Goal: Task Accomplishment & Management: Complete application form

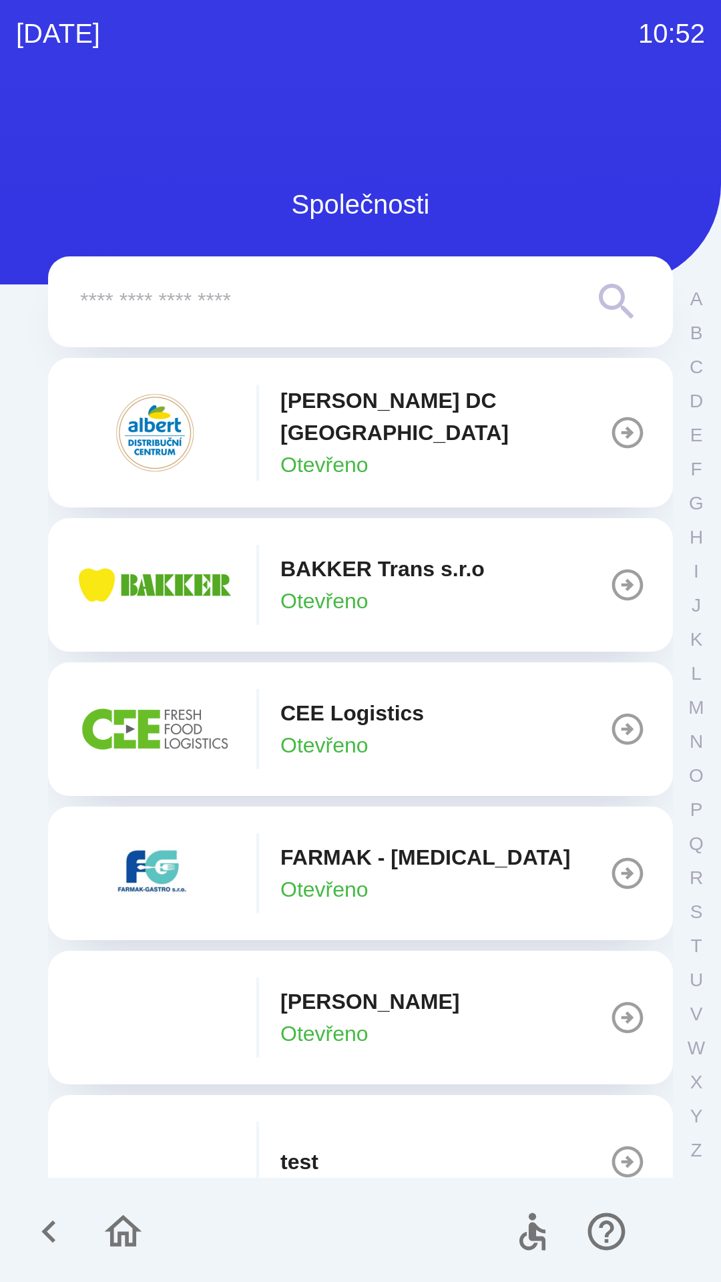
click at [244, 558] on div "BAKKER Trans s.r.o Otevřeno" at bounding box center [280, 585] width 410 height 80
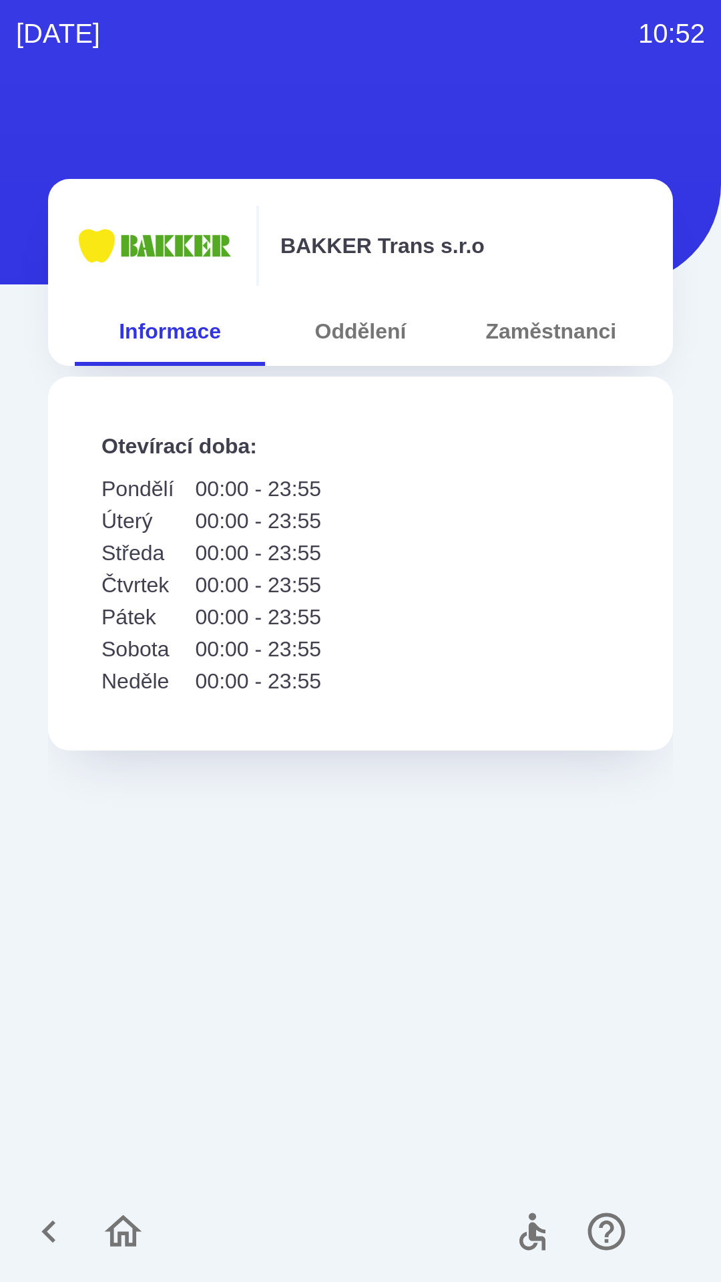
click at [352, 313] on button "Oddělení" at bounding box center [360, 331] width 190 height 48
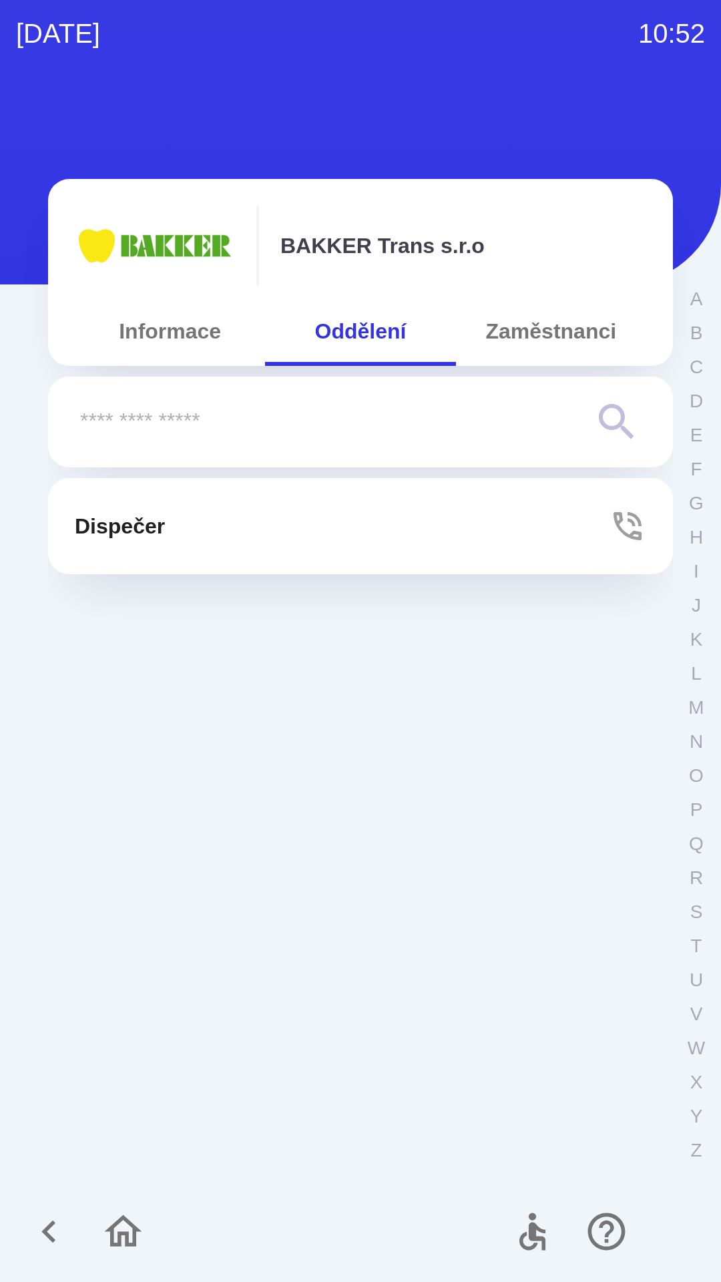
click at [622, 527] on icon "button" at bounding box center [627, 526] width 37 height 37
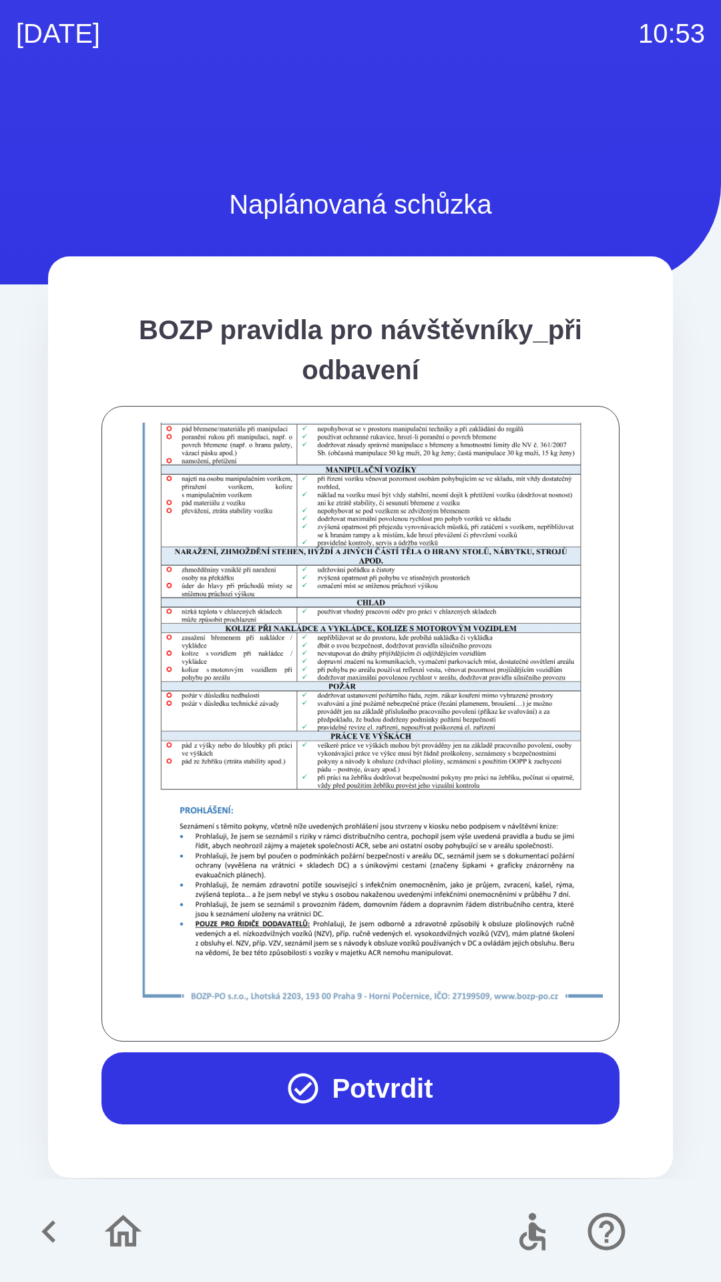
scroll to position [938, 0]
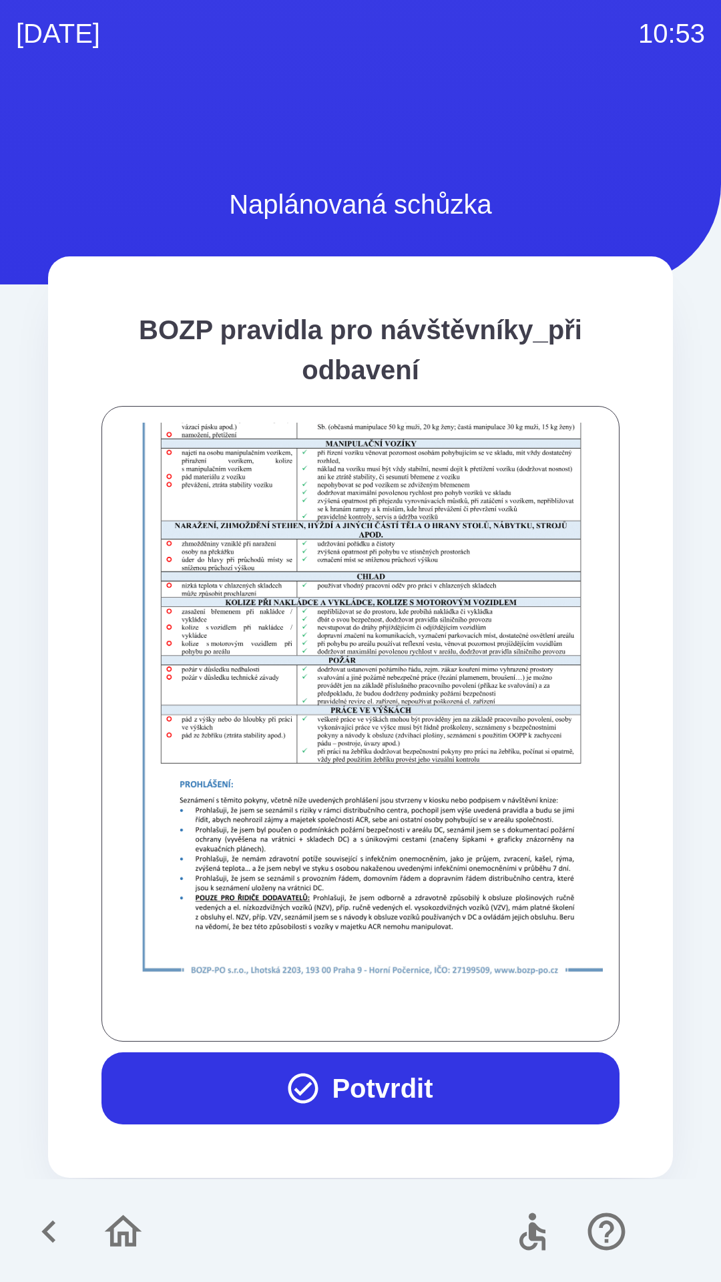
click at [327, 1073] on button "Potvrdit" at bounding box center [361, 1089] width 518 height 72
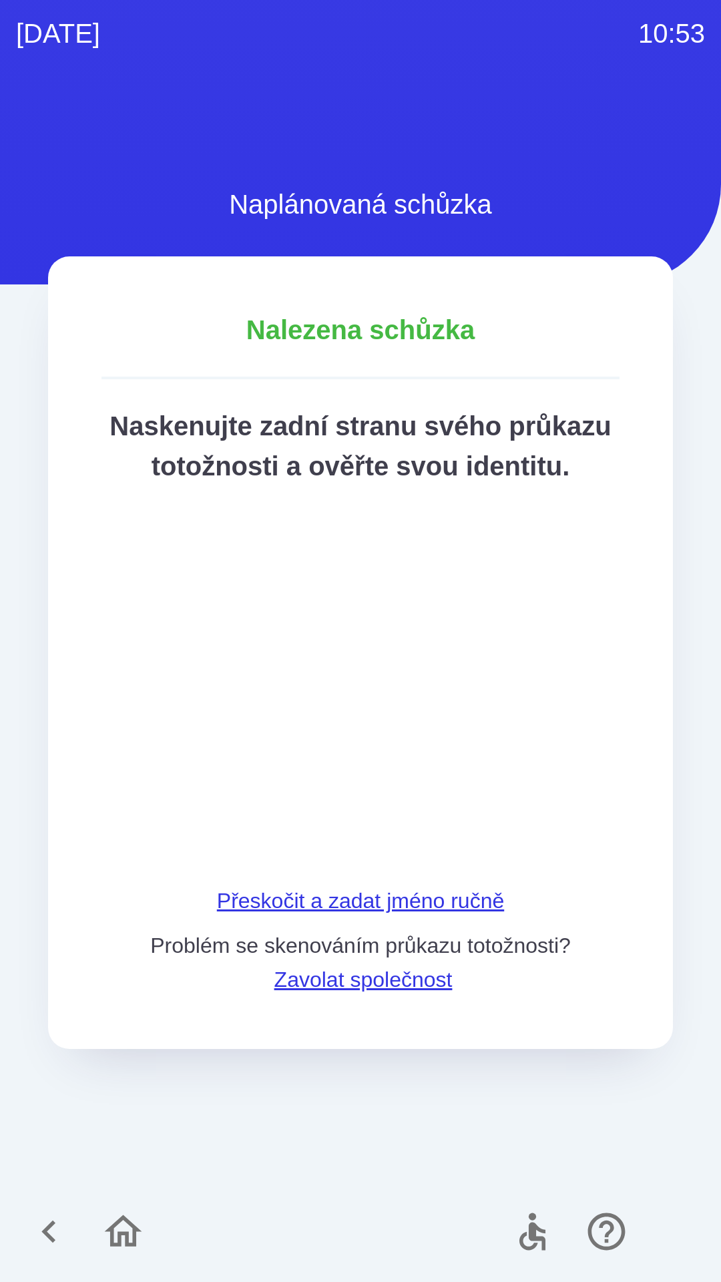
click at [272, 908] on div "Nalezena schůzka Naskenujte zadní stranu svého průkazu totožnosti a ověřte svou…" at bounding box center [360, 652] width 625 height 793
click at [268, 912] on div "Nalezena schůzka Naskenujte zadní stranu svého průkazu totožnosti a ověřte svou…" at bounding box center [360, 652] width 625 height 793
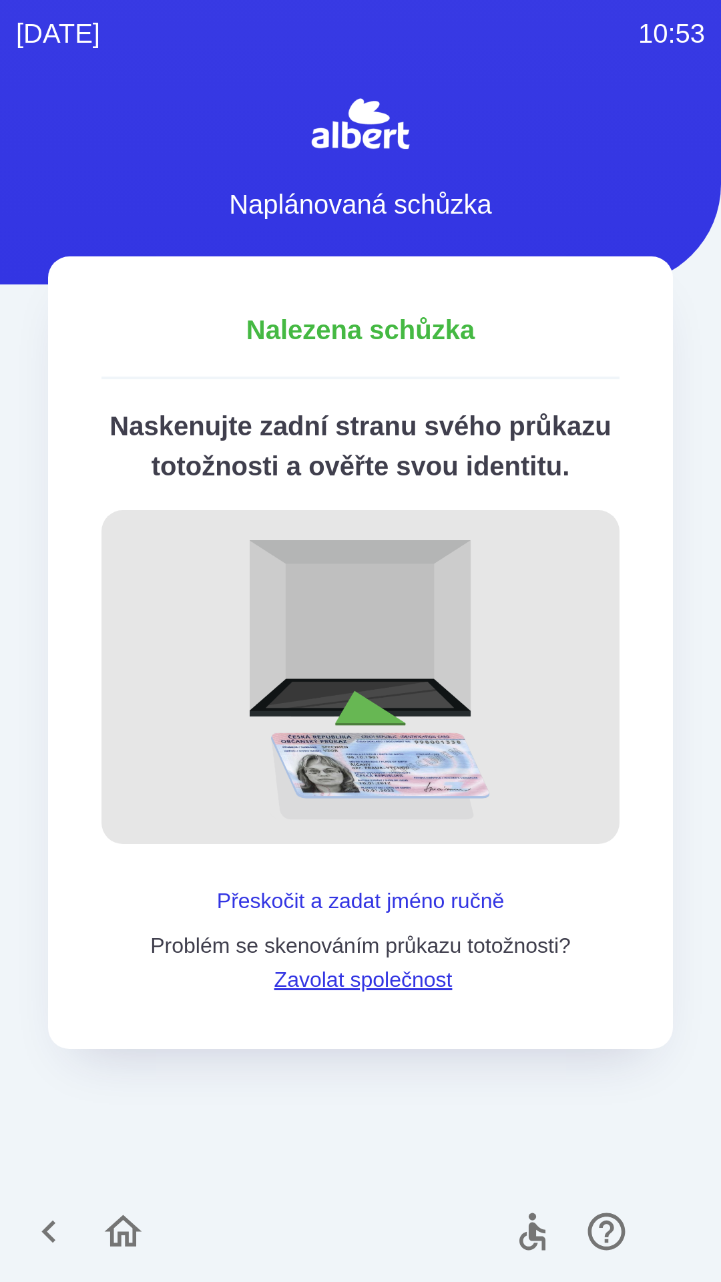
click at [268, 917] on button "Přeskočit a zadat jméno ručně" at bounding box center [361, 901] width 298 height 32
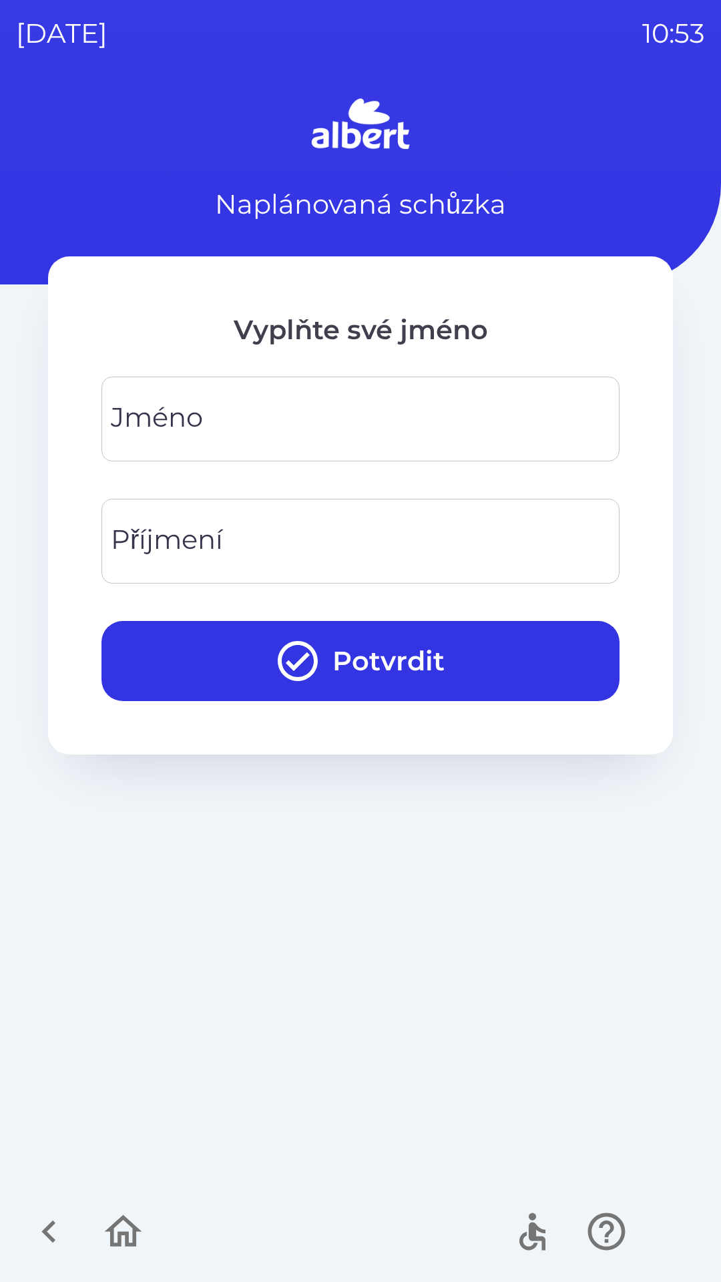
click at [176, 409] on div "[PERSON_NAME]" at bounding box center [361, 419] width 518 height 85
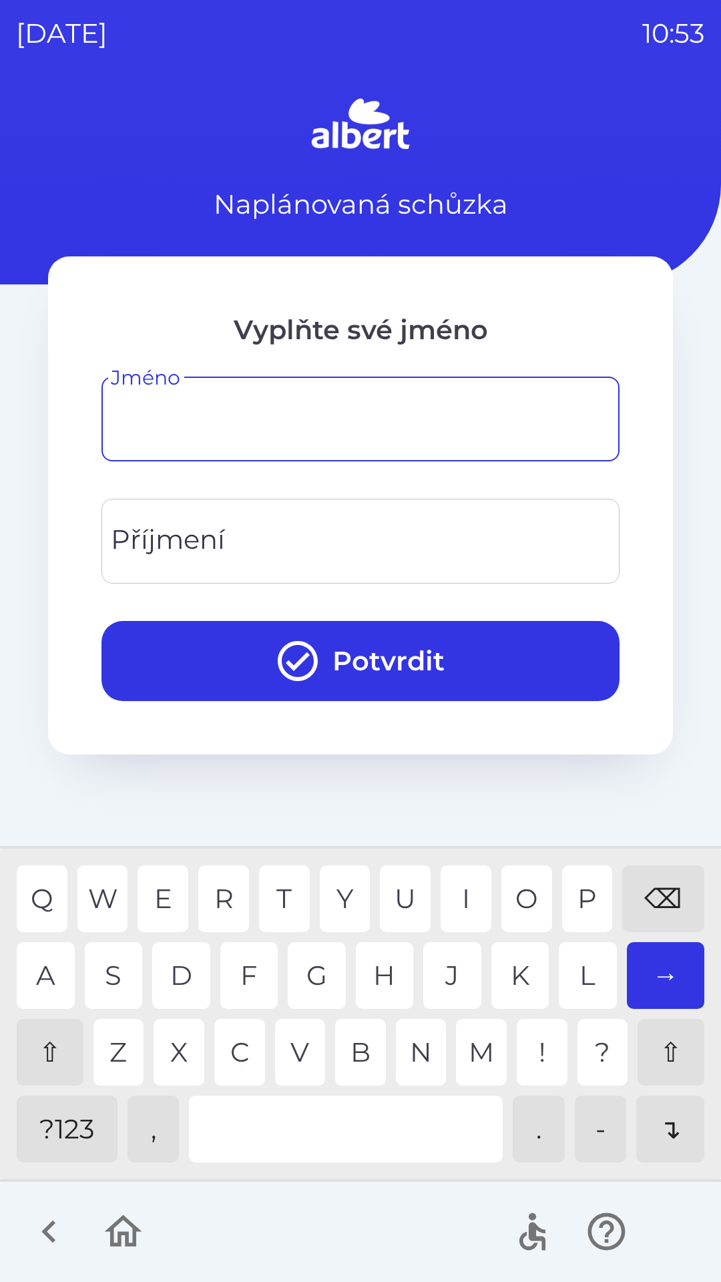
click at [33, 1044] on div "⇧" at bounding box center [50, 1052] width 67 height 67
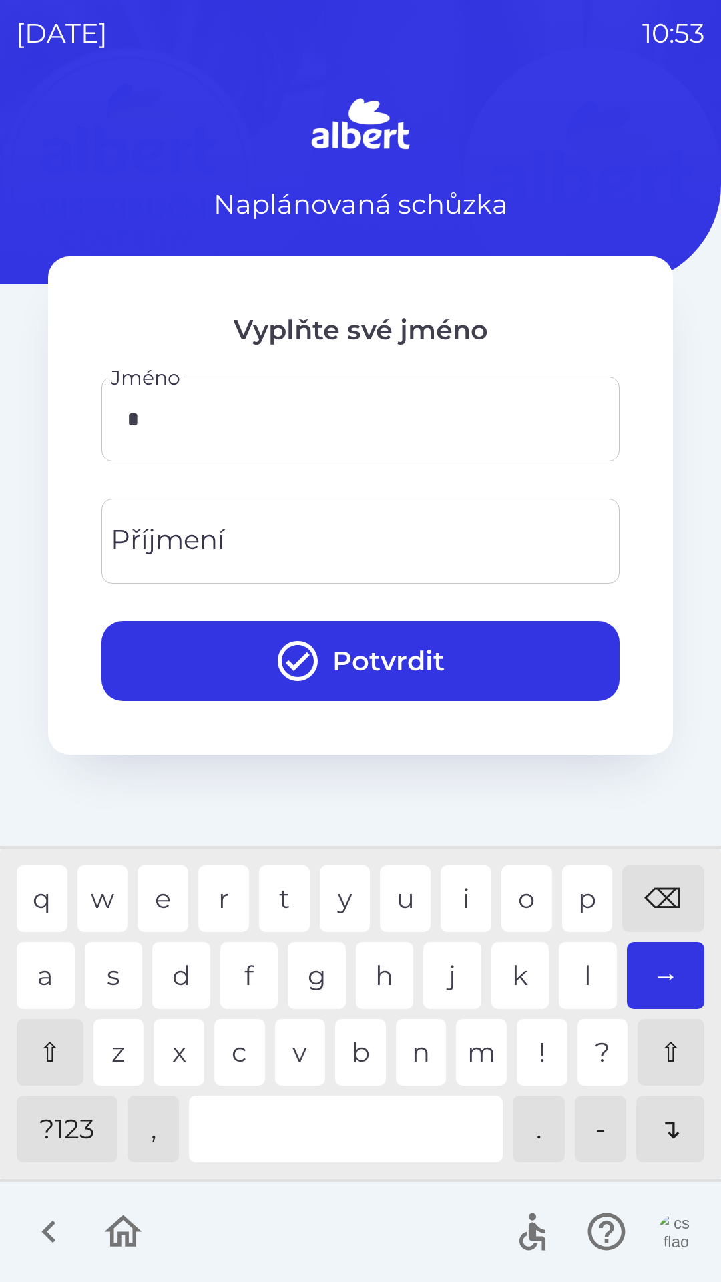
click at [39, 1049] on div "⇧" at bounding box center [50, 1052] width 67 height 67
click at [405, 1046] on div "n" at bounding box center [421, 1052] width 51 height 67
click at [463, 902] on div "i" at bounding box center [466, 899] width 51 height 67
click at [158, 889] on div "e" at bounding box center [163, 899] width 51 height 67
type input "*********"
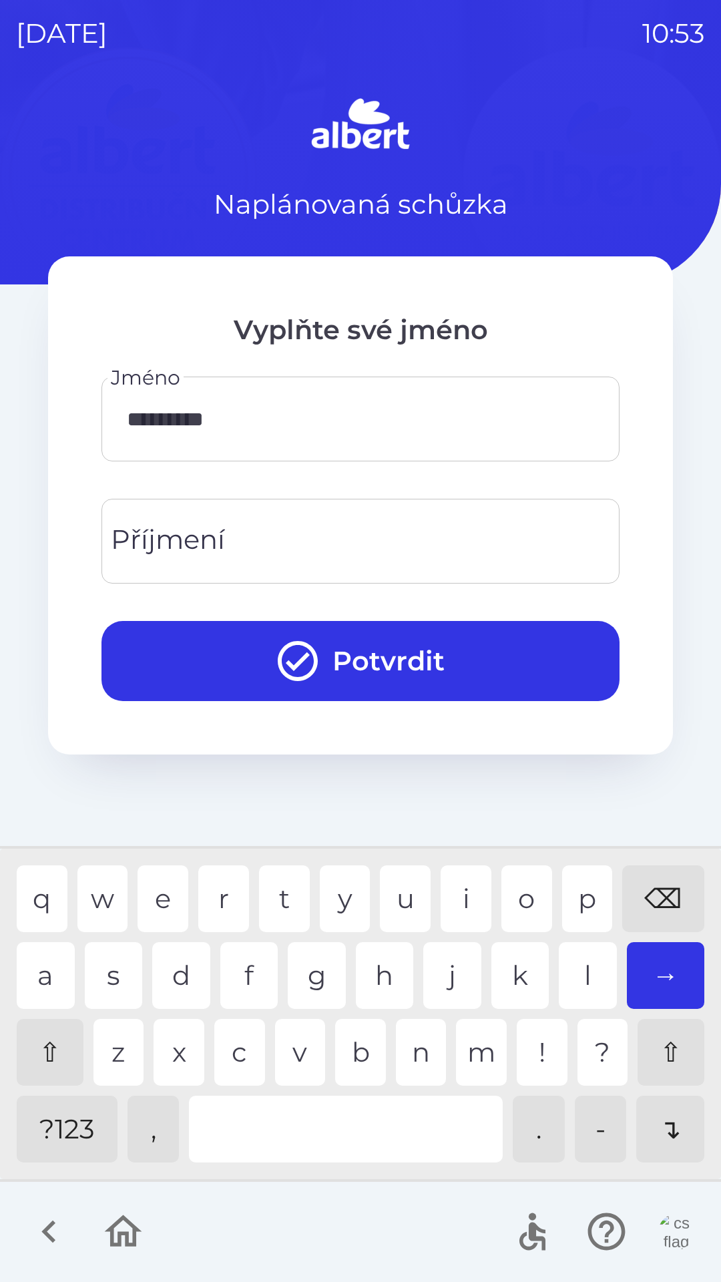
click at [514, 969] on div "k" at bounding box center [521, 975] width 58 height 67
click at [252, 553] on input "Příjmení" at bounding box center [361, 541] width 486 height 53
click at [477, 1051] on div "m" at bounding box center [481, 1052] width 51 height 67
click at [232, 1047] on div "c" at bounding box center [239, 1052] width 51 height 67
click at [515, 982] on div "k" at bounding box center [521, 975] width 58 height 67
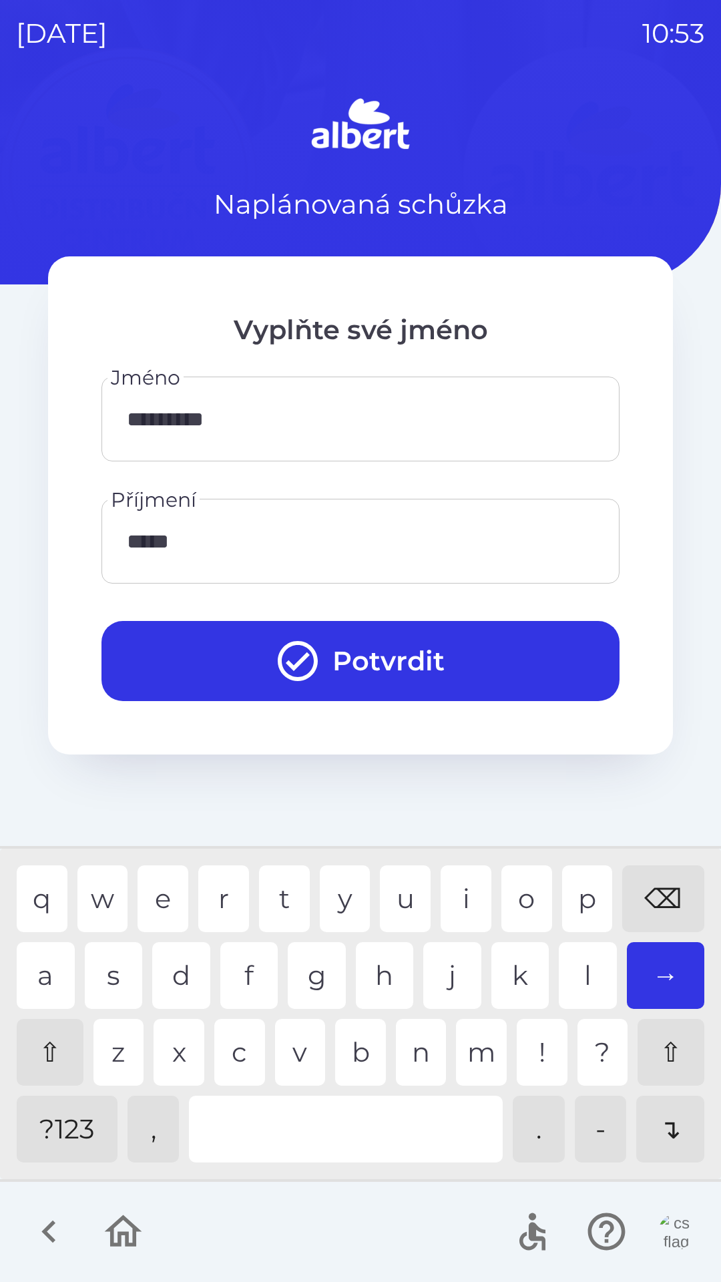
type input "******"
click at [50, 955] on div "a" at bounding box center [46, 975] width 58 height 67
click at [283, 656] on icon "submit" at bounding box center [298, 661] width 48 height 48
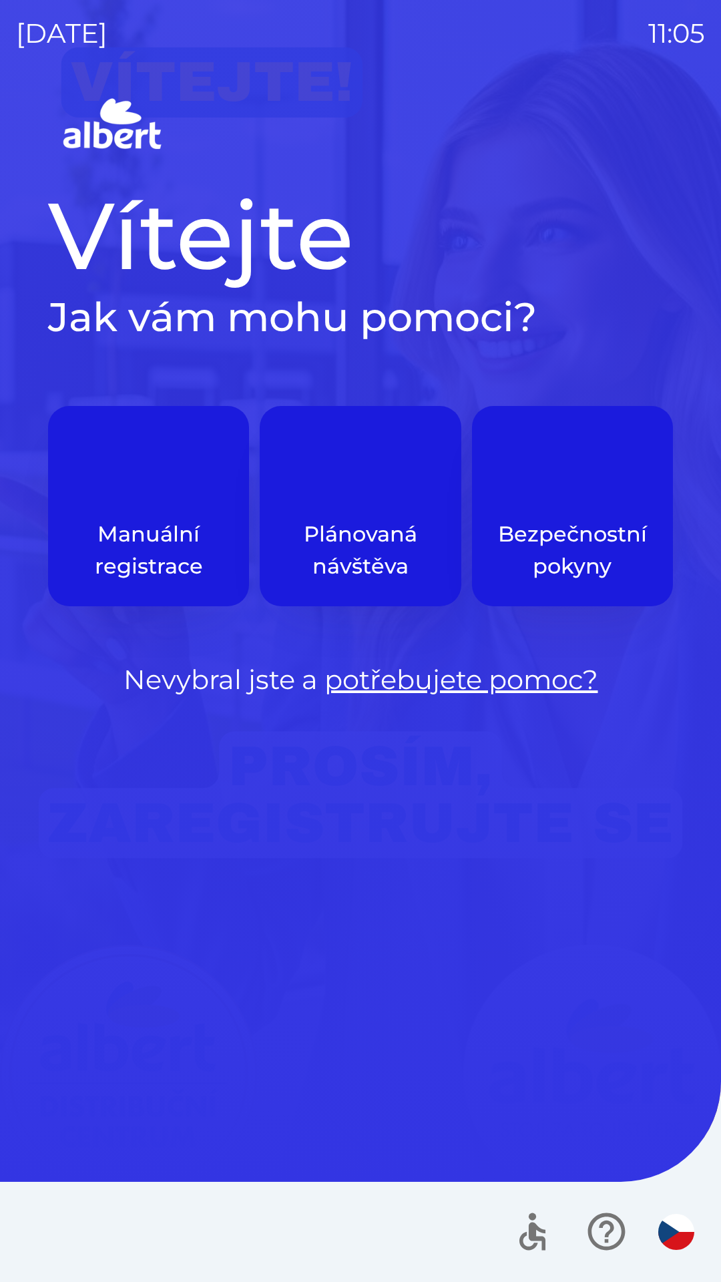
click at [136, 520] on p "Manuální registrace" at bounding box center [148, 550] width 137 height 64
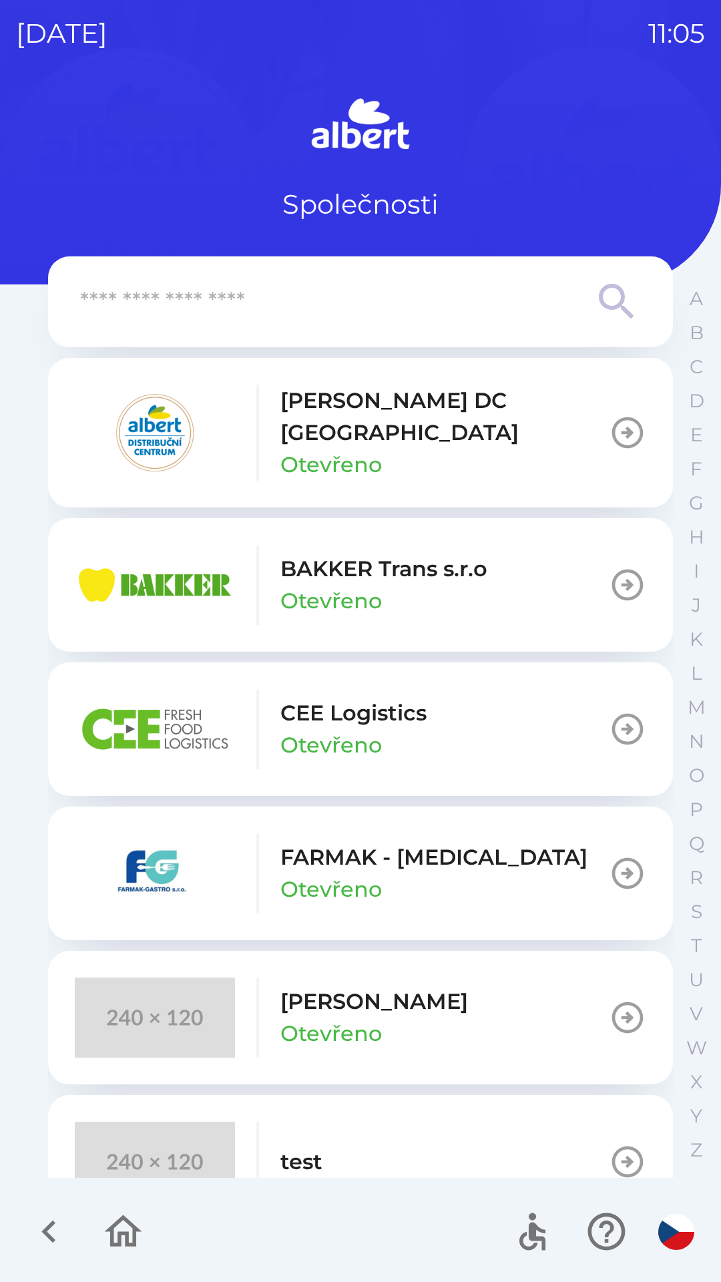
click at [265, 398] on div "[PERSON_NAME] DC [GEOGRAPHIC_DATA] Otevřeno" at bounding box center [342, 433] width 534 height 96
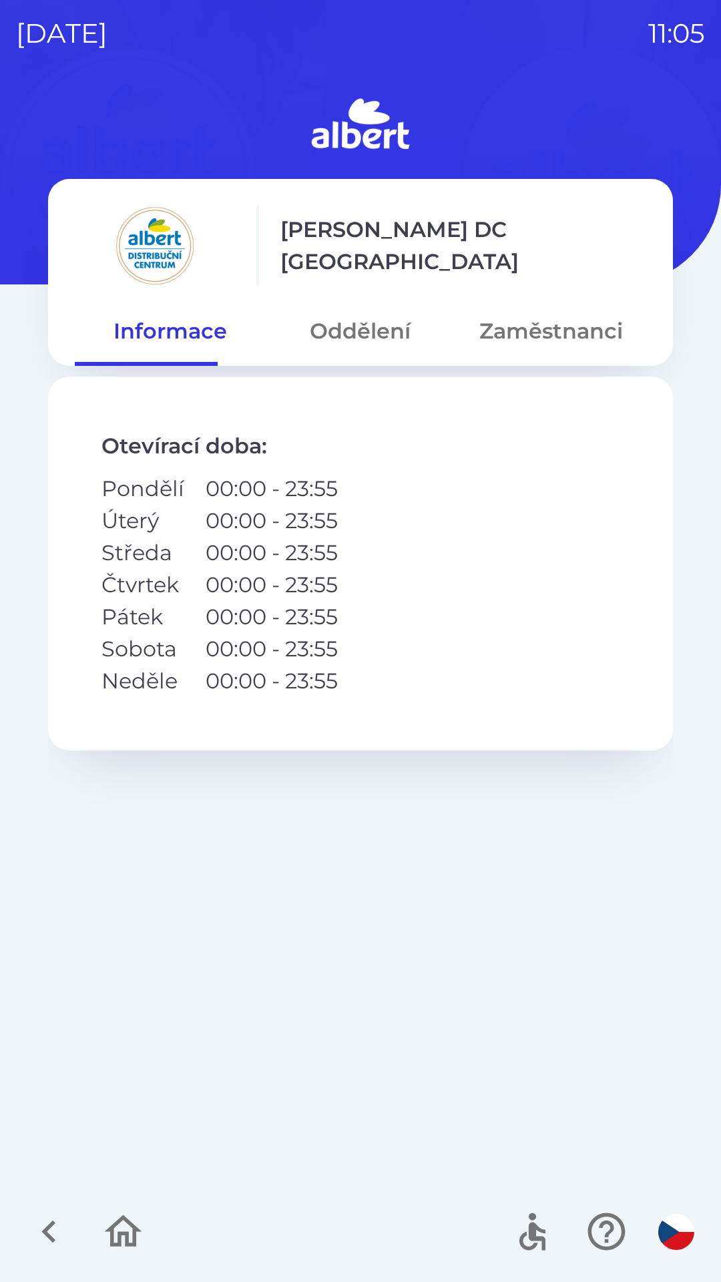
click at [336, 325] on button "Oddělení" at bounding box center [360, 331] width 190 height 48
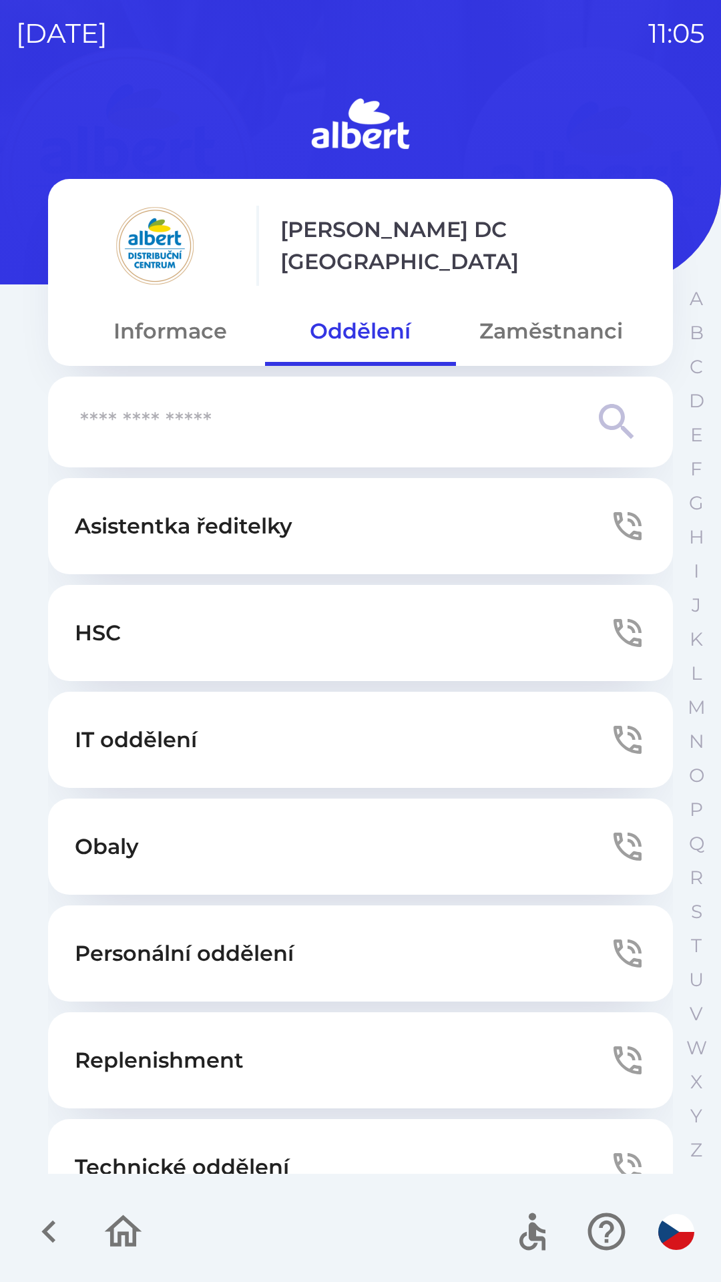
click at [285, 500] on button "Asistentka ředitelky" at bounding box center [360, 526] width 625 height 96
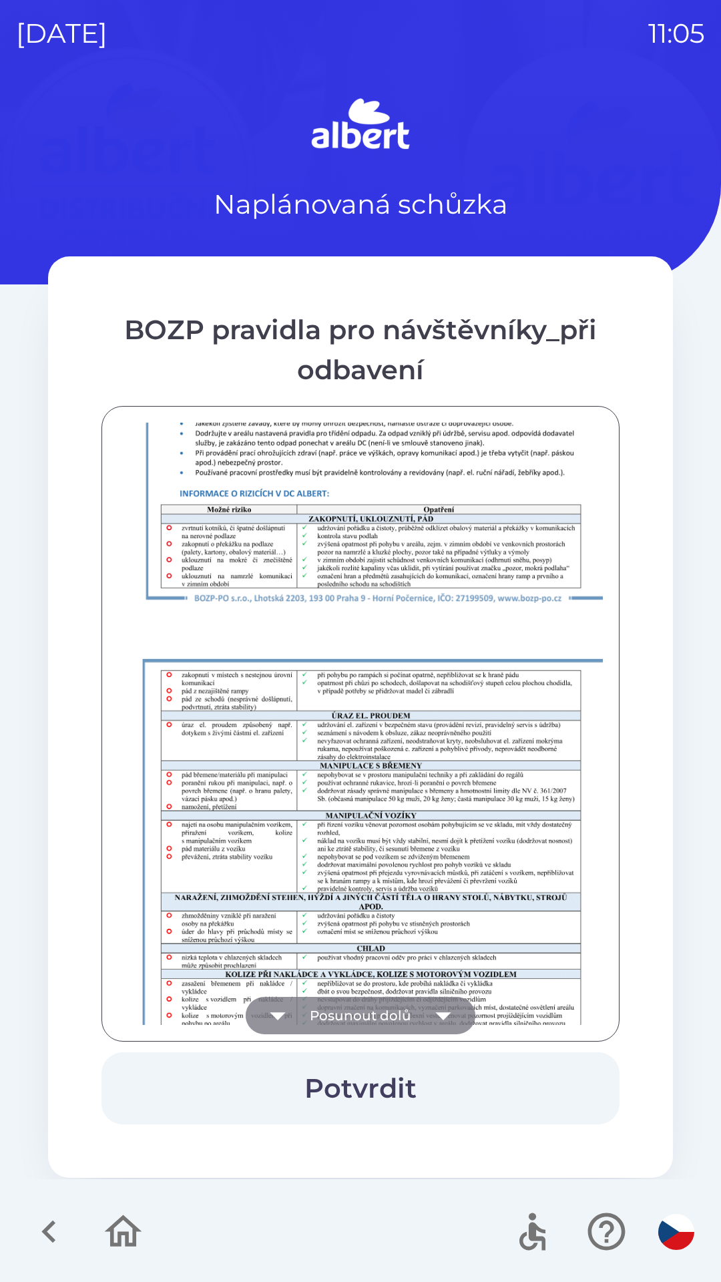
click at [351, 1000] on button "Posunout dolů" at bounding box center [361, 1015] width 230 height 37
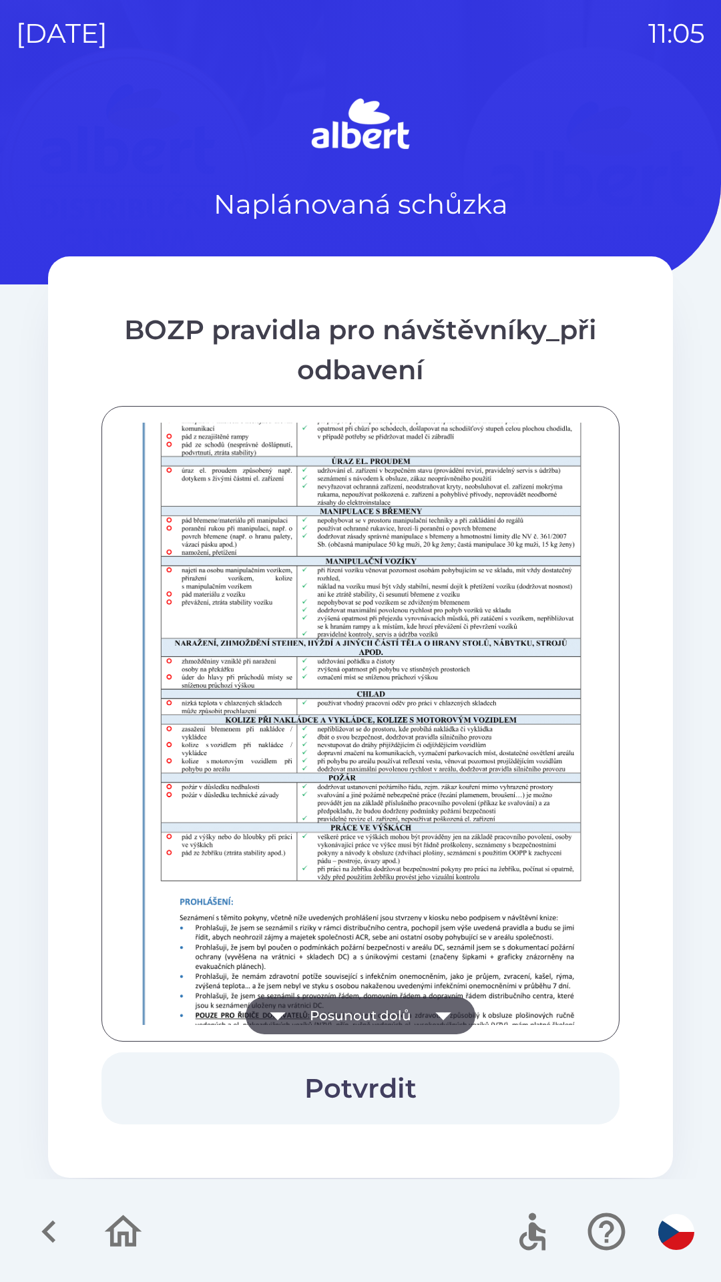
scroll to position [938, 0]
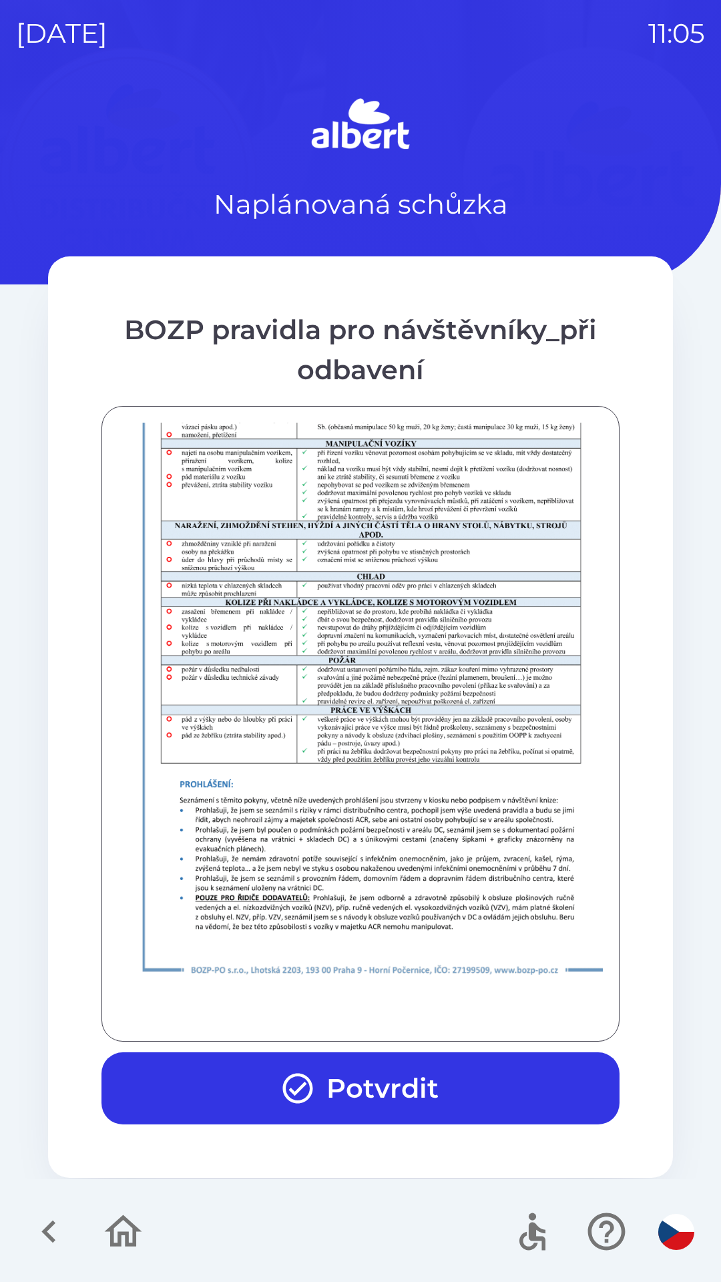
click at [377, 1053] on button "Potvrdit" at bounding box center [361, 1089] width 518 height 72
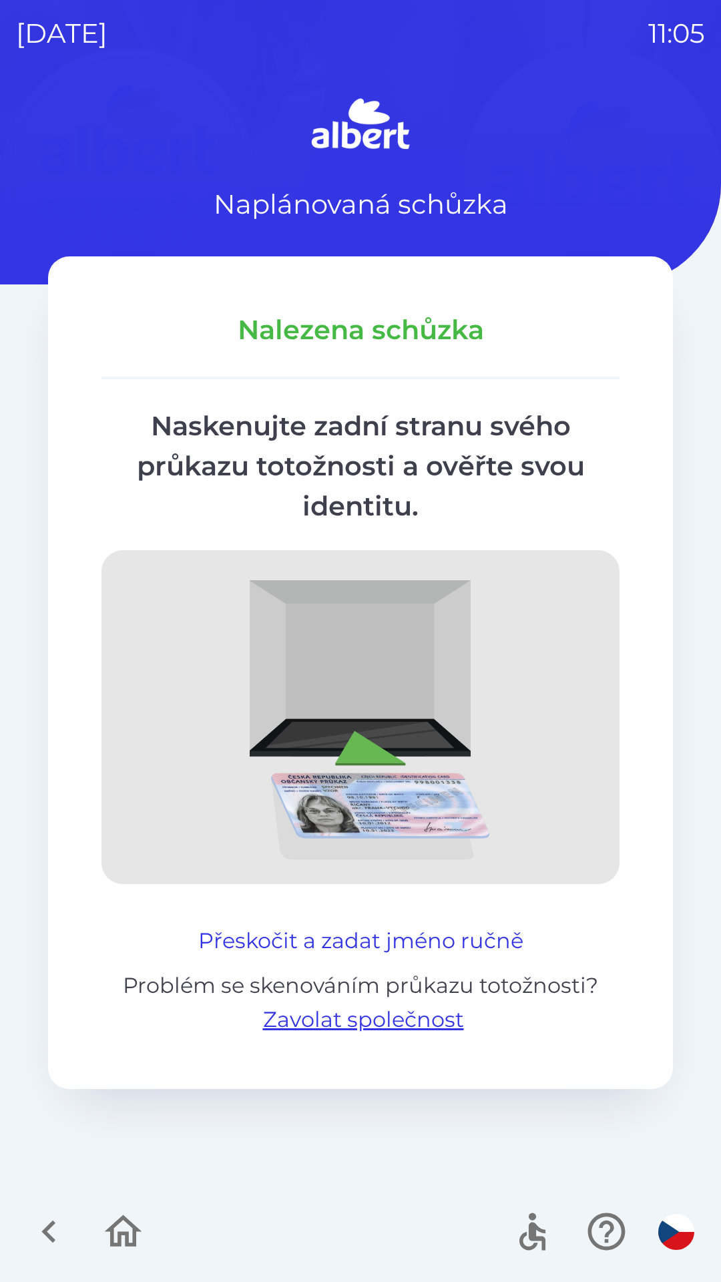
click at [347, 929] on button "Přeskočit a zadat jméno ručně" at bounding box center [361, 941] width 336 height 32
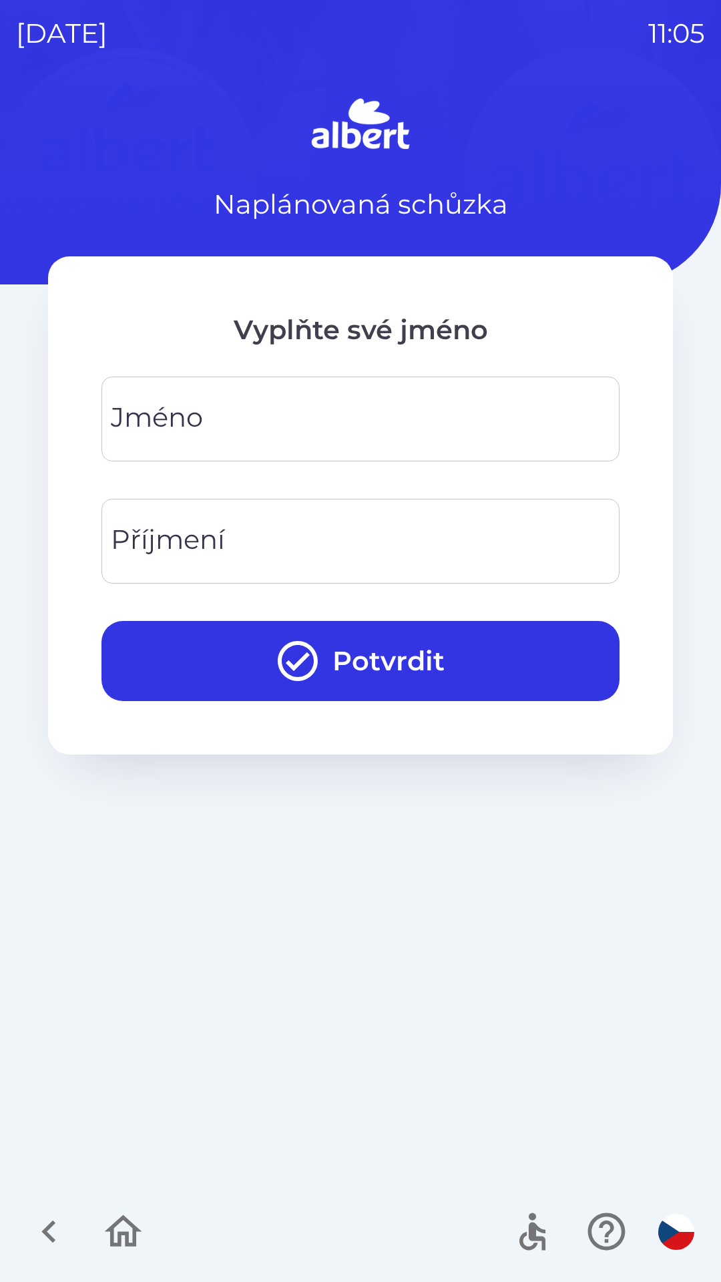
click at [336, 434] on input "Jméno" at bounding box center [361, 419] width 486 height 53
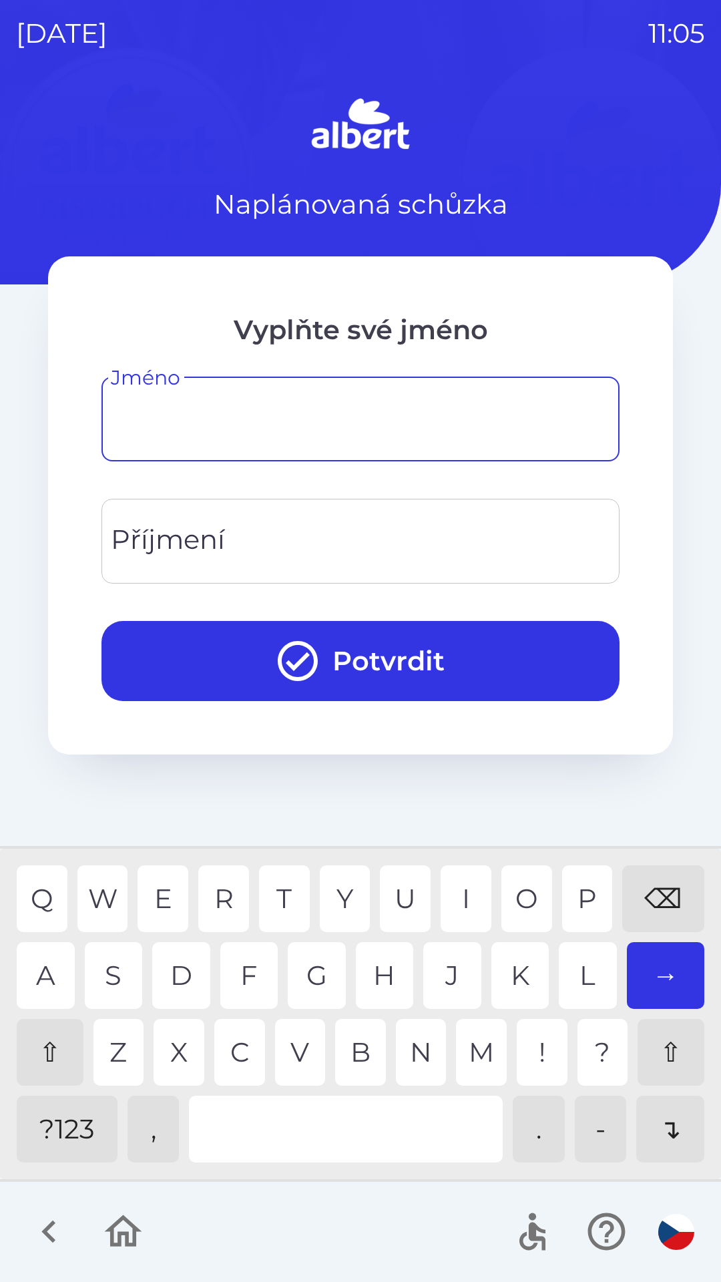
click at [35, 1053] on div "⇧" at bounding box center [50, 1052] width 67 height 67
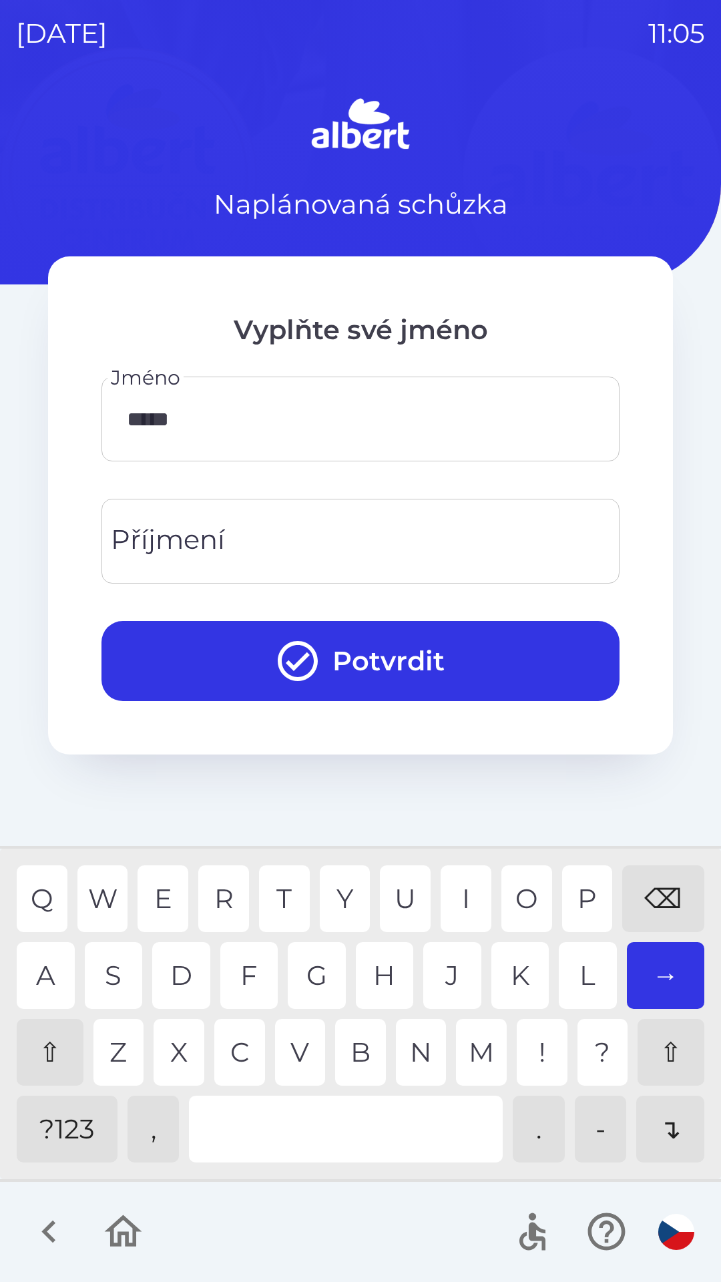
click at [459, 898] on div "I" at bounding box center [466, 899] width 51 height 67
type input "******"
click at [467, 896] on div "I" at bounding box center [466, 899] width 51 height 67
click at [311, 540] on input "Příjmení" at bounding box center [361, 541] width 486 height 53
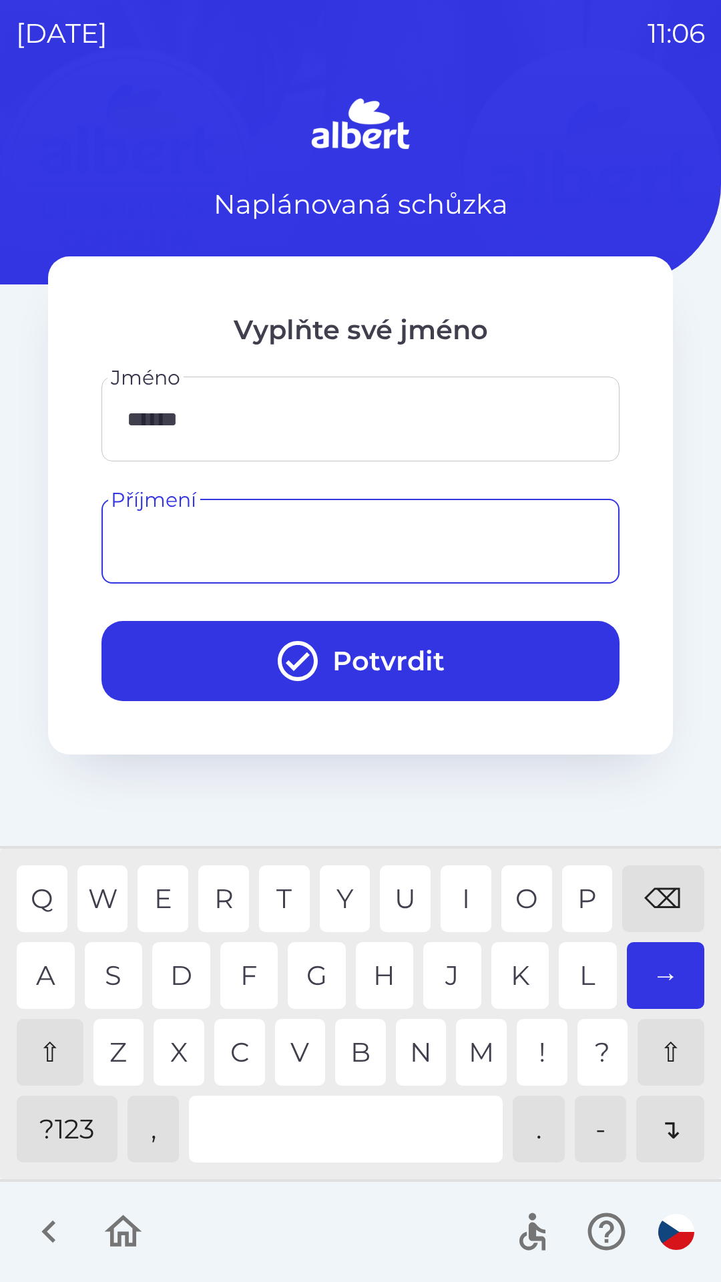
click at [53, 1026] on div "⇧" at bounding box center [50, 1052] width 67 height 67
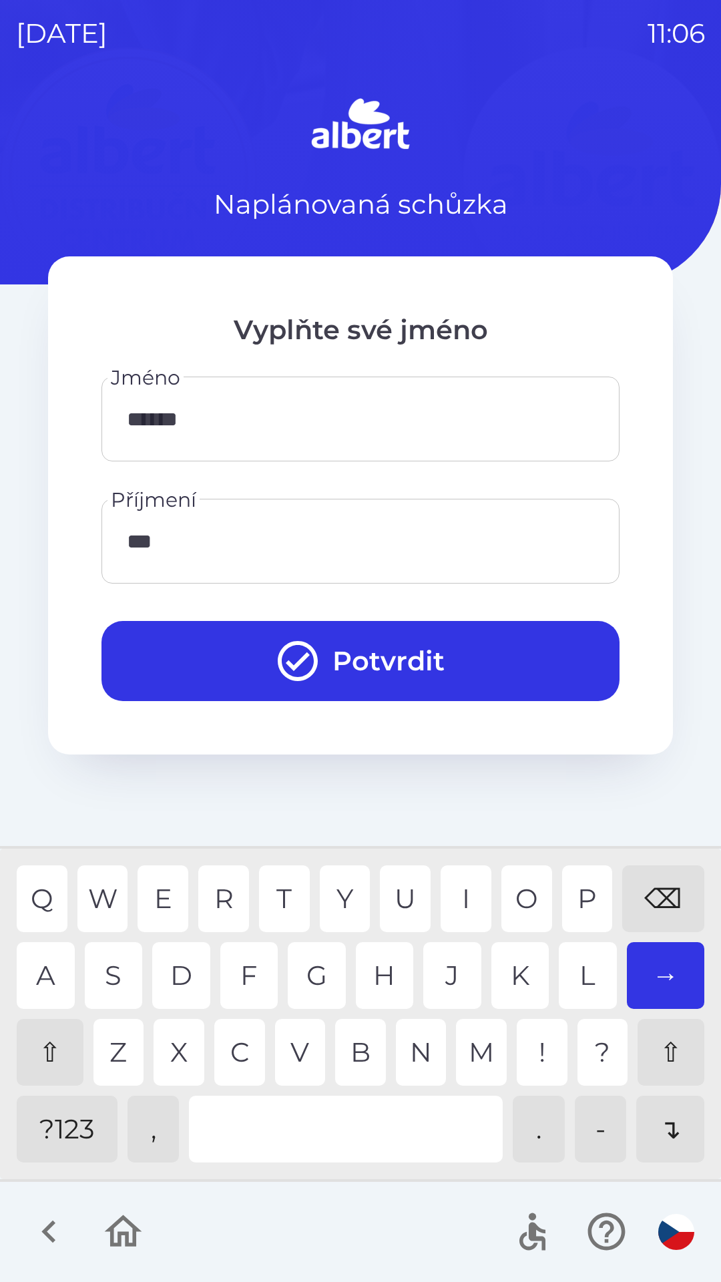
click at [216, 886] on div "R" at bounding box center [223, 899] width 51 height 67
click at [49, 956] on div "A" at bounding box center [46, 975] width 58 height 67
click at [557, 888] on div "Q W E R T Y U I O P ⌫" at bounding box center [361, 899] width 688 height 67
click at [577, 897] on div "P" at bounding box center [587, 899] width 51 height 67
click at [54, 965] on div "A" at bounding box center [46, 975] width 58 height 67
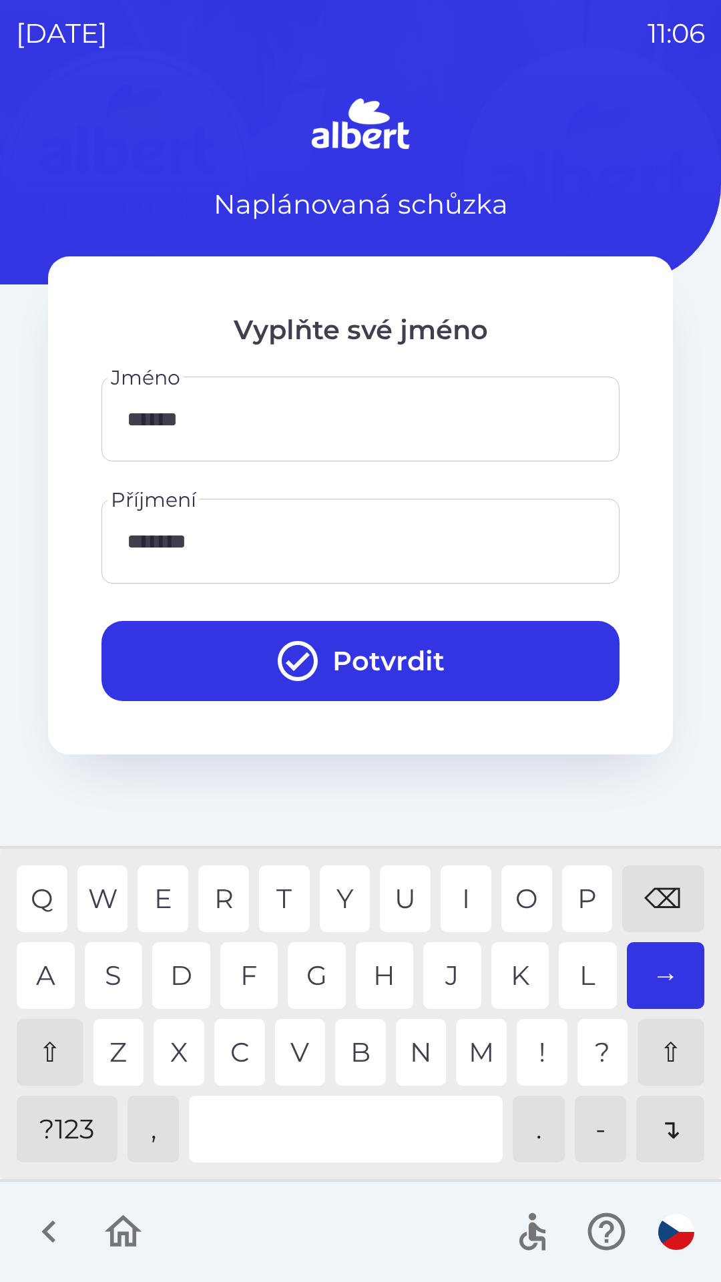
click at [226, 1038] on div "C" at bounding box center [239, 1052] width 51 height 67
type input "********"
click at [389, 967] on div "H" at bounding box center [385, 975] width 58 height 67
click at [367, 657] on button "Potvrdit" at bounding box center [361, 661] width 518 height 80
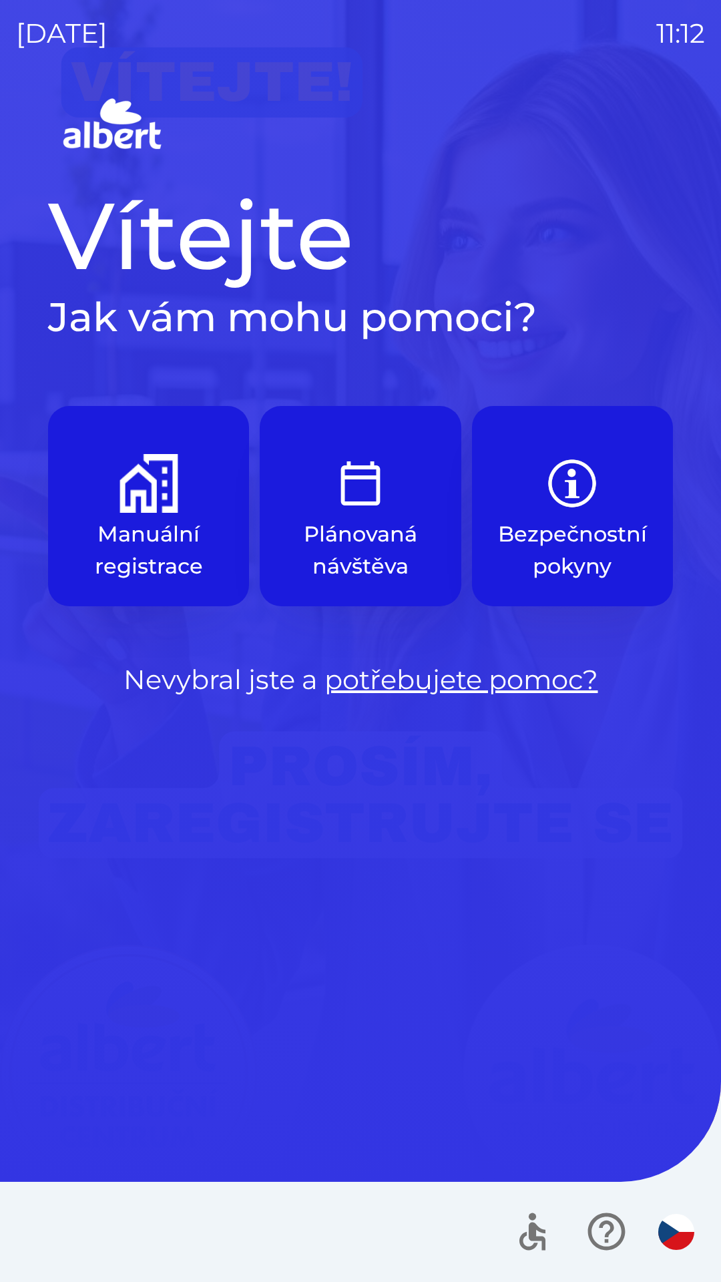
click at [145, 513] on button "Manuální registrace" at bounding box center [148, 506] width 201 height 200
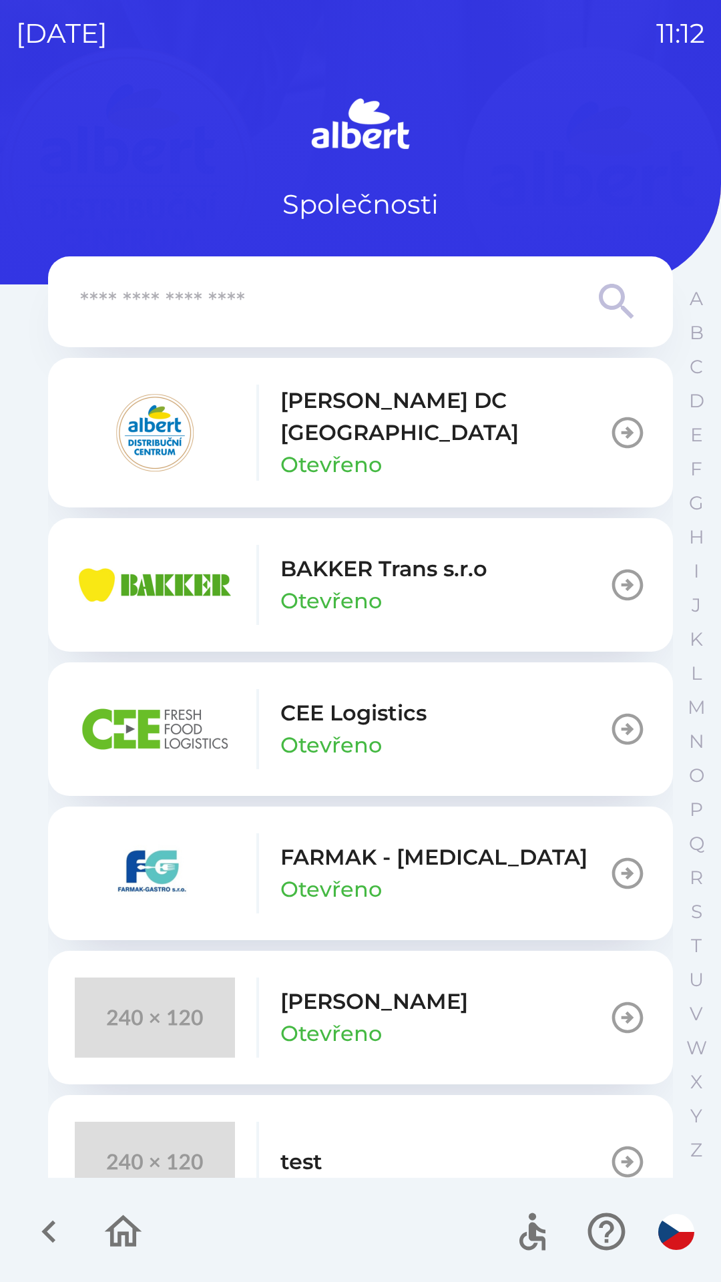
click at [443, 421] on p "[PERSON_NAME] DC [GEOGRAPHIC_DATA]" at bounding box center [444, 417] width 329 height 64
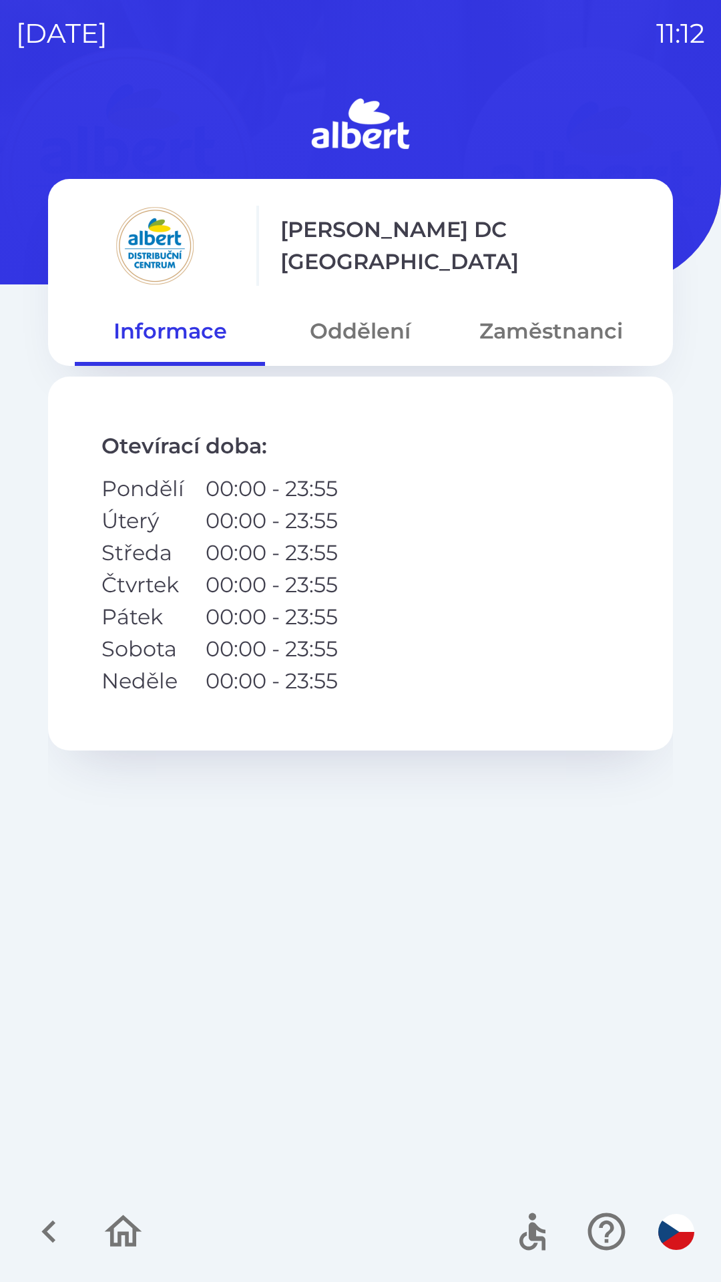
click at [391, 327] on button "Oddělení" at bounding box center [360, 331] width 190 height 48
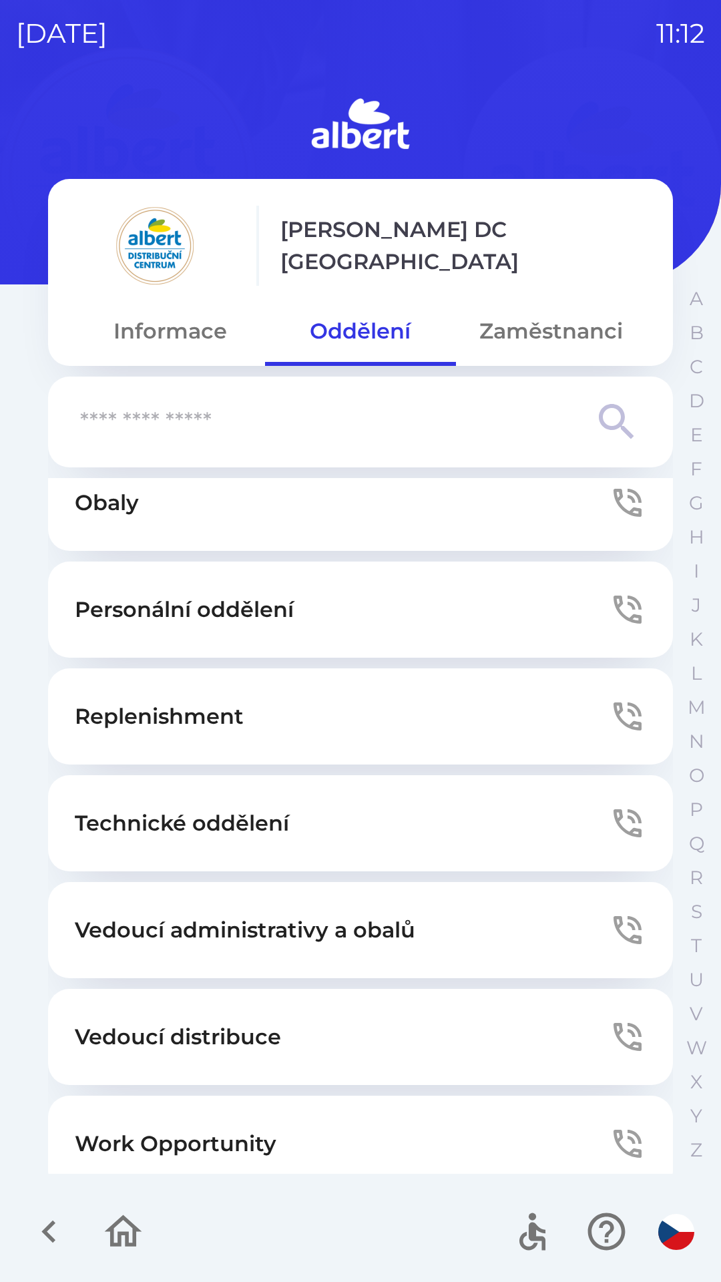
scroll to position [362, 0]
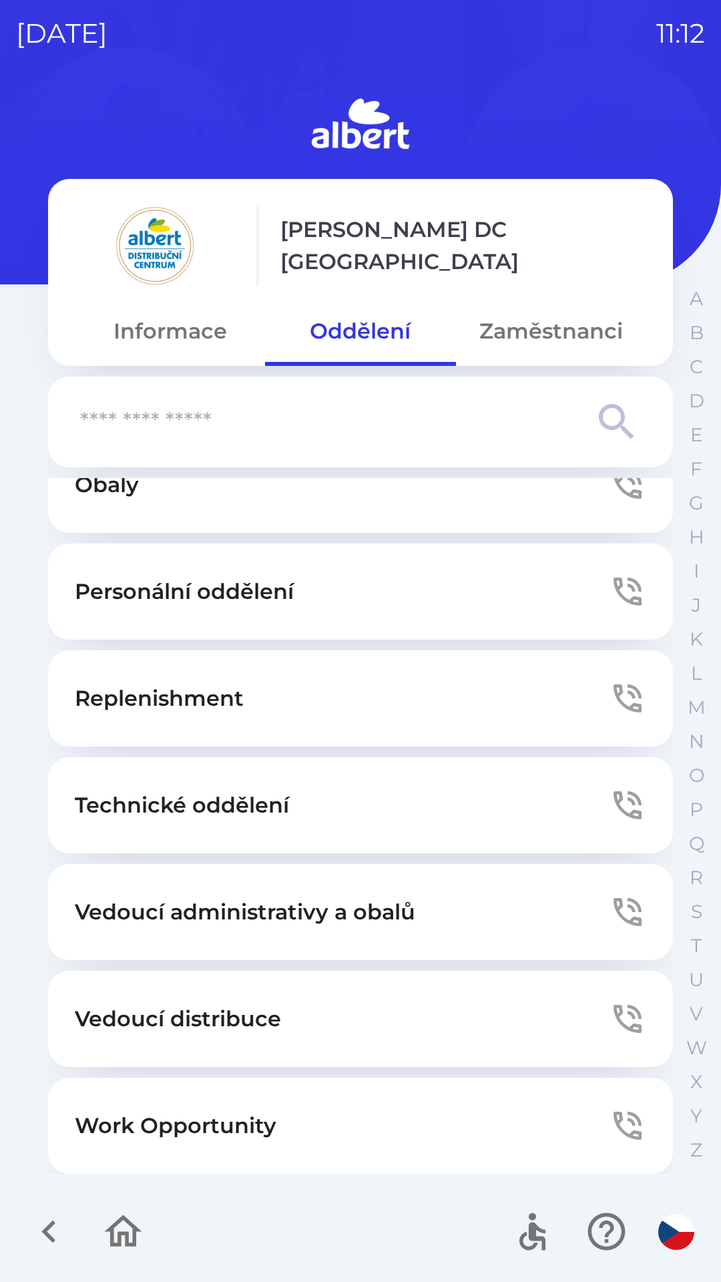
click at [239, 805] on p "Technické oddělení" at bounding box center [182, 805] width 214 height 32
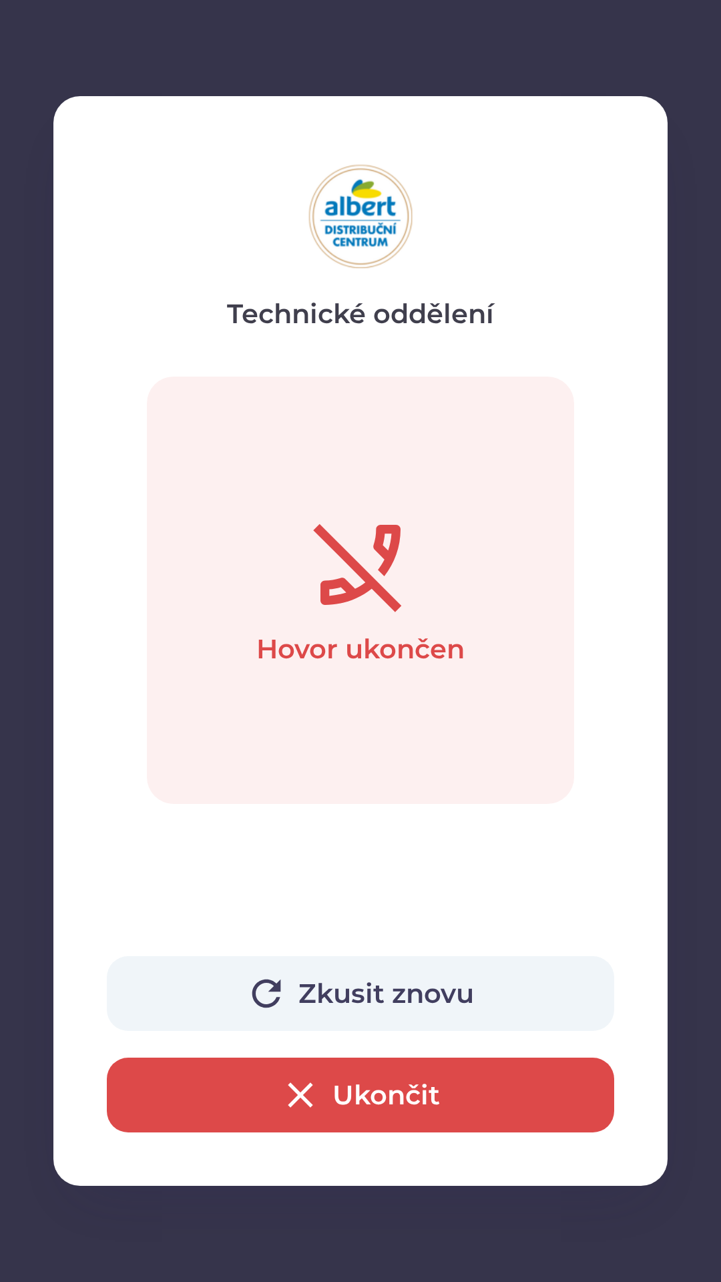
click at [381, 1088] on button "Ukončit" at bounding box center [361, 1095] width 508 height 75
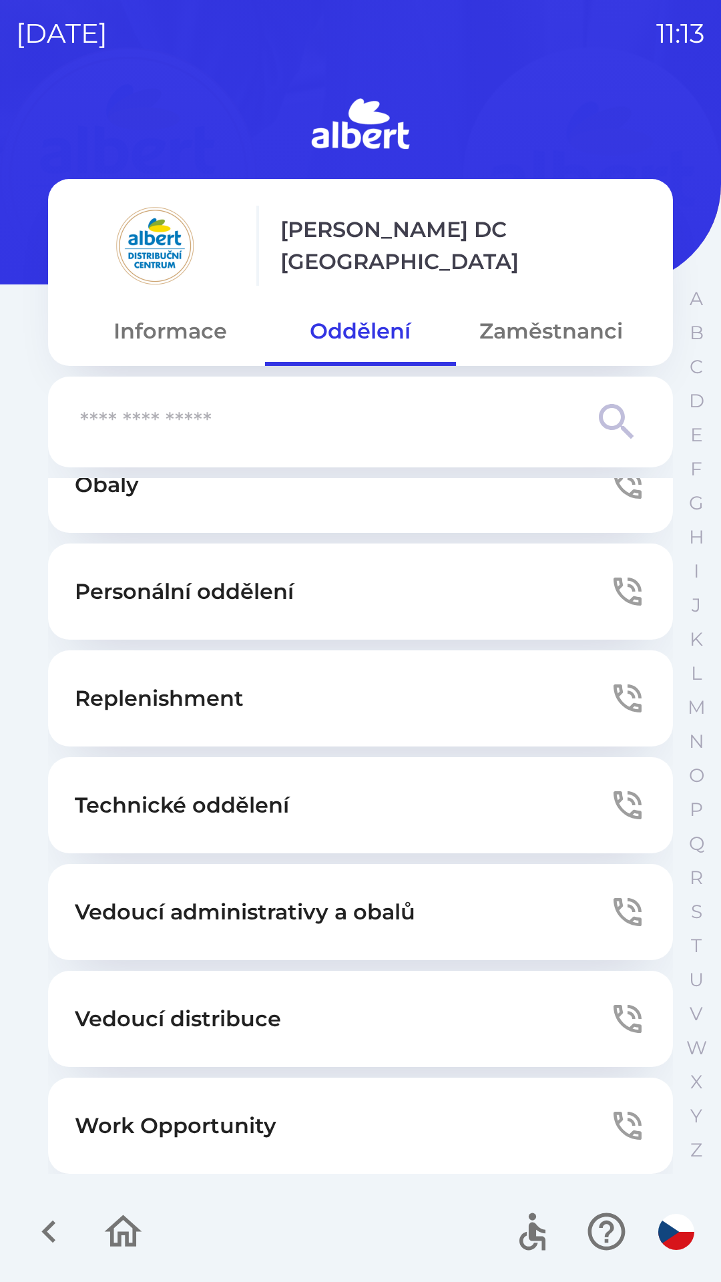
click at [545, 326] on button "Zaměstnanci" at bounding box center [551, 331] width 190 height 48
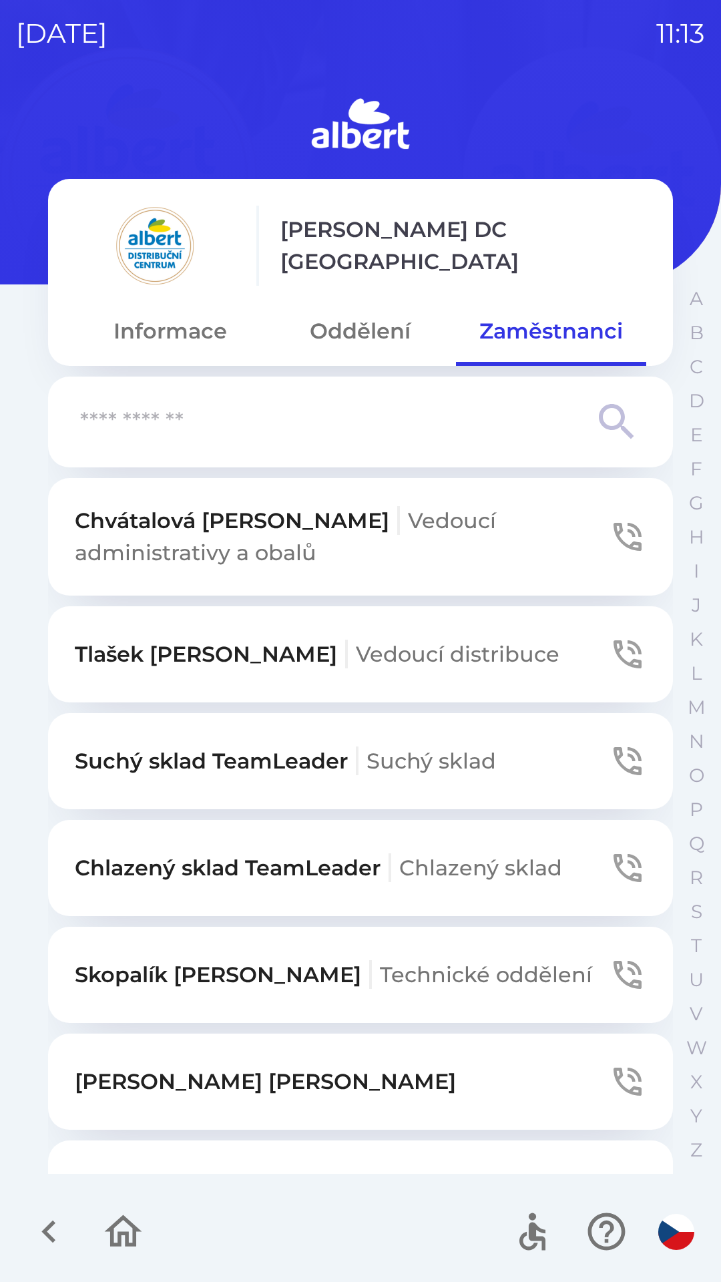
click at [176, 327] on button "Informace" at bounding box center [170, 331] width 190 height 48
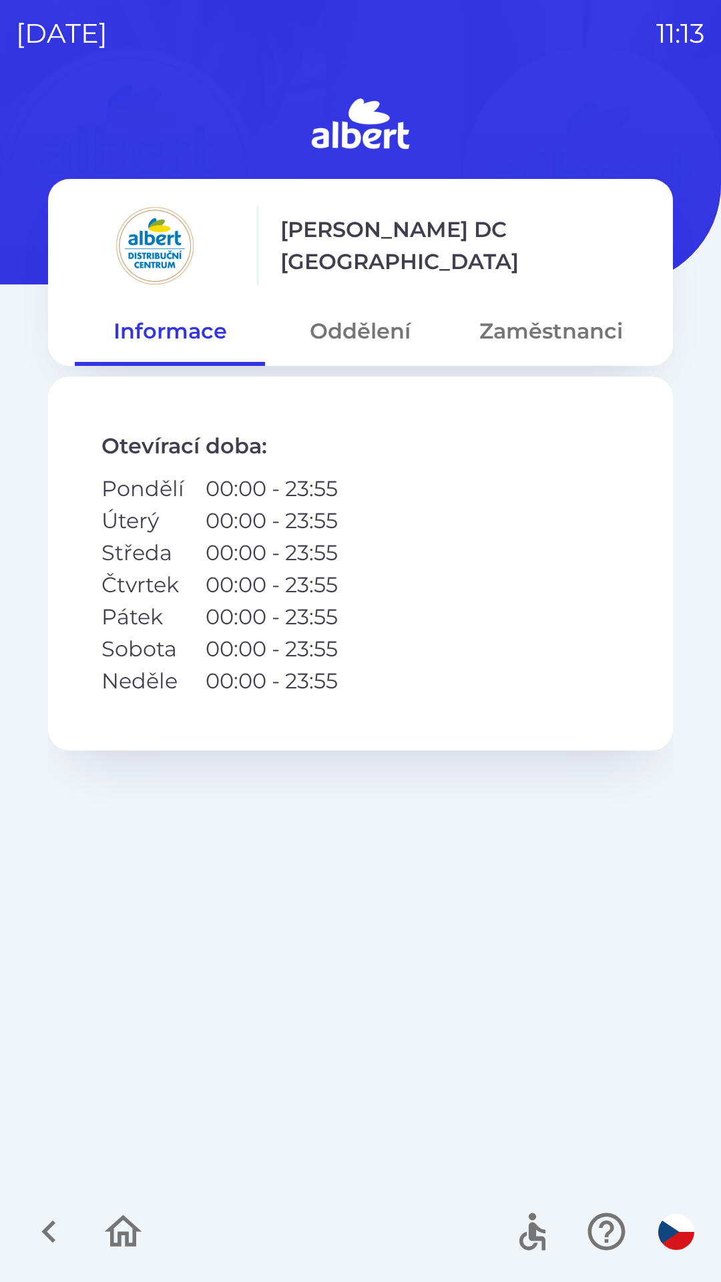
click at [365, 326] on button "Oddělení" at bounding box center [360, 331] width 190 height 48
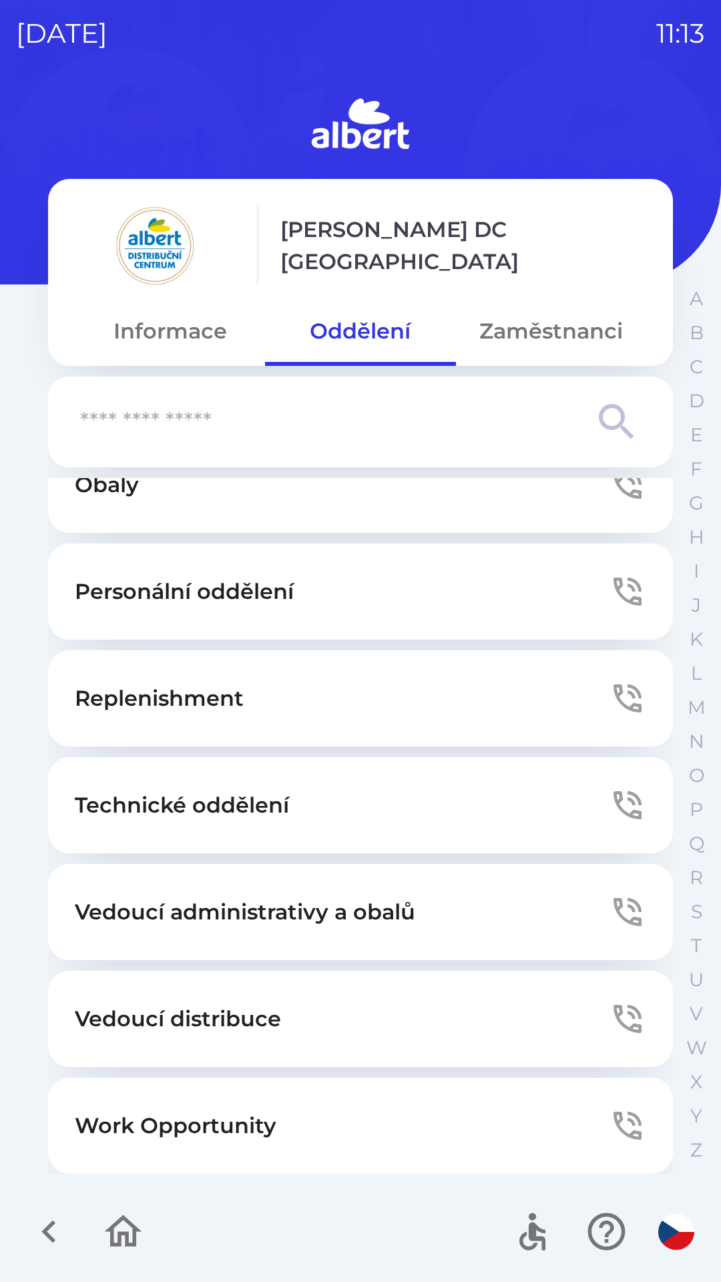
click at [341, 803] on button "Technické oddělení" at bounding box center [360, 805] width 625 height 96
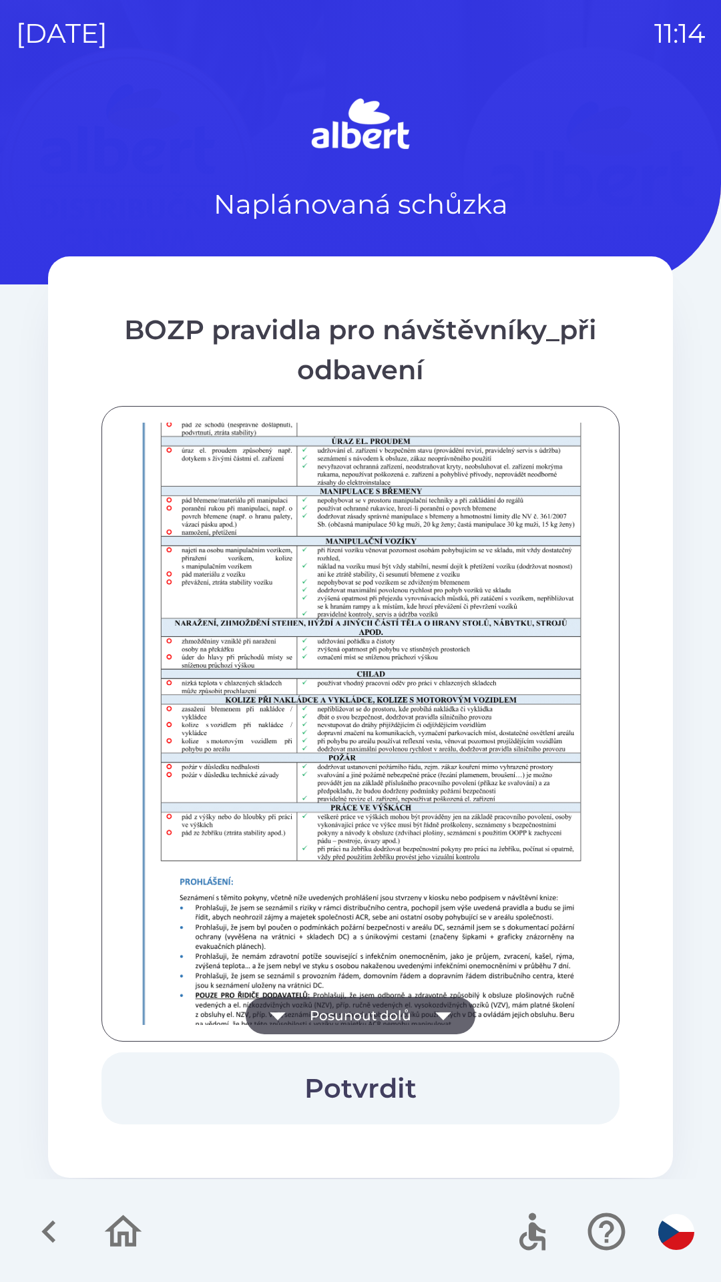
scroll to position [938, 0]
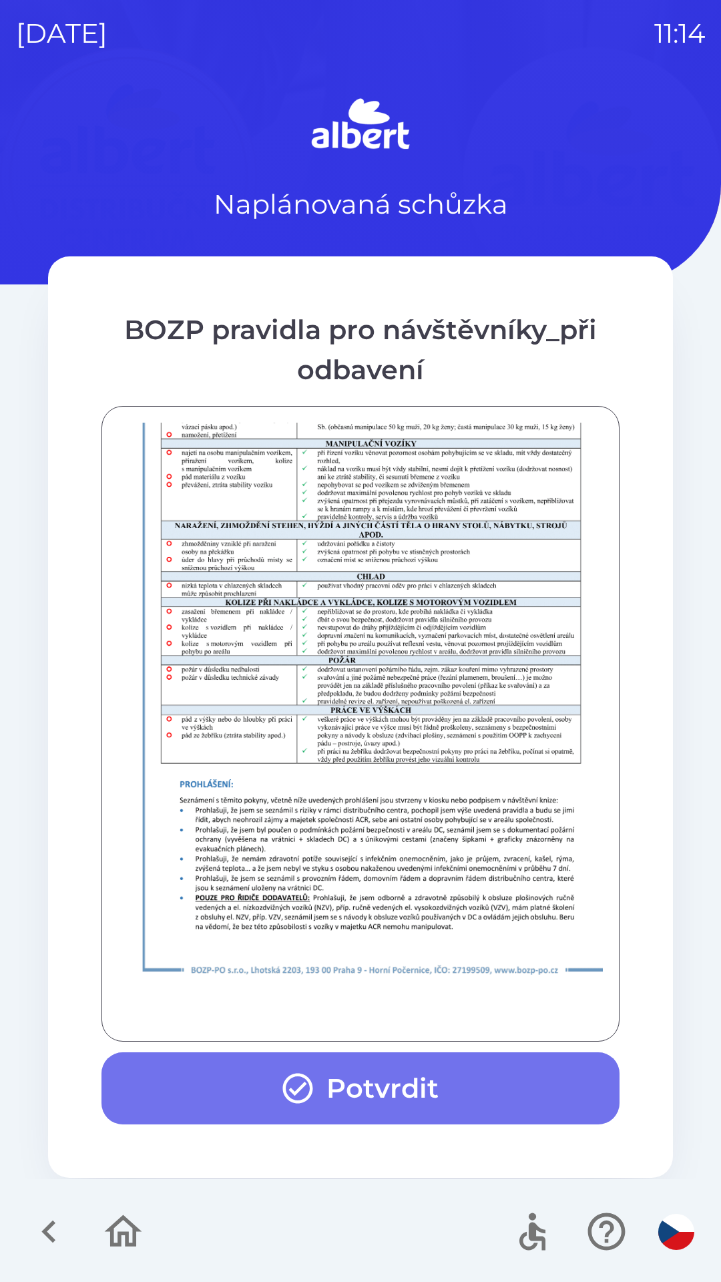
click at [376, 1080] on button "Potvrdit" at bounding box center [361, 1089] width 518 height 72
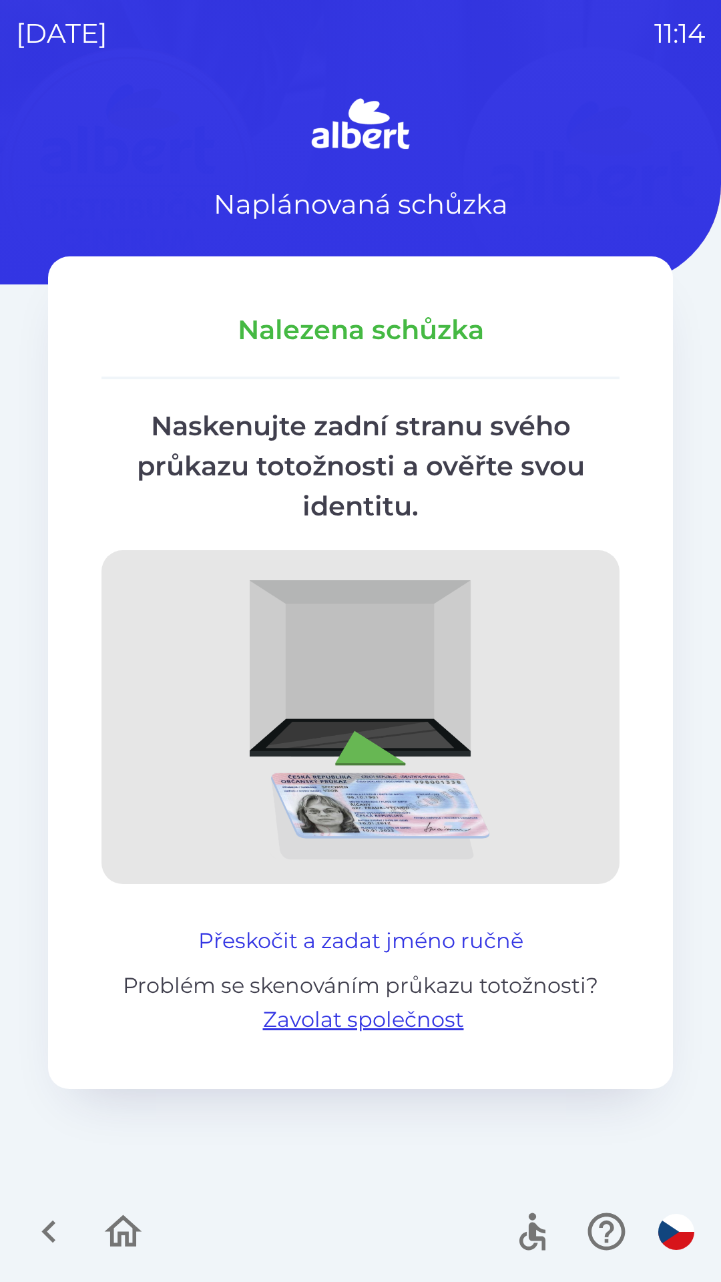
click at [351, 937] on button "Přeskočit a zadat jméno ručně" at bounding box center [361, 941] width 336 height 32
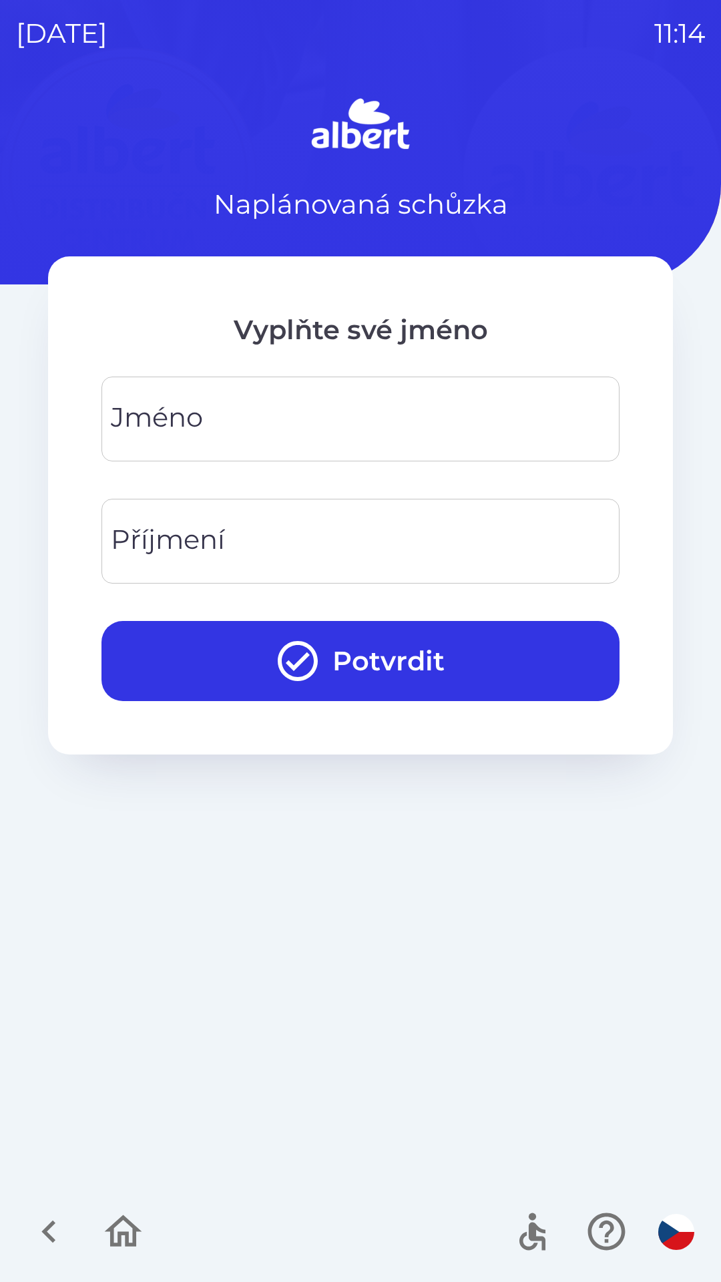
click at [362, 411] on input "Jméno" at bounding box center [361, 419] width 486 height 53
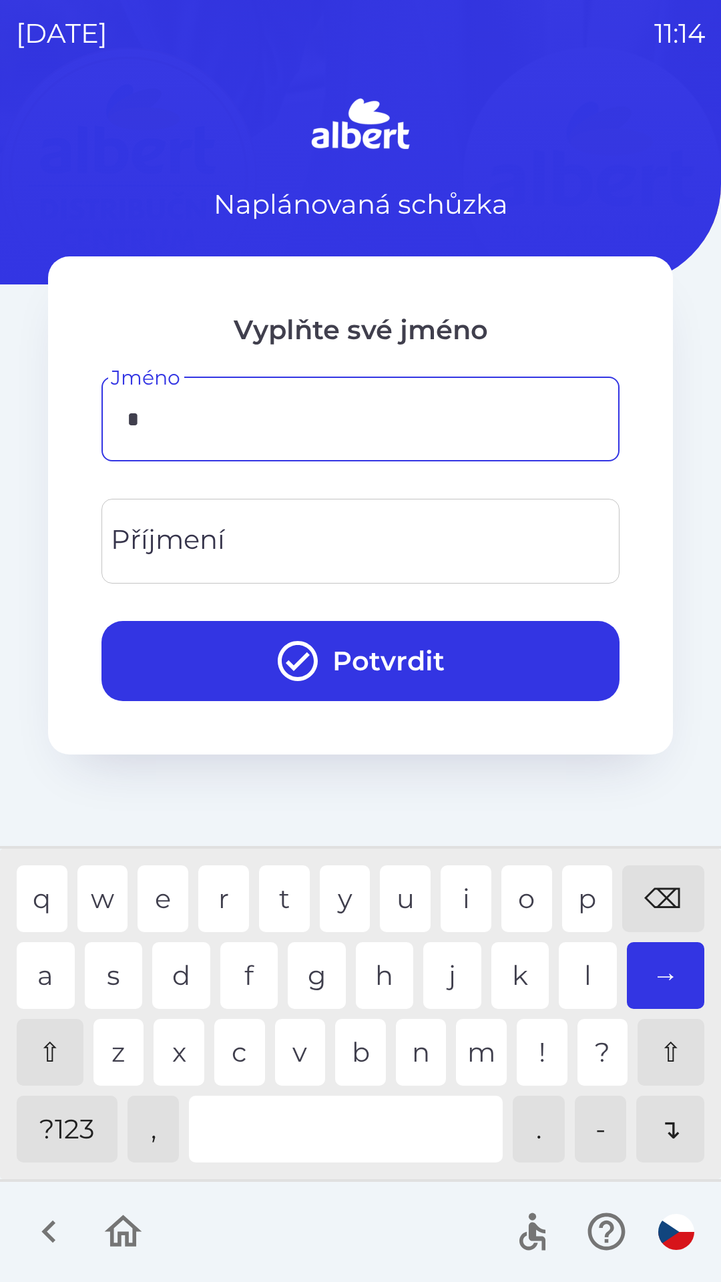
click at [301, 1037] on div "v" at bounding box center [300, 1052] width 51 height 67
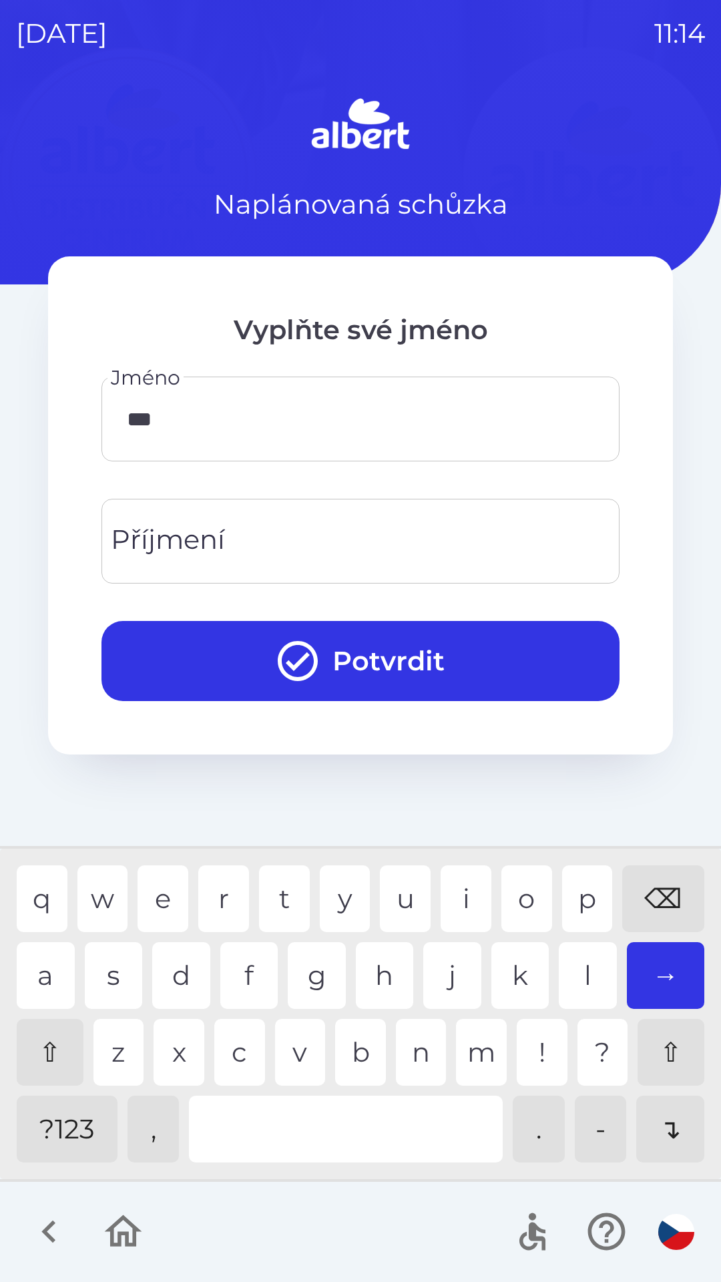
click at [511, 958] on div "k" at bounding box center [521, 975] width 58 height 67
click at [516, 897] on div "o" at bounding box center [527, 899] width 51 height 67
type input "******"
click at [242, 529] on input "Příjmení" at bounding box center [361, 541] width 486 height 53
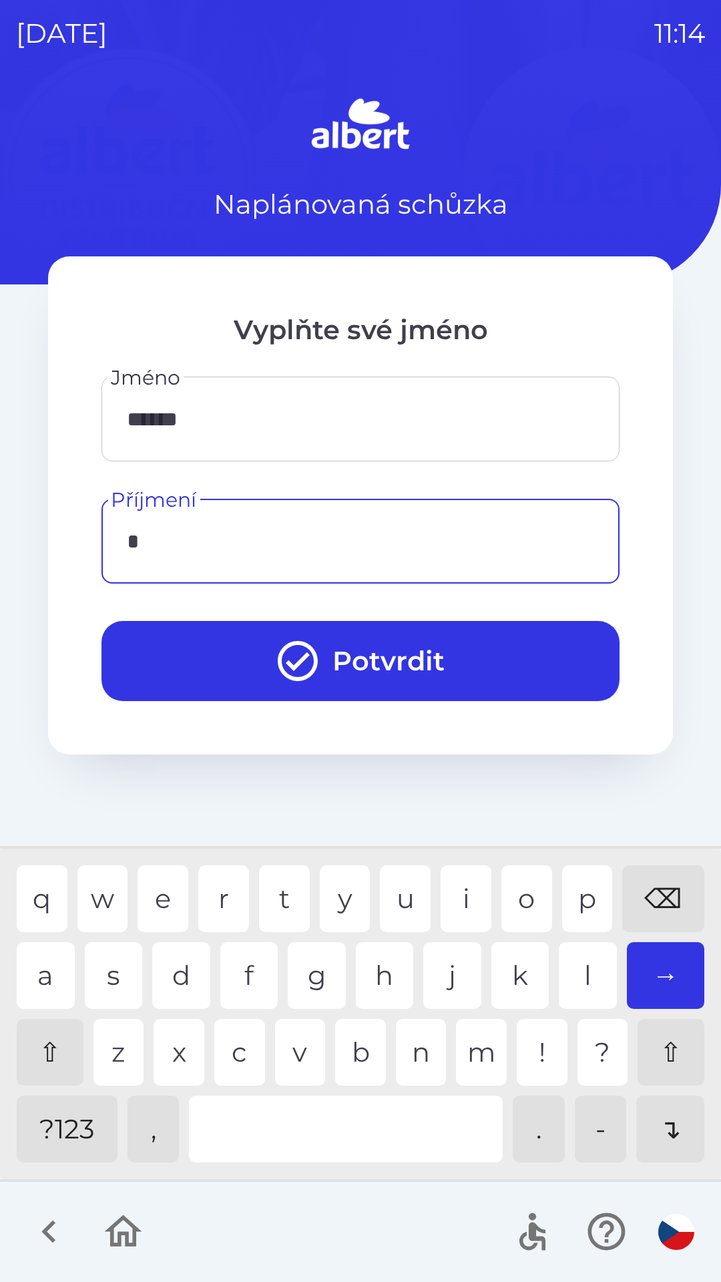
click at [186, 976] on div "d" at bounding box center [181, 975] width 58 height 67
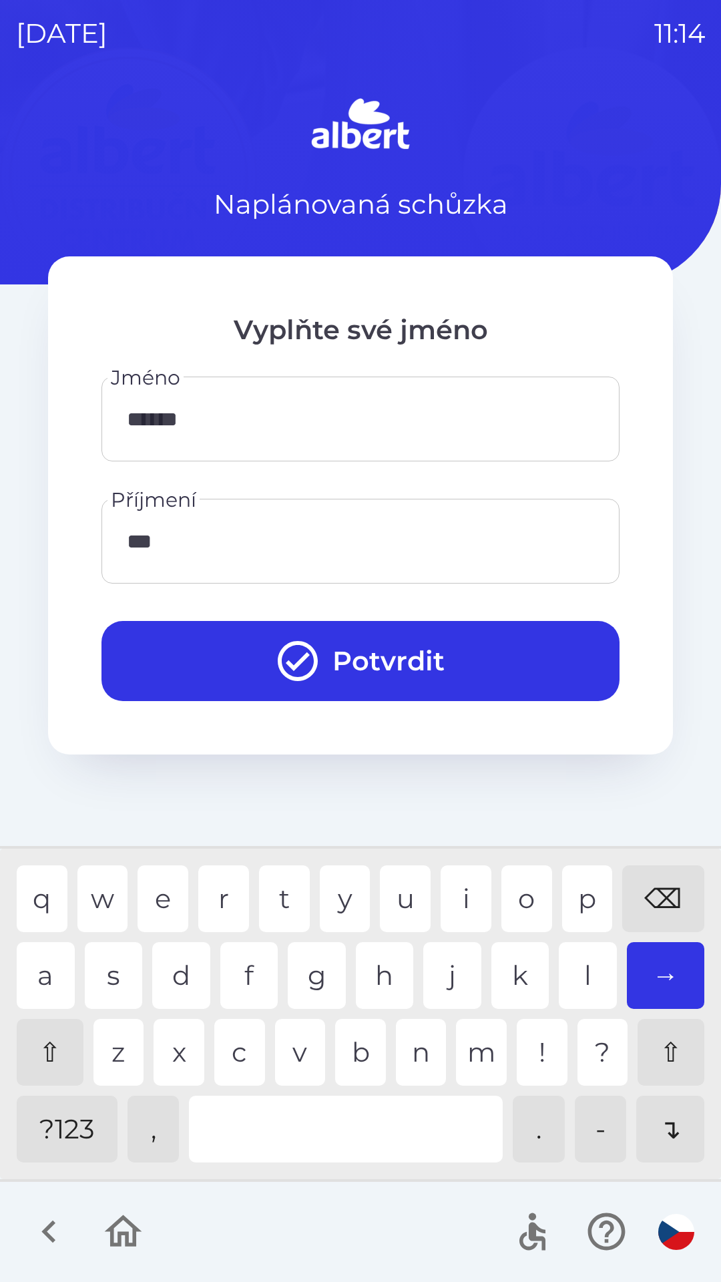
click at [510, 899] on div "o" at bounding box center [527, 899] width 51 height 67
click at [47, 966] on div "a" at bounding box center [46, 975] width 58 height 67
type input "******"
click at [421, 656] on button "Potvrdit" at bounding box center [361, 661] width 518 height 80
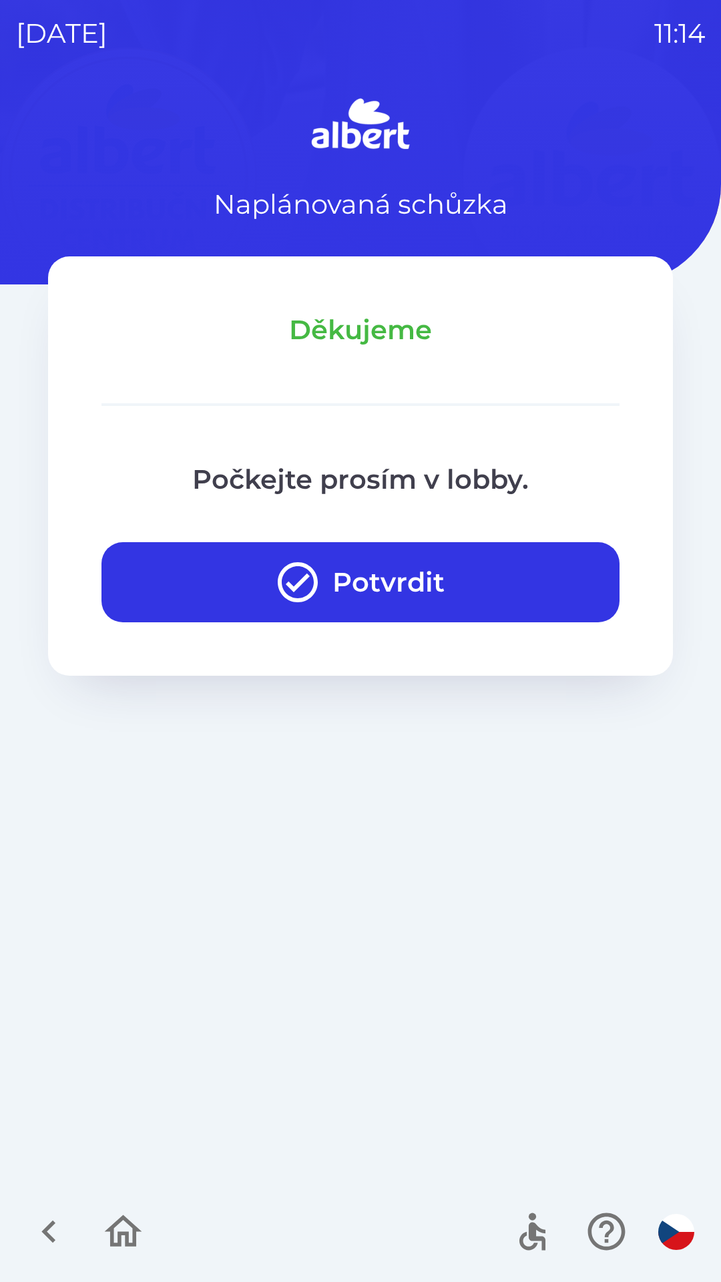
click at [443, 575] on button "Potvrdit" at bounding box center [361, 582] width 518 height 80
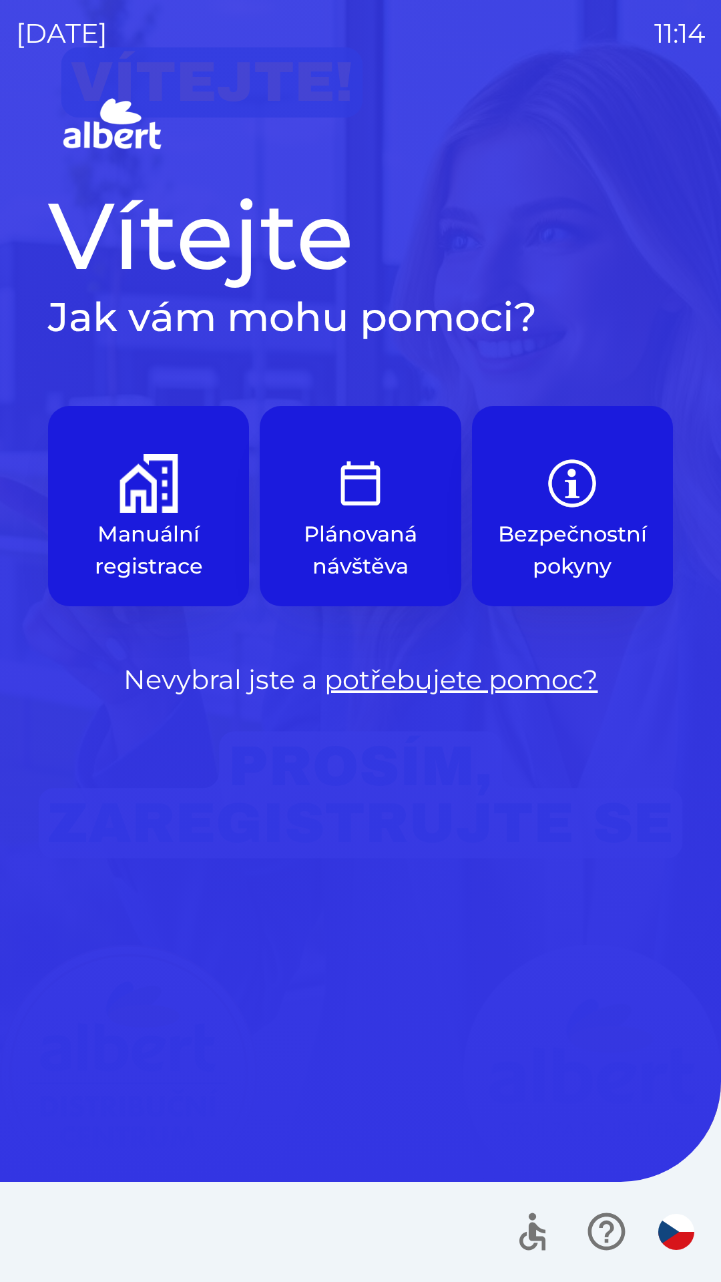
click at [176, 521] on p "Manuální registrace" at bounding box center [148, 550] width 137 height 64
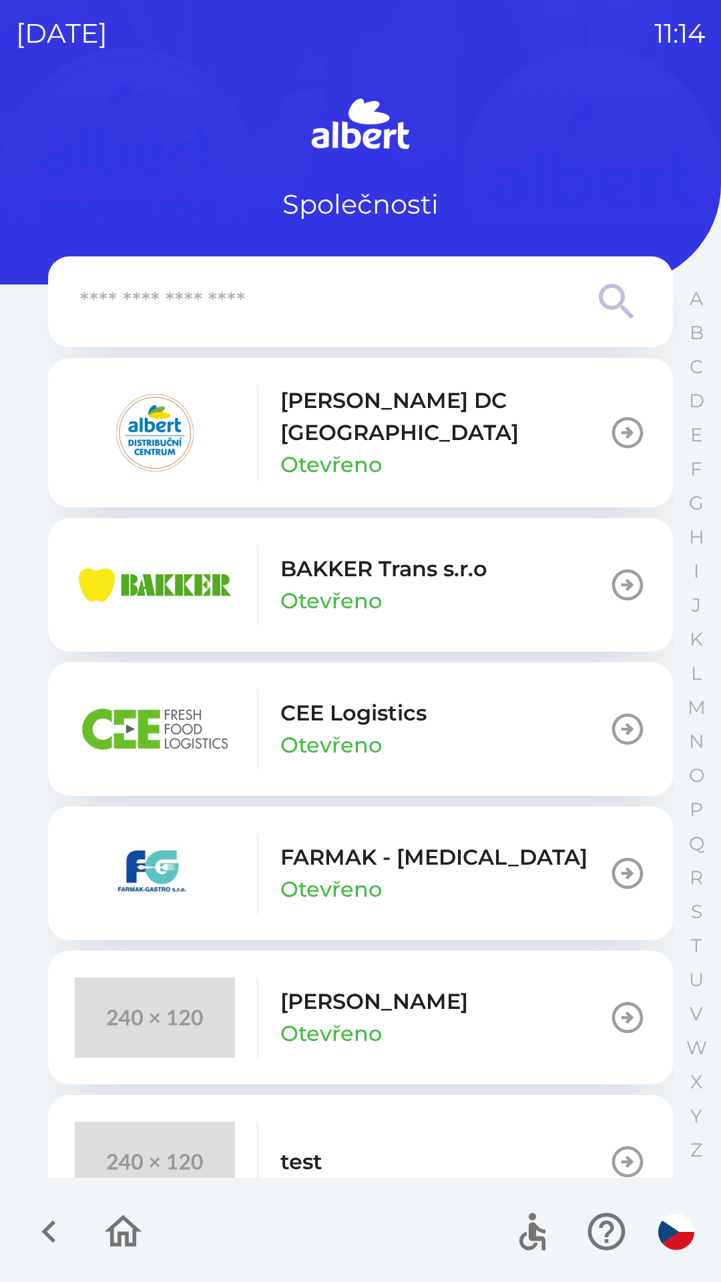
click at [511, 422] on button "[PERSON_NAME] DC [GEOGRAPHIC_DATA] Otevřeno" at bounding box center [360, 433] width 625 height 150
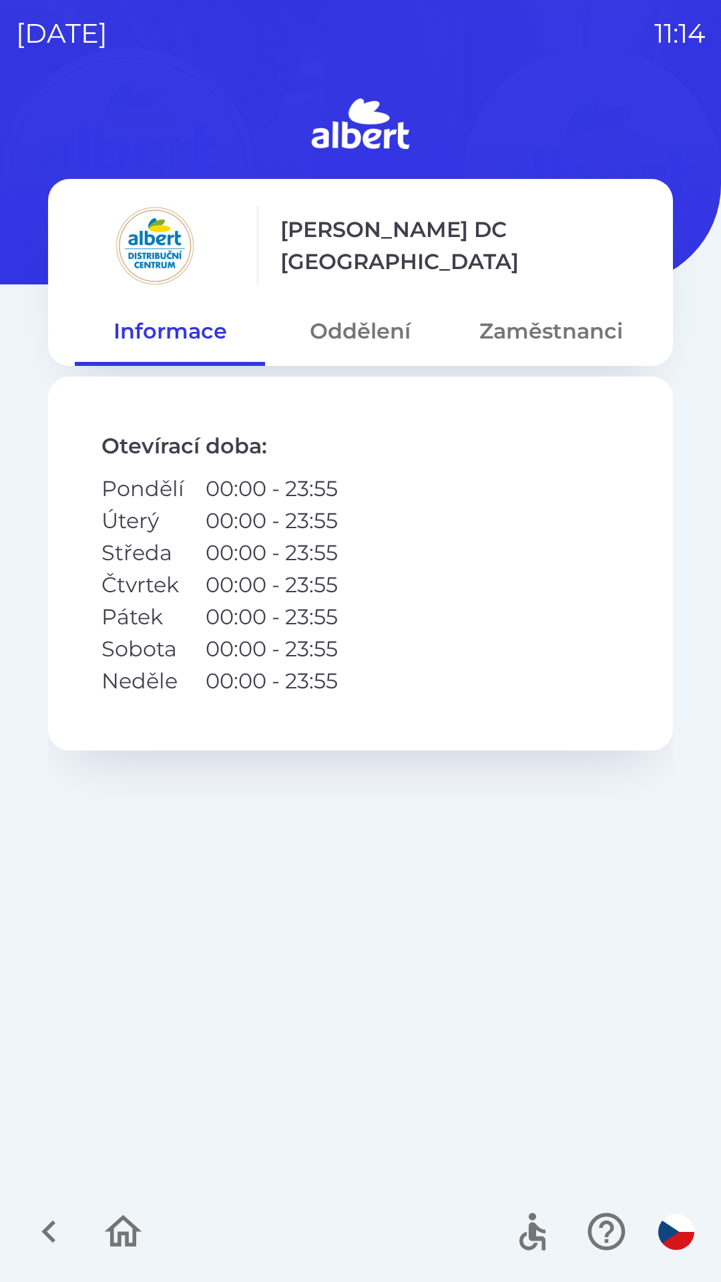
click at [378, 337] on button "Oddělení" at bounding box center [360, 331] width 190 height 48
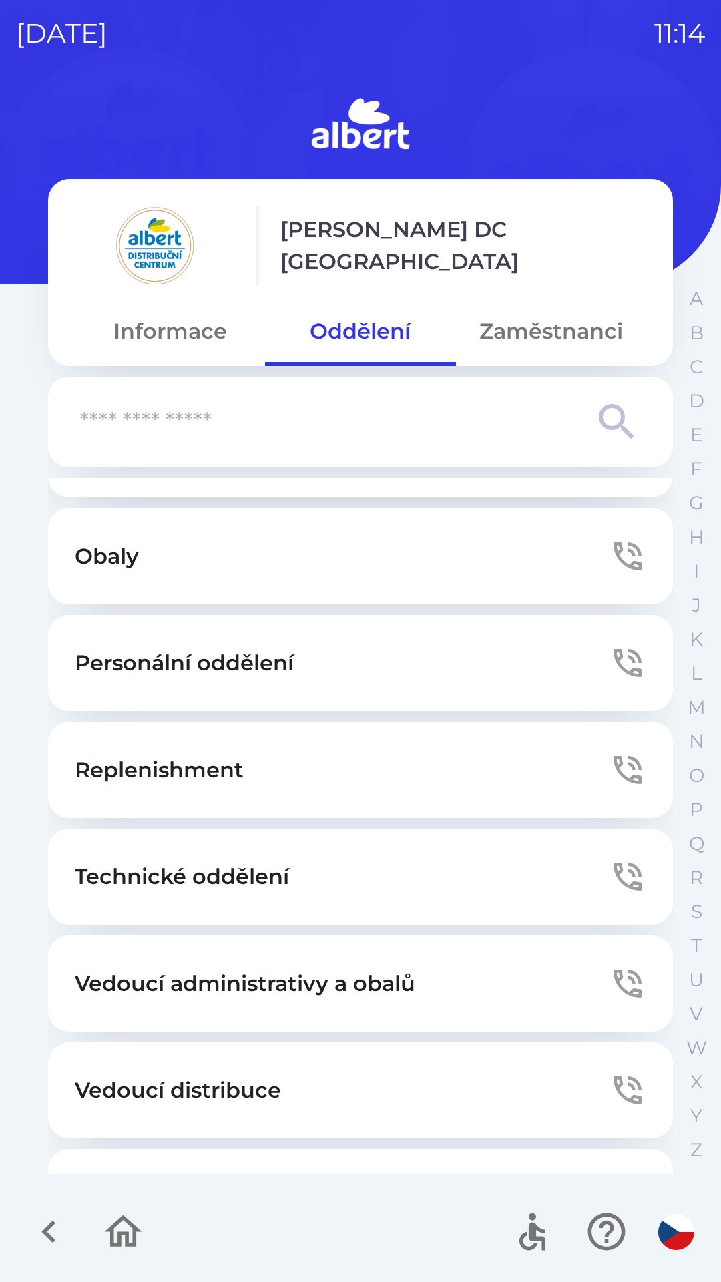
scroll to position [292, 0]
click at [353, 861] on button "Technické oddělení" at bounding box center [360, 875] width 625 height 96
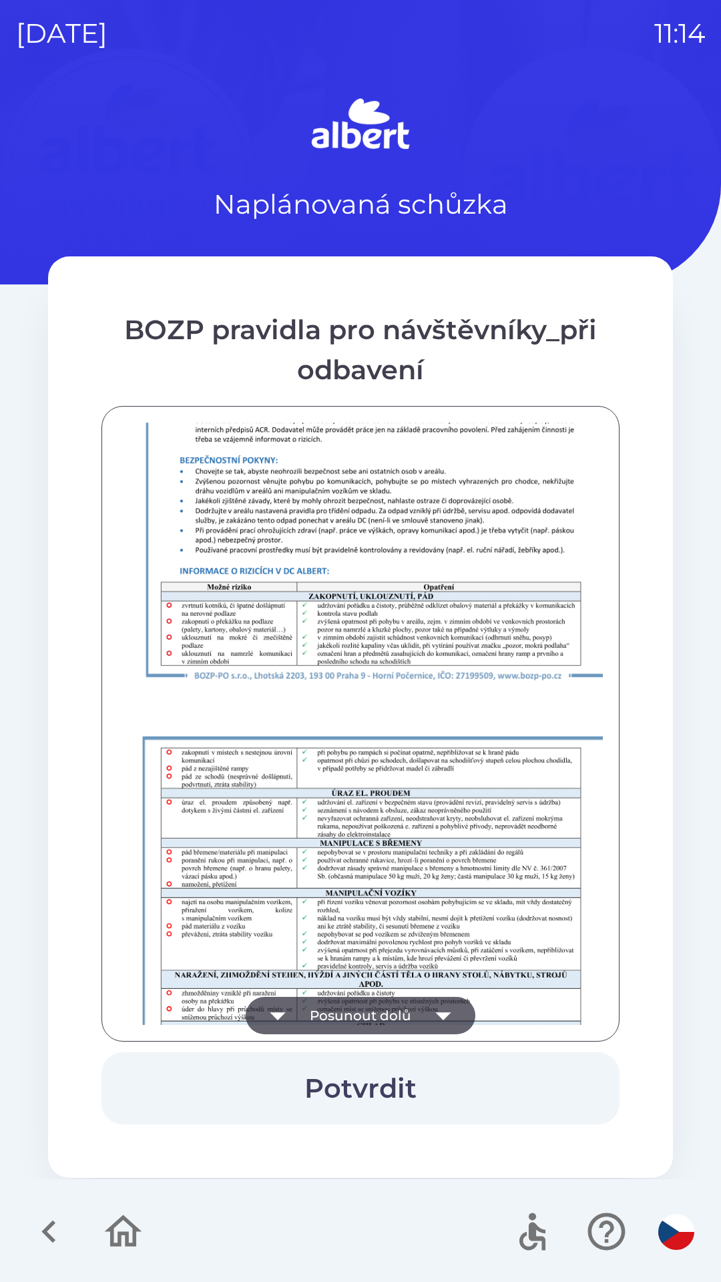
scroll to position [938, 0]
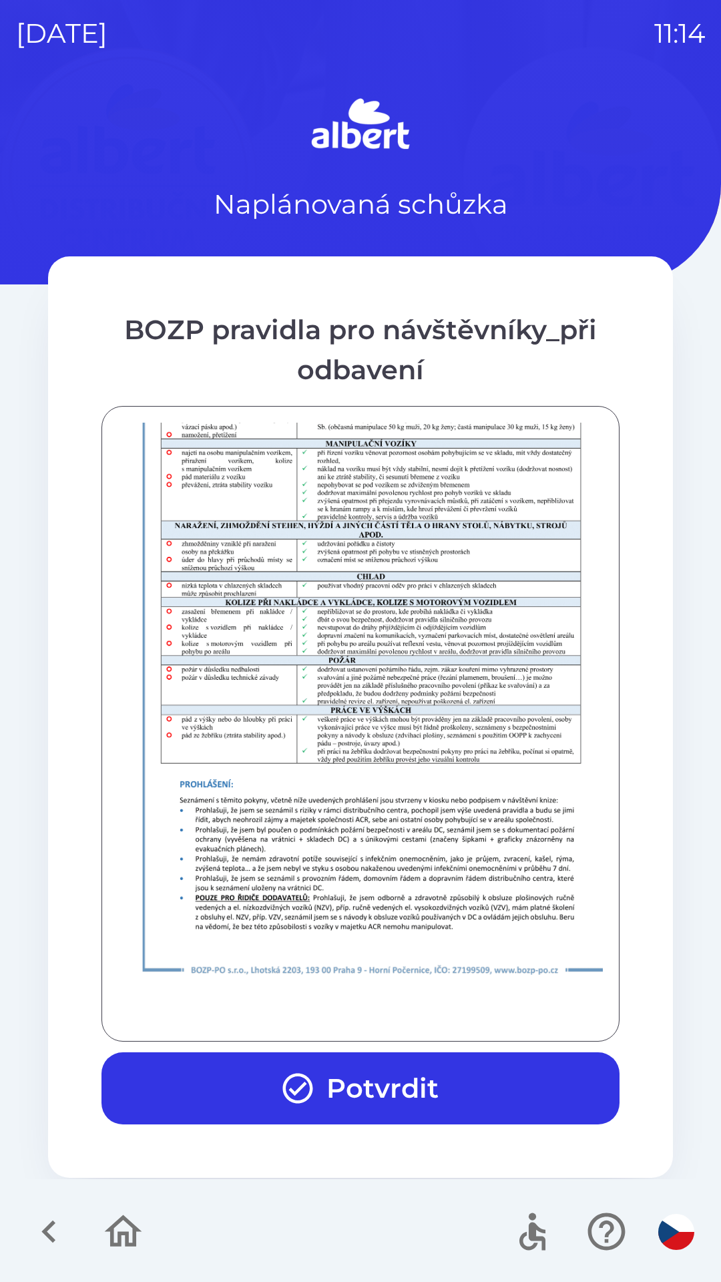
click at [417, 1089] on button "Potvrdit" at bounding box center [361, 1089] width 518 height 72
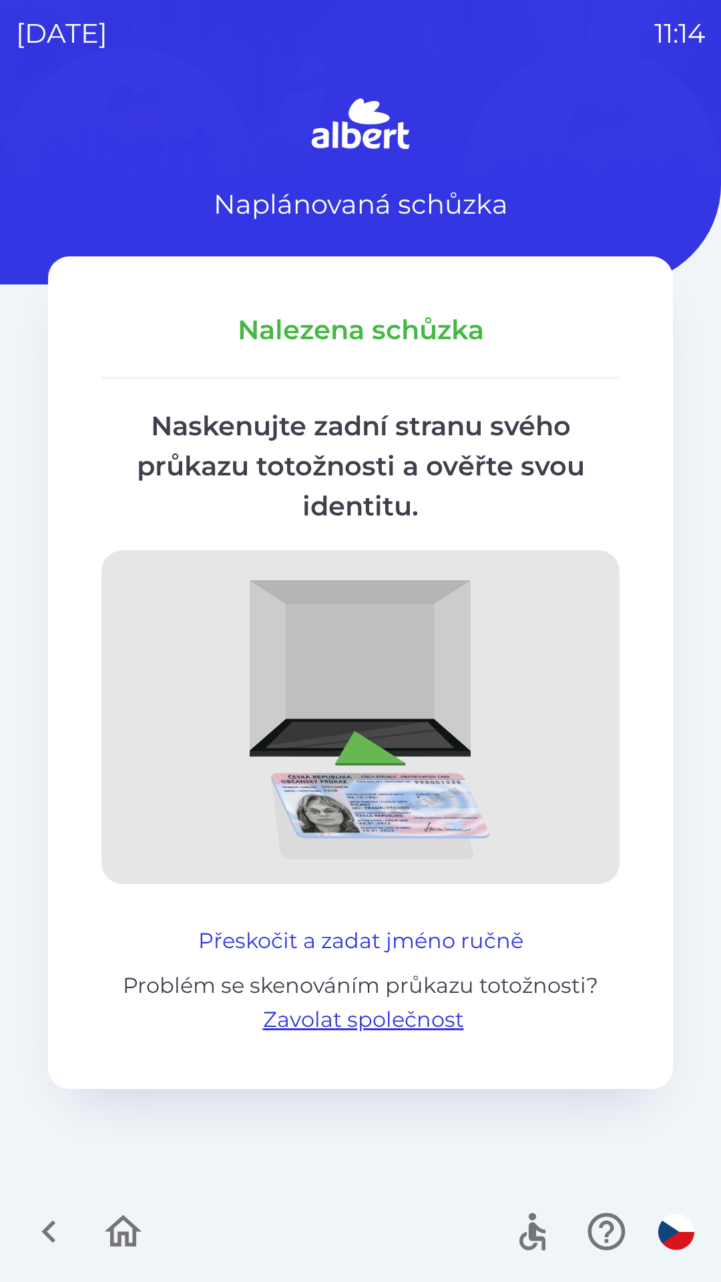
click at [364, 942] on button "Přeskočit a zadat jméno ručně" at bounding box center [361, 941] width 336 height 32
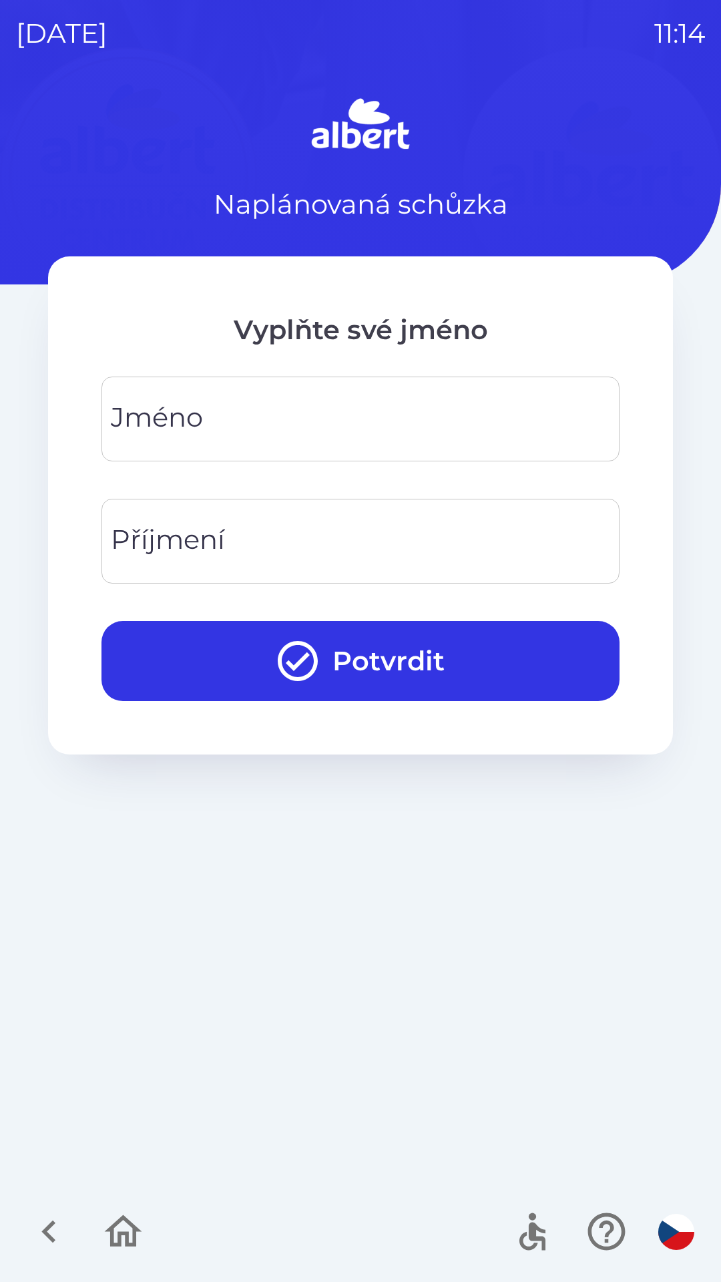
click at [252, 406] on input "Jméno" at bounding box center [361, 419] width 486 height 53
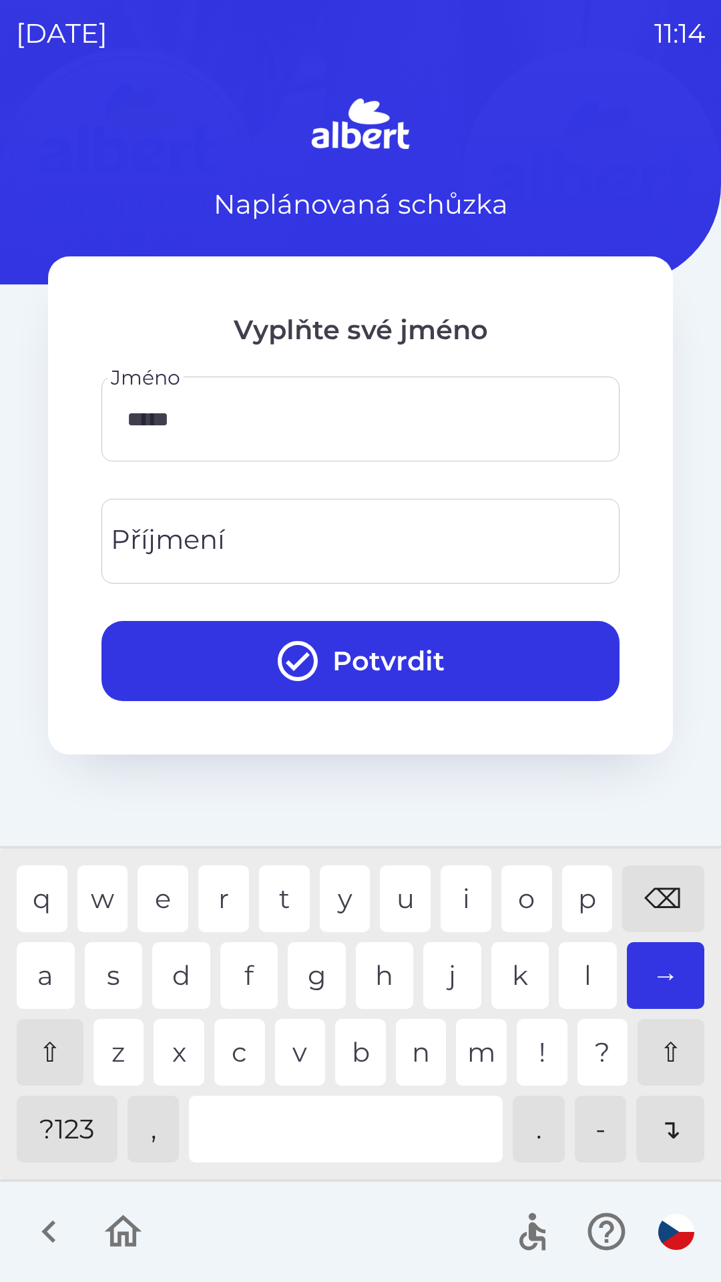
click at [158, 888] on div "e" at bounding box center [163, 899] width 51 height 67
type input "******"
click at [578, 963] on div "l" at bounding box center [588, 975] width 58 height 67
click at [349, 535] on input "Příjmení" at bounding box center [361, 541] width 486 height 53
click at [346, 1037] on div "b" at bounding box center [360, 1052] width 51 height 67
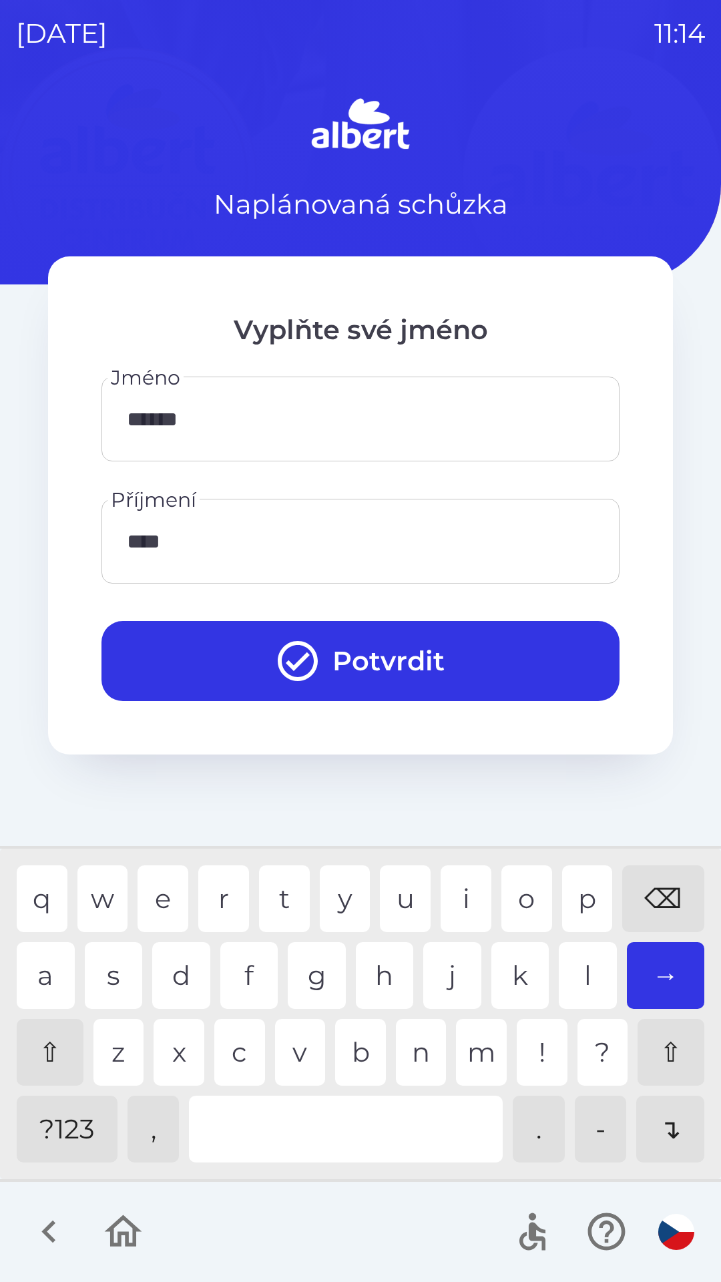
click at [107, 1059] on div "z" at bounding box center [118, 1052] width 51 height 67
type input "*****"
click at [29, 972] on div "a" at bounding box center [46, 975] width 58 height 67
click at [472, 670] on button "Potvrdit" at bounding box center [361, 661] width 518 height 80
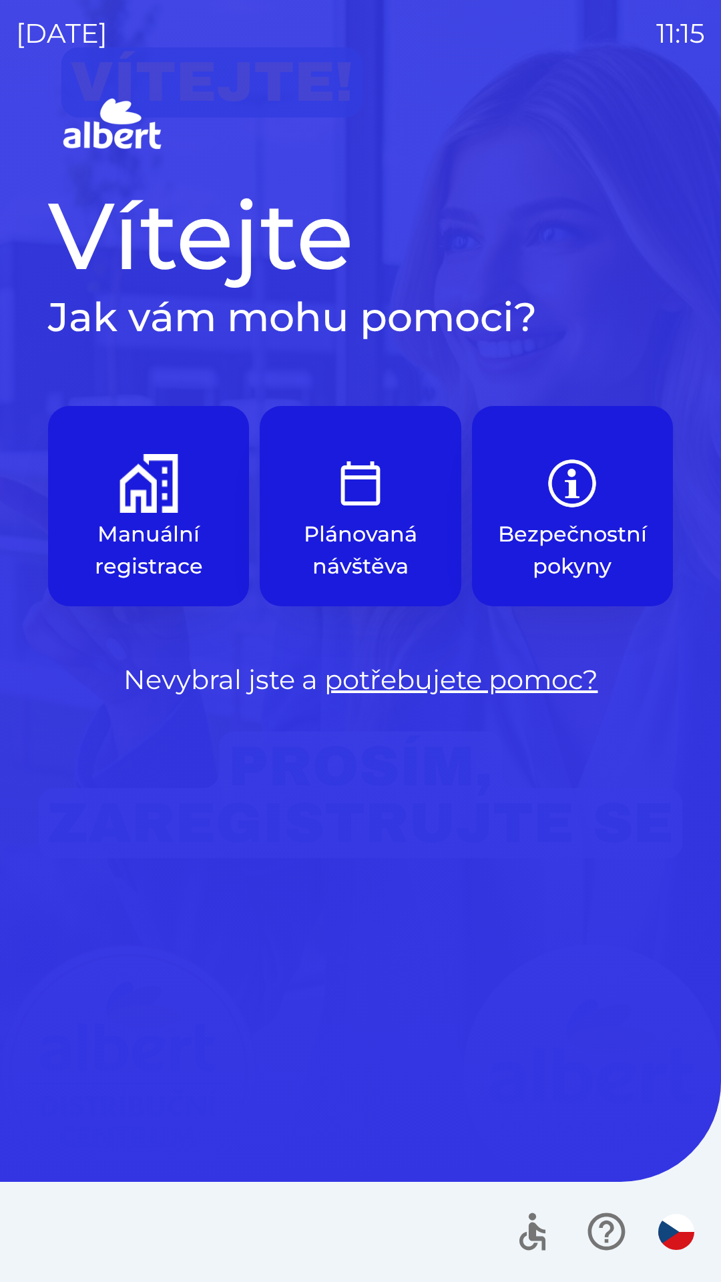
click at [165, 492] on img "button" at bounding box center [149, 483] width 59 height 59
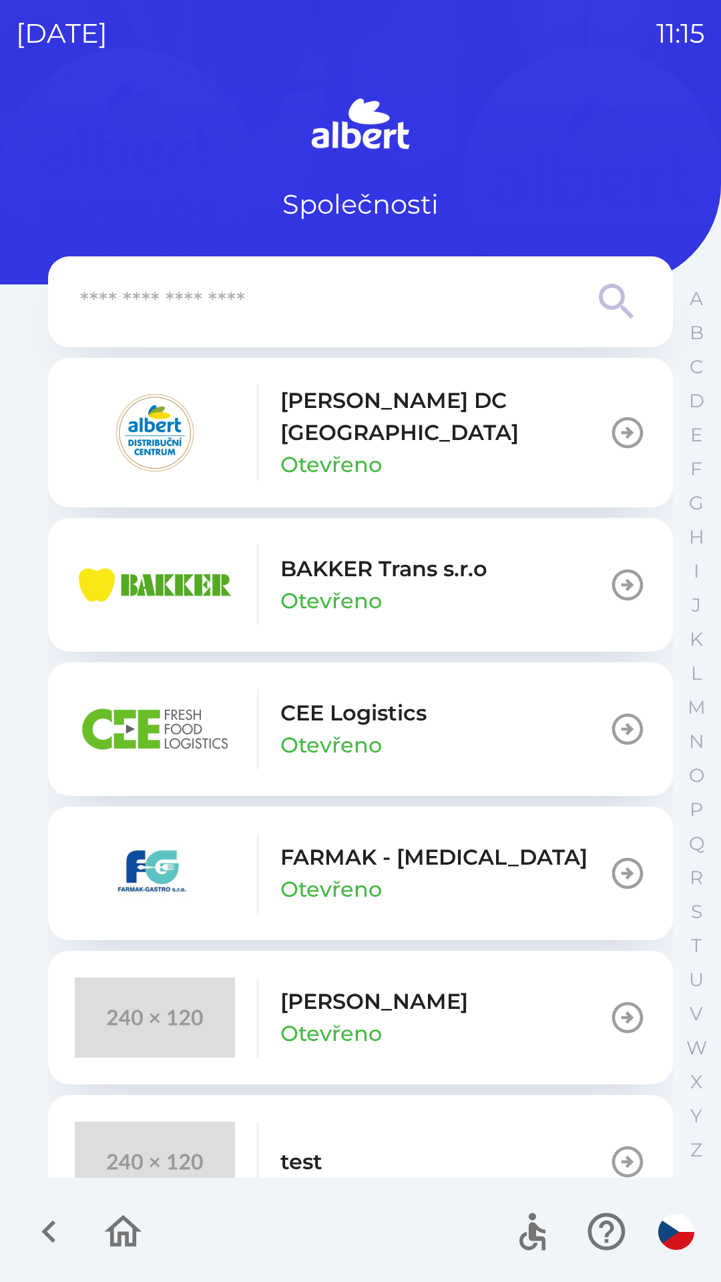
click at [379, 407] on p "[PERSON_NAME] DC [GEOGRAPHIC_DATA]" at bounding box center [444, 417] width 329 height 64
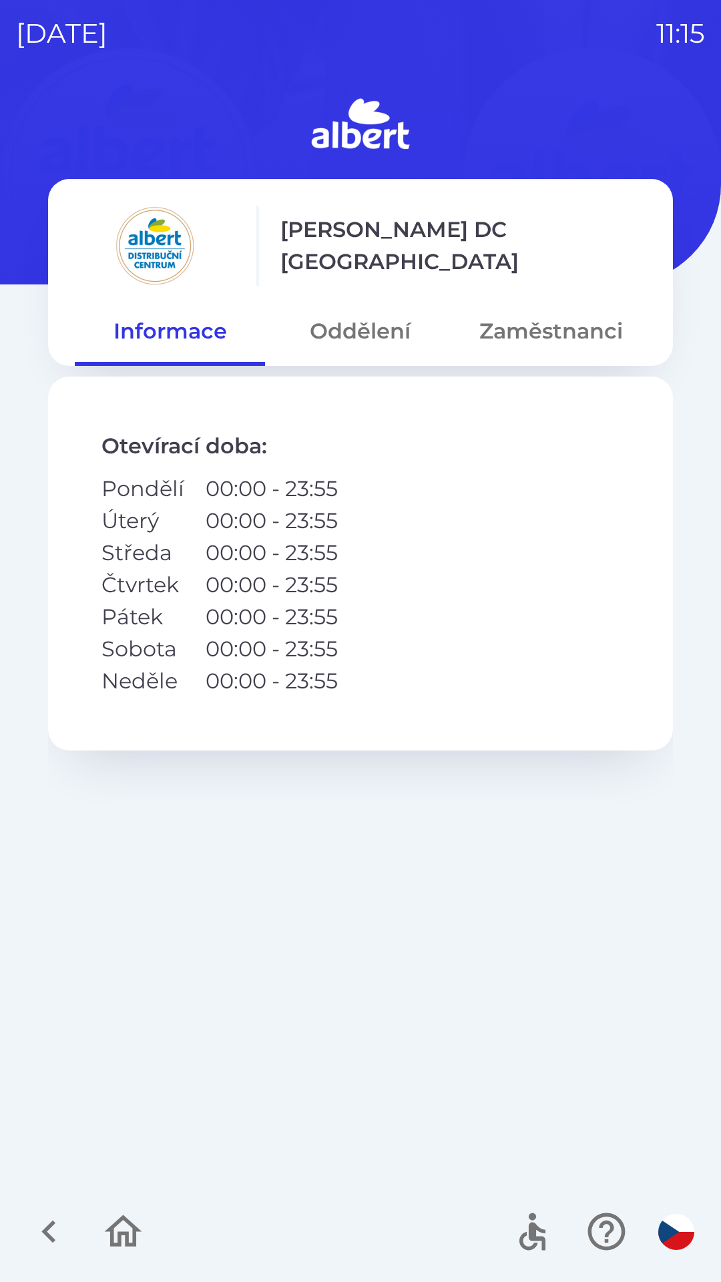
click at [363, 334] on button "Oddělení" at bounding box center [360, 331] width 190 height 48
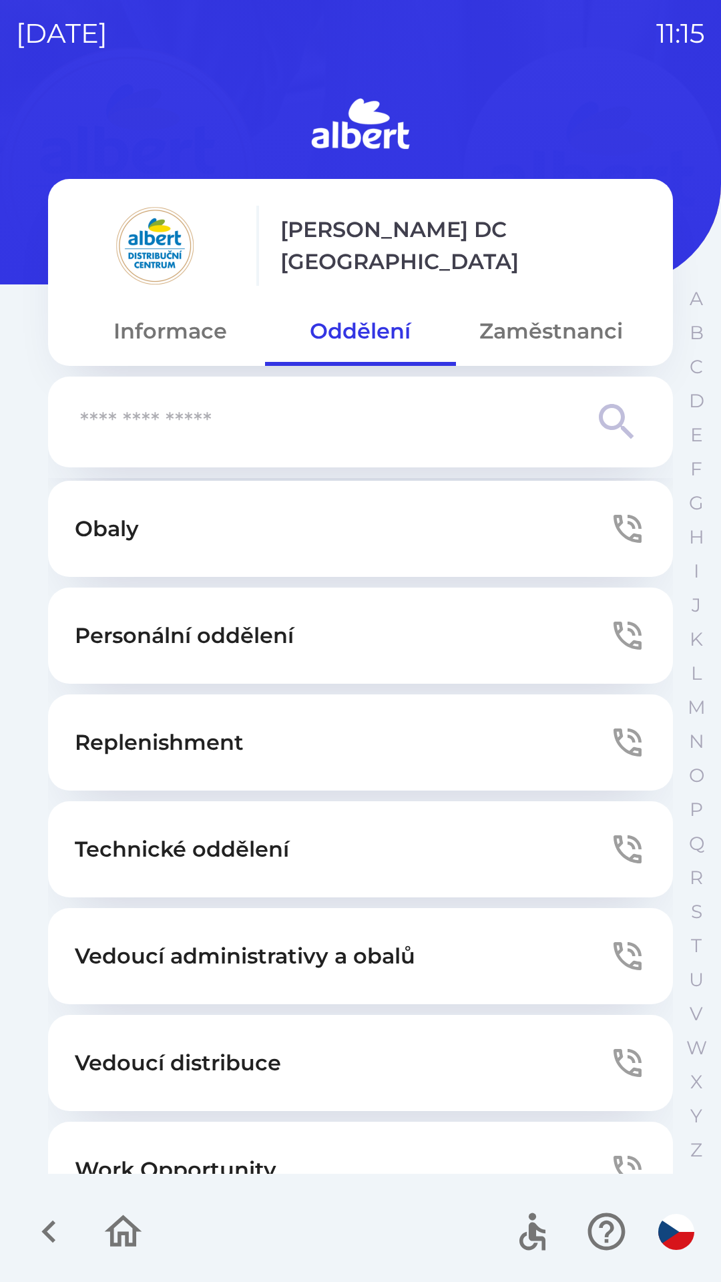
scroll to position [362, 0]
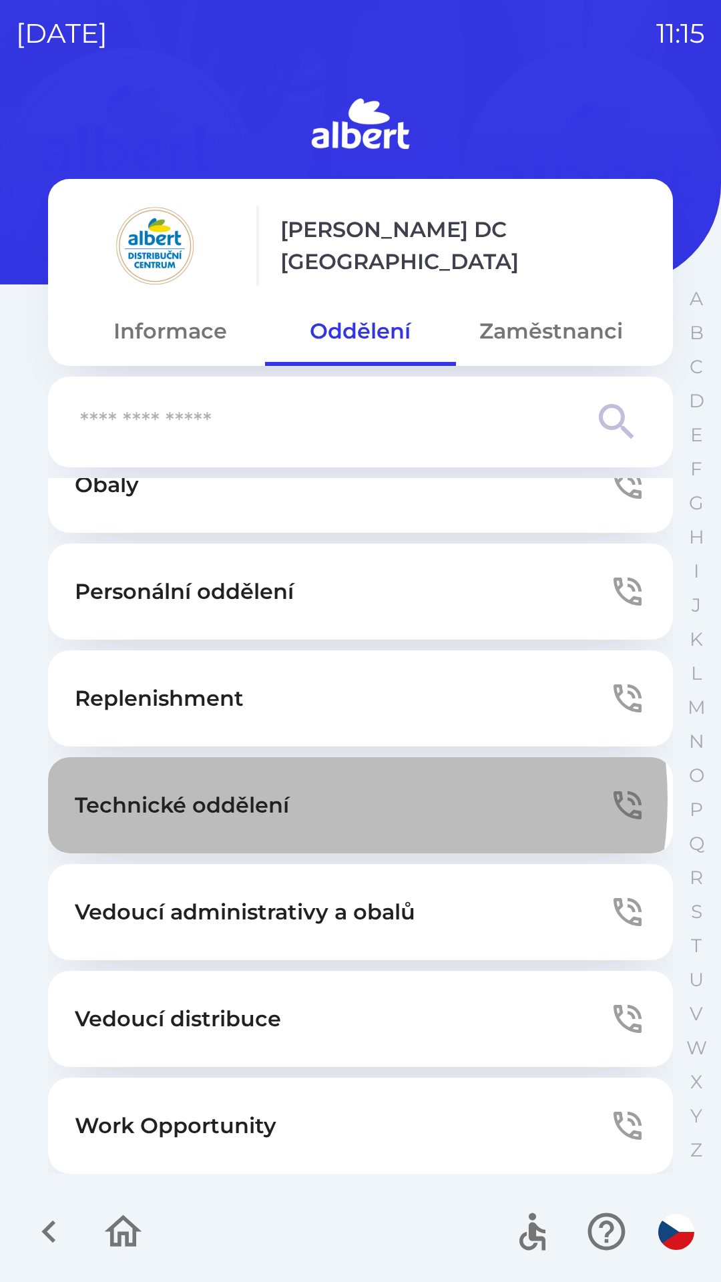
click at [299, 800] on button "Technické oddělení" at bounding box center [360, 805] width 625 height 96
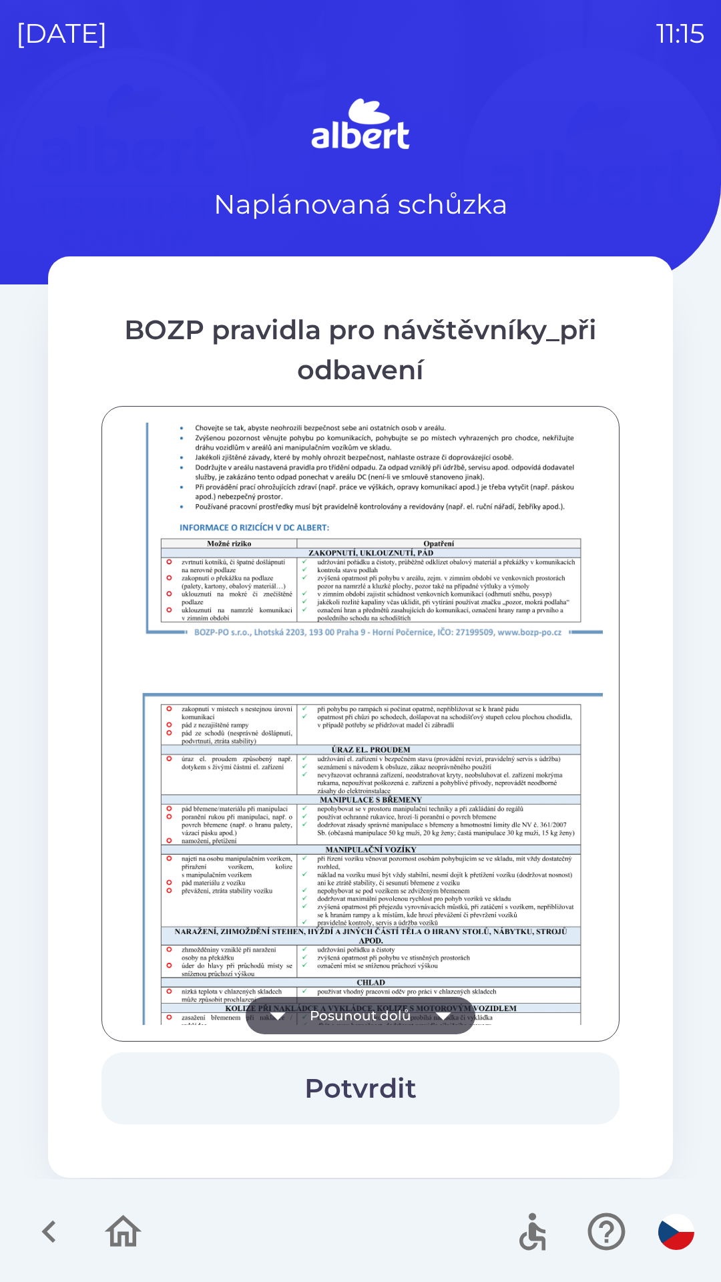
scroll to position [938, 0]
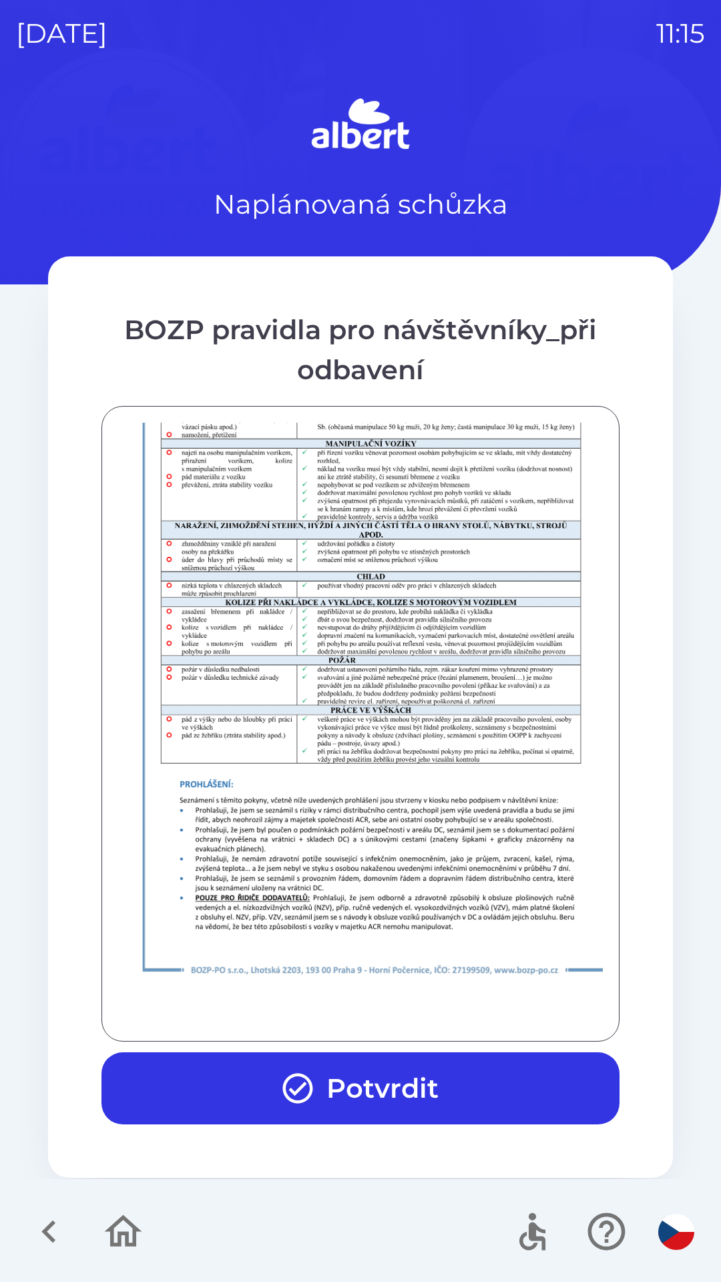
click at [395, 1075] on button "Potvrdit" at bounding box center [361, 1089] width 518 height 72
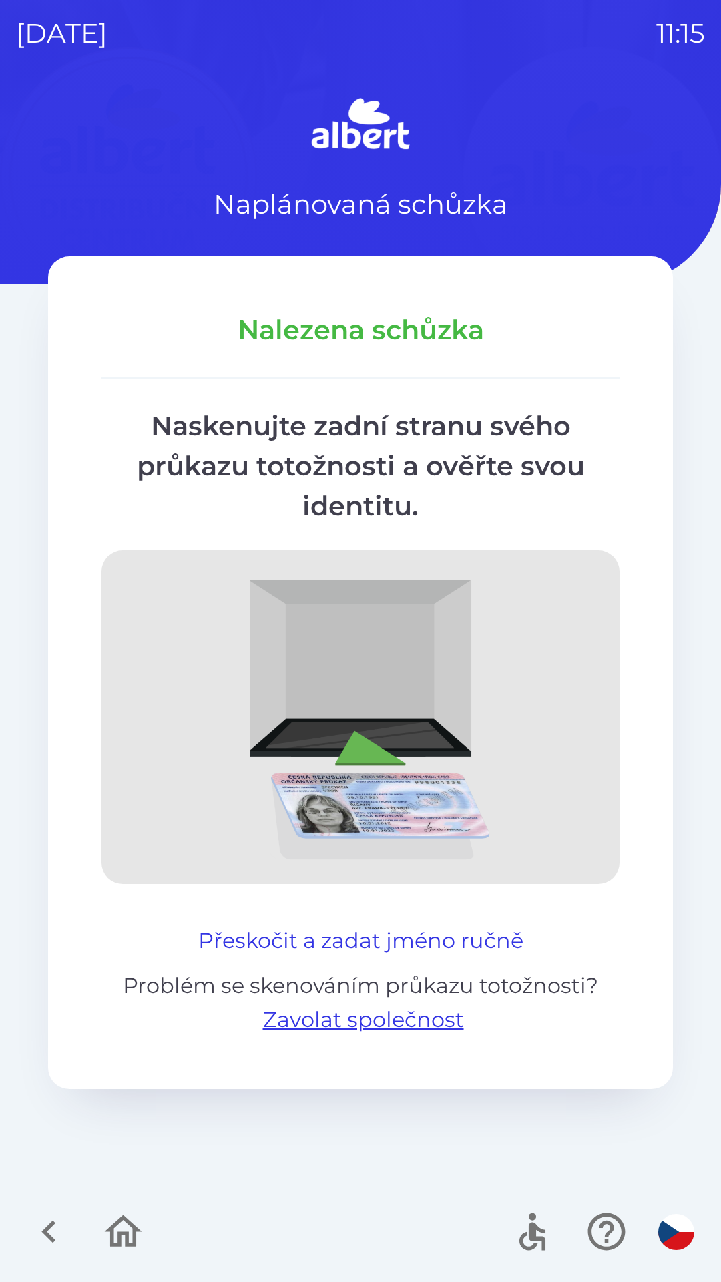
click at [378, 929] on button "Přeskočit a zadat jméno ručně" at bounding box center [361, 941] width 336 height 32
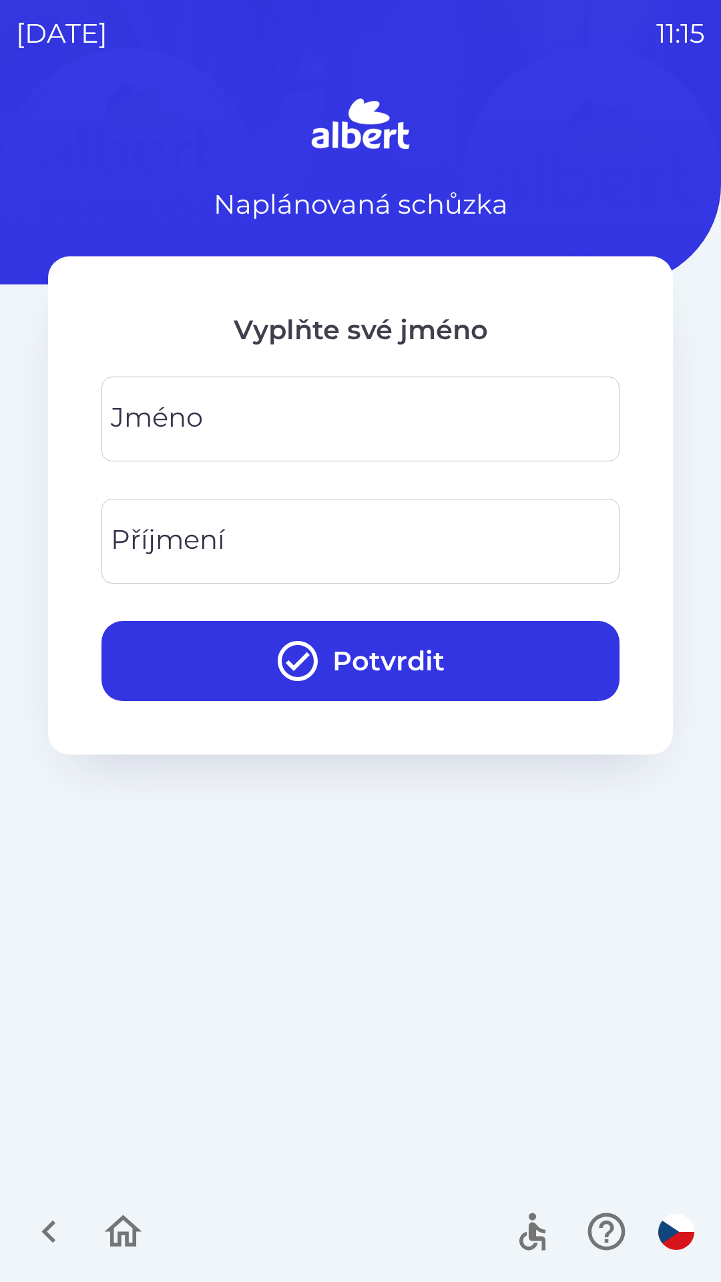
click at [283, 406] on input "Jméno" at bounding box center [361, 419] width 486 height 53
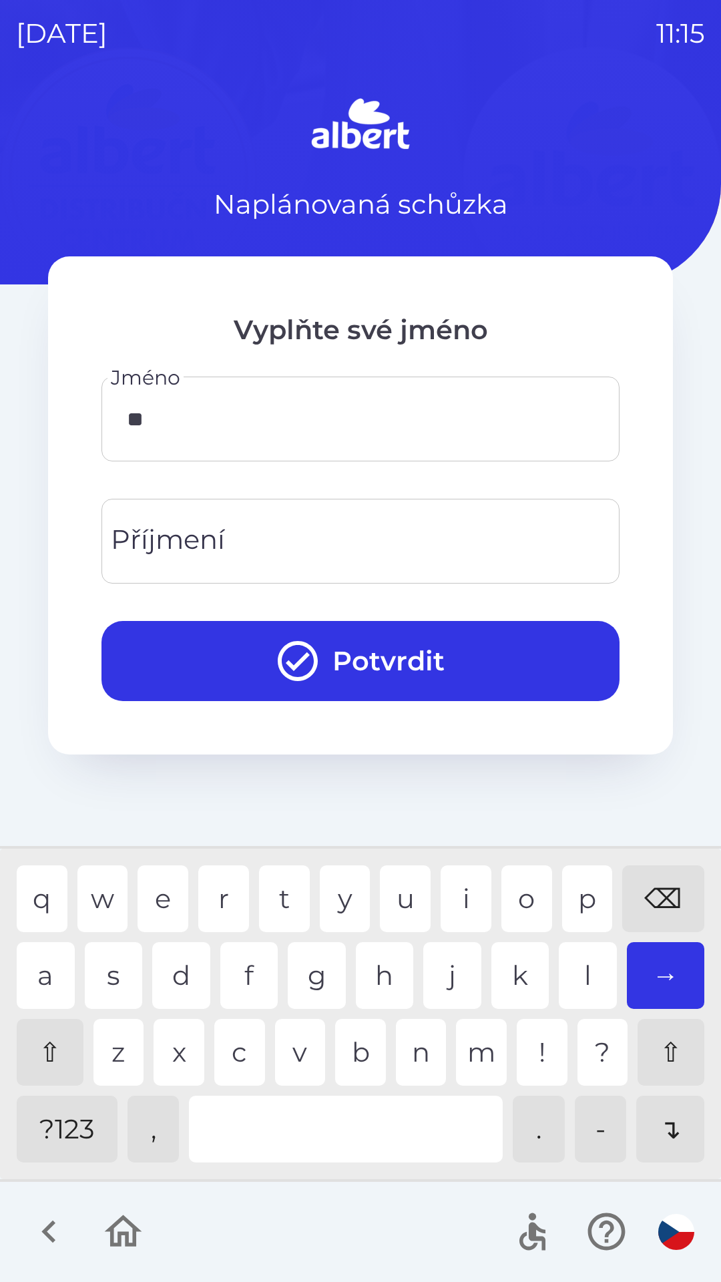
click at [39, 957] on div "a" at bounding box center [46, 975] width 58 height 67
click at [415, 1032] on div "n" at bounding box center [421, 1052] width 51 height 67
click at [447, 882] on div "i" at bounding box center [466, 899] width 51 height 67
click at [184, 889] on div "e" at bounding box center [163, 899] width 51 height 67
type input "******"
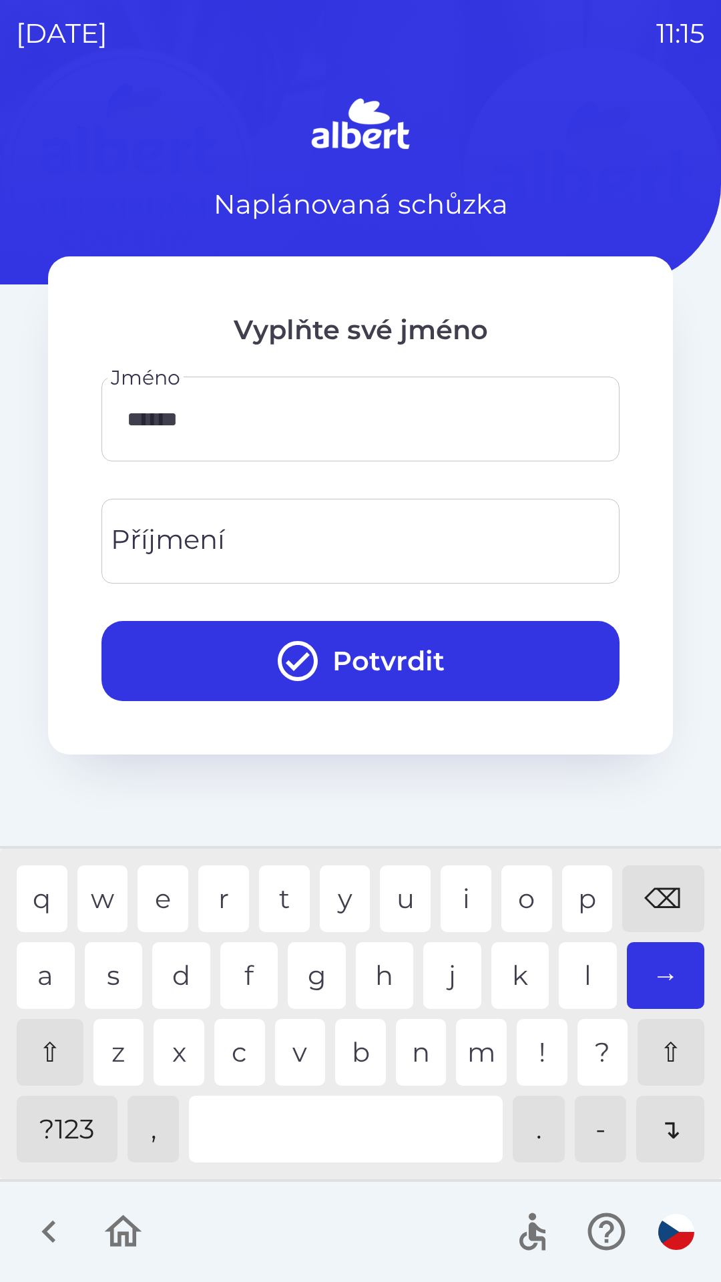
click at [580, 963] on div "l" at bounding box center [588, 975] width 58 height 67
click at [313, 529] on input "Příjmení" at bounding box center [361, 541] width 486 height 53
type input "*****"
click at [381, 690] on button "Potvrdit" at bounding box center [361, 661] width 518 height 80
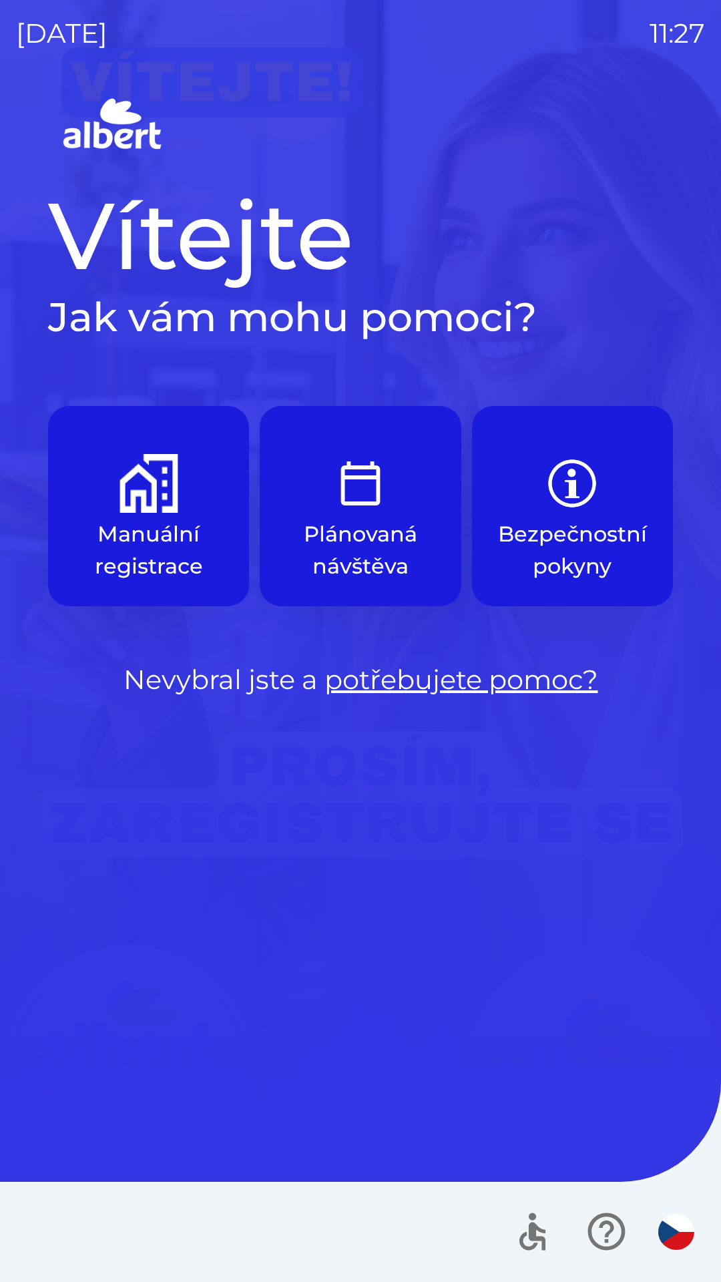
click at [163, 530] on p "Manuální registrace" at bounding box center [148, 550] width 137 height 64
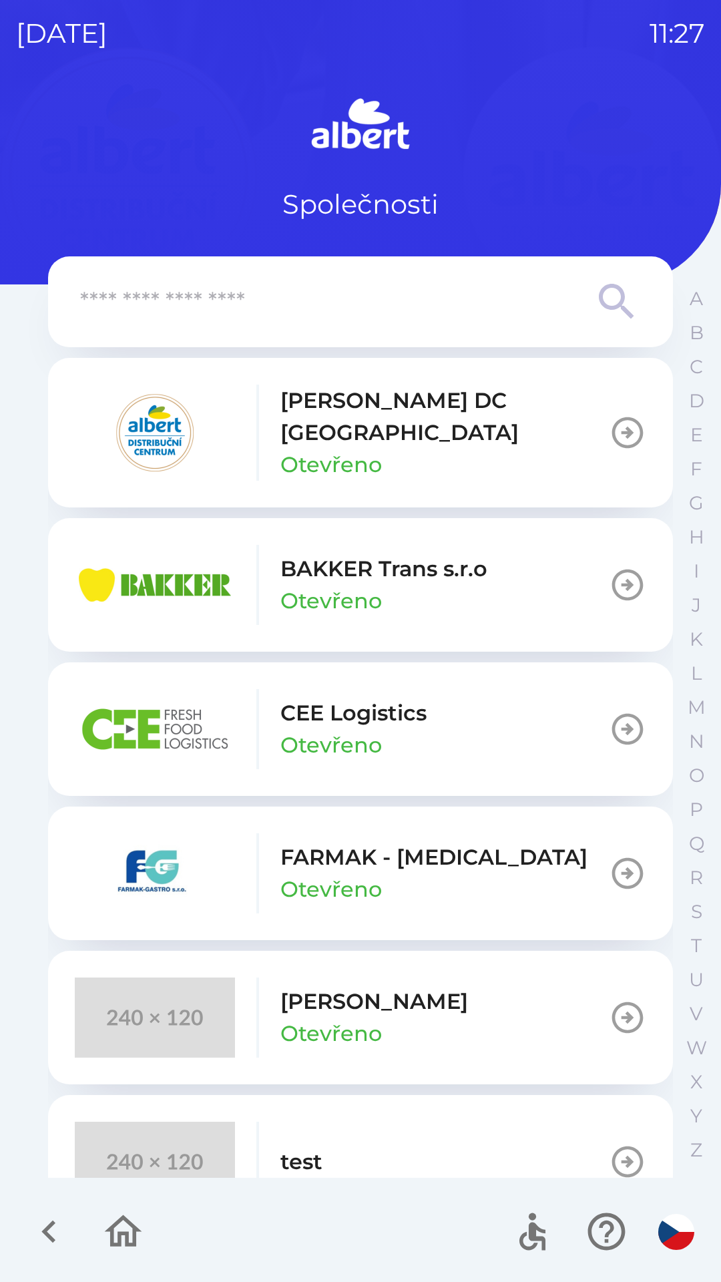
click at [328, 417] on p "[PERSON_NAME] DC [GEOGRAPHIC_DATA]" at bounding box center [444, 417] width 329 height 64
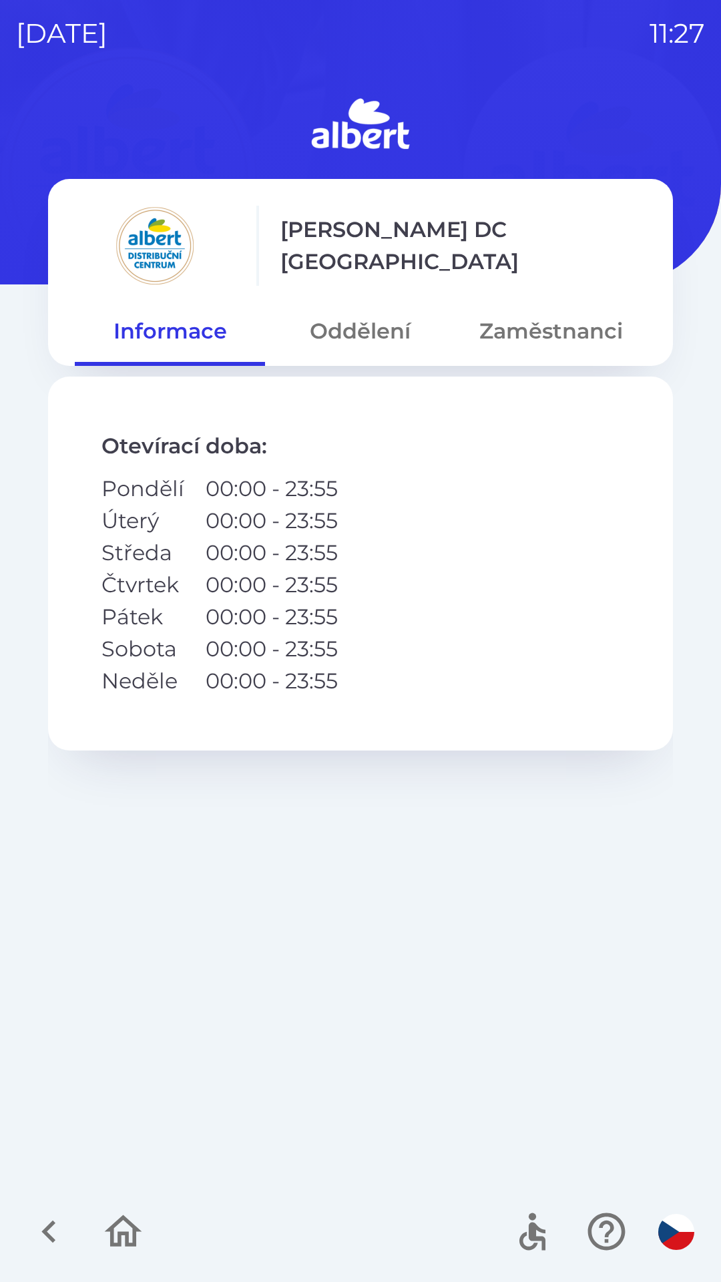
click at [369, 312] on button "Oddělení" at bounding box center [360, 331] width 190 height 48
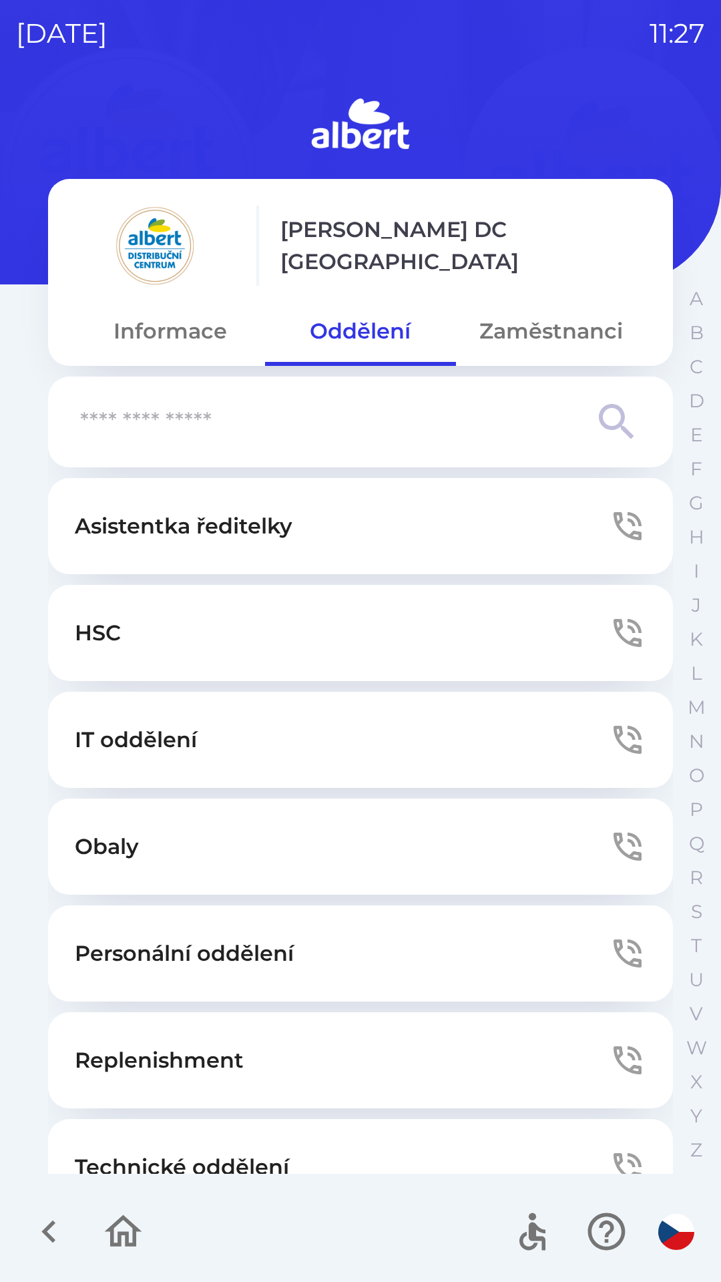
click at [240, 1121] on button "Technické oddělení" at bounding box center [360, 1167] width 625 height 96
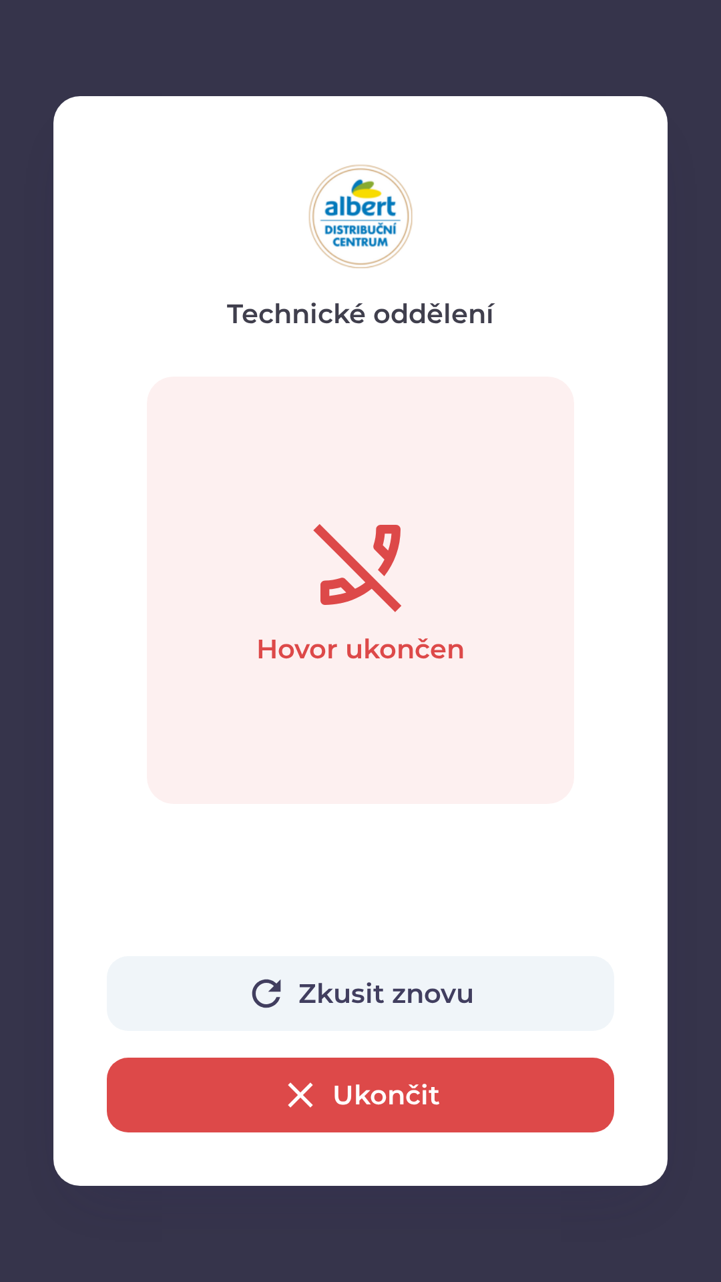
click at [366, 1010] on button "Zkusit znovu" at bounding box center [361, 993] width 508 height 75
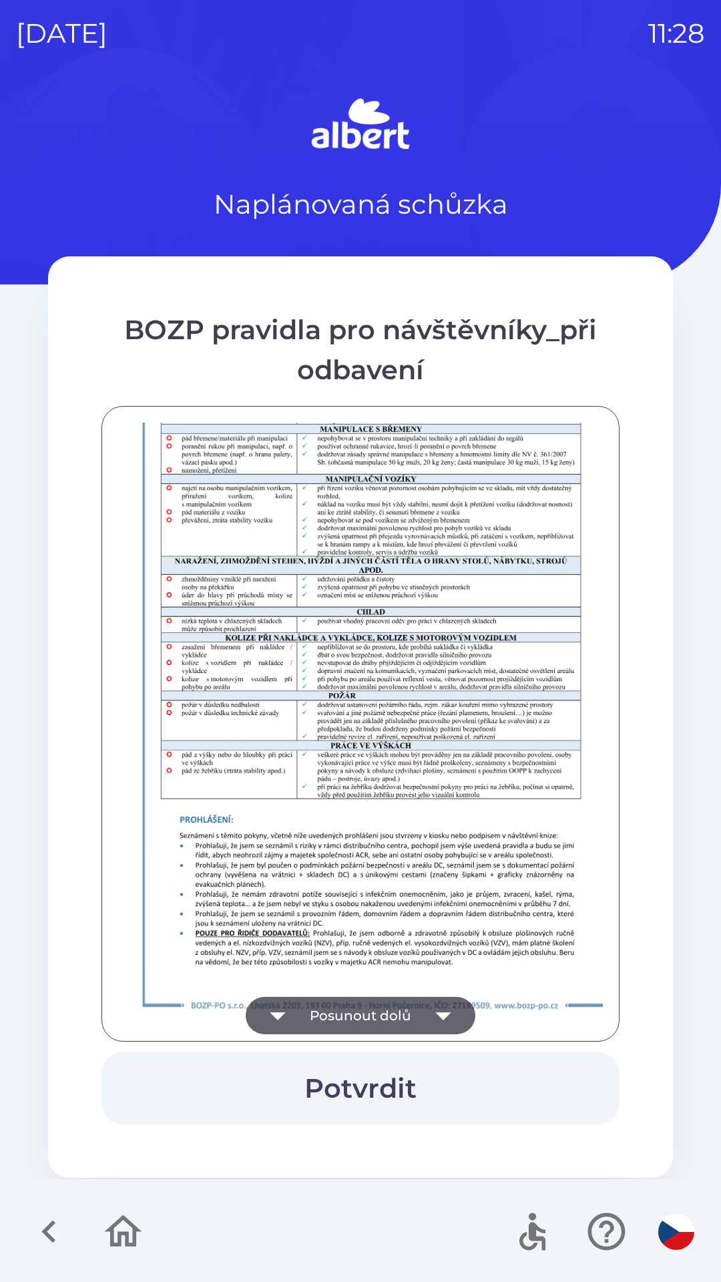
scroll to position [938, 0]
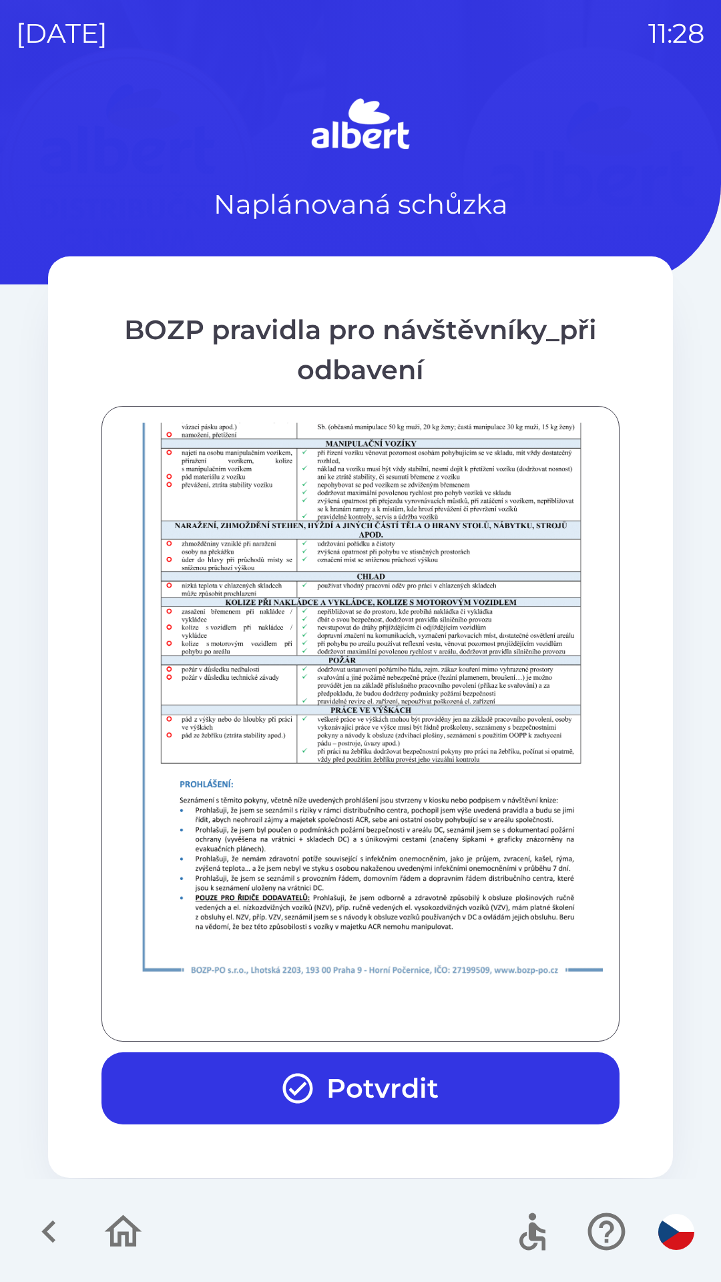
click at [367, 1076] on button "Potvrdit" at bounding box center [361, 1089] width 518 height 72
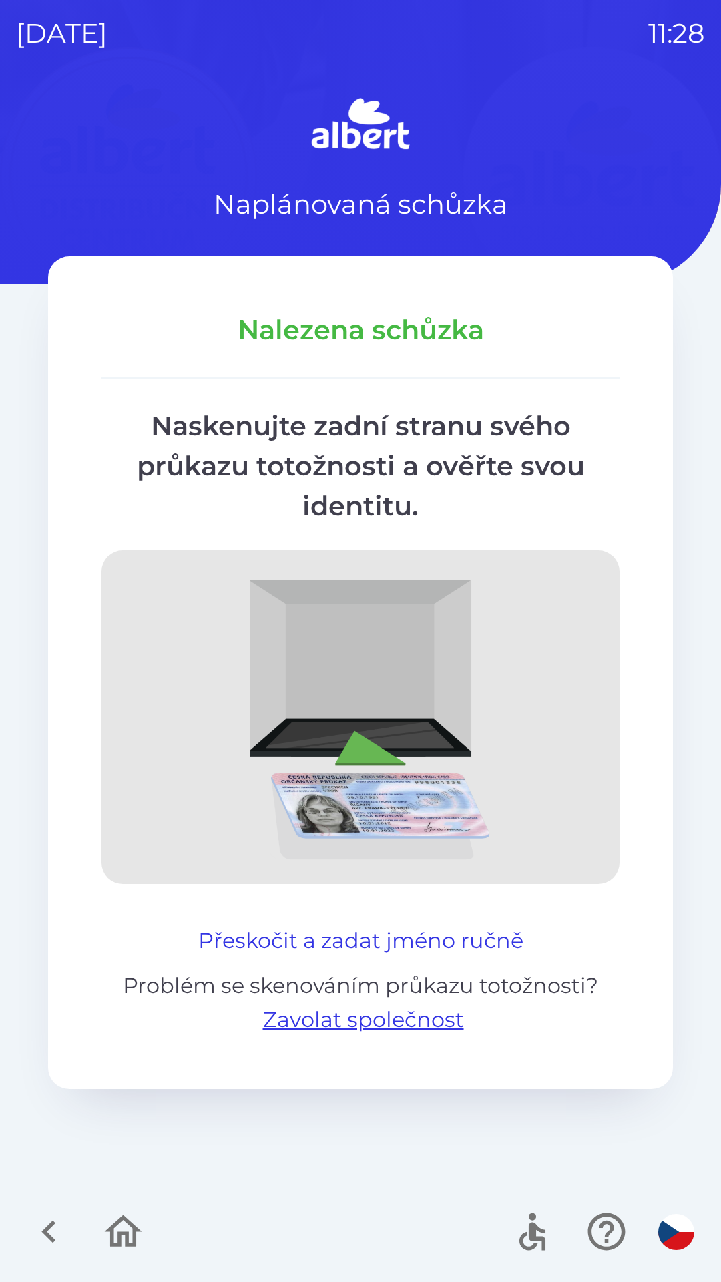
click at [348, 935] on button "Přeskočit a zadat jméno ručně" at bounding box center [361, 941] width 336 height 32
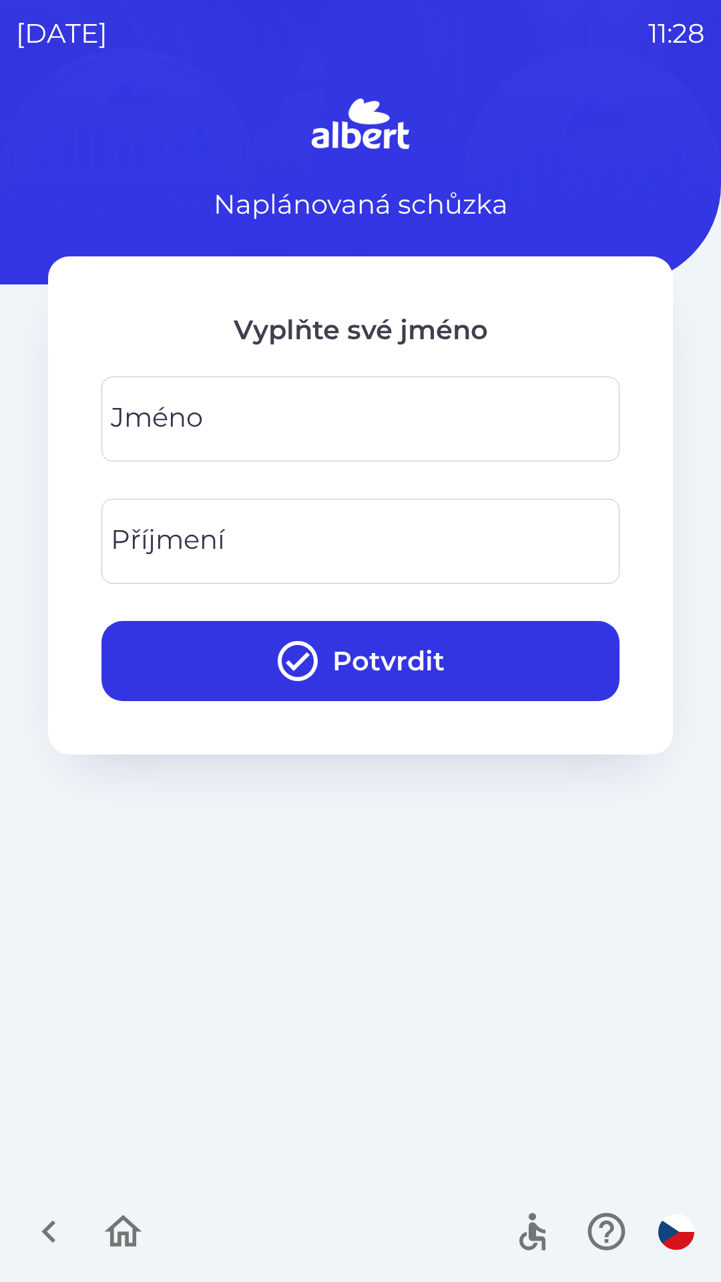
click at [297, 425] on input "Jméno" at bounding box center [361, 419] width 486 height 53
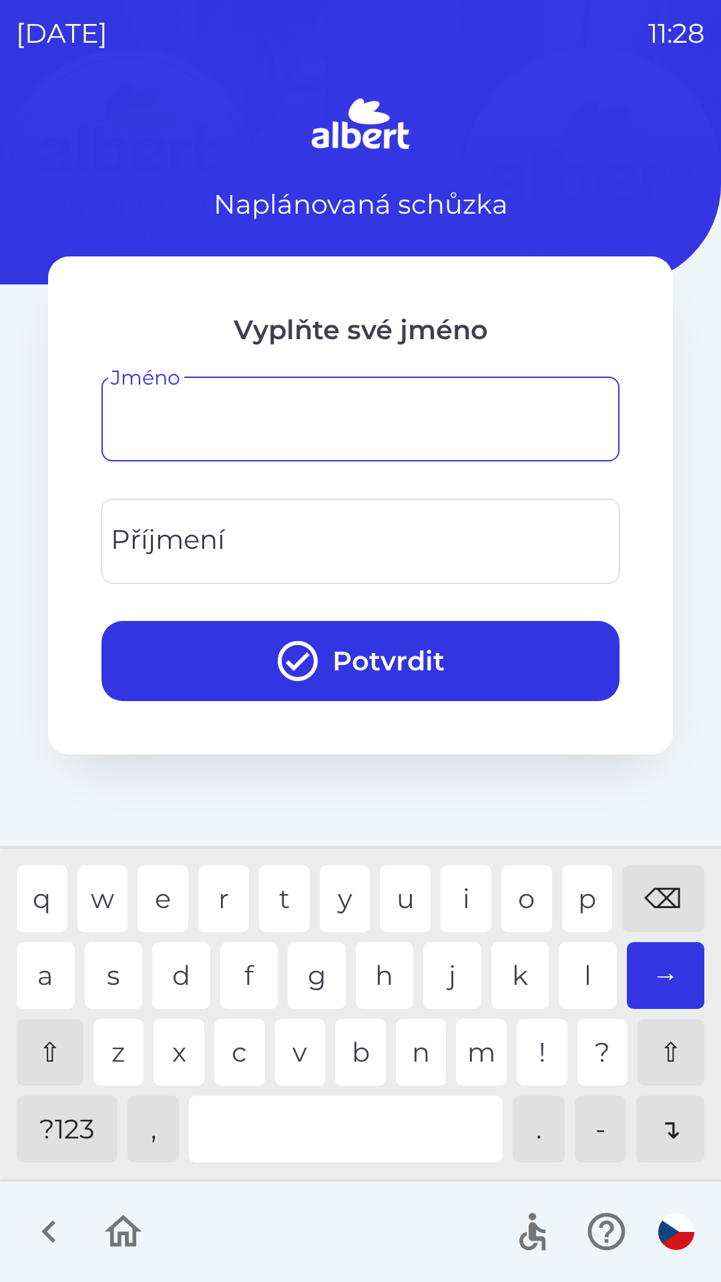
click at [61, 1086] on div "q w e r t y u i o p ⌫ a s d f g h j k l → ⇧ z x c v b n m ! ? ⇧ ?123 , . - ↴" at bounding box center [360, 1014] width 715 height 324
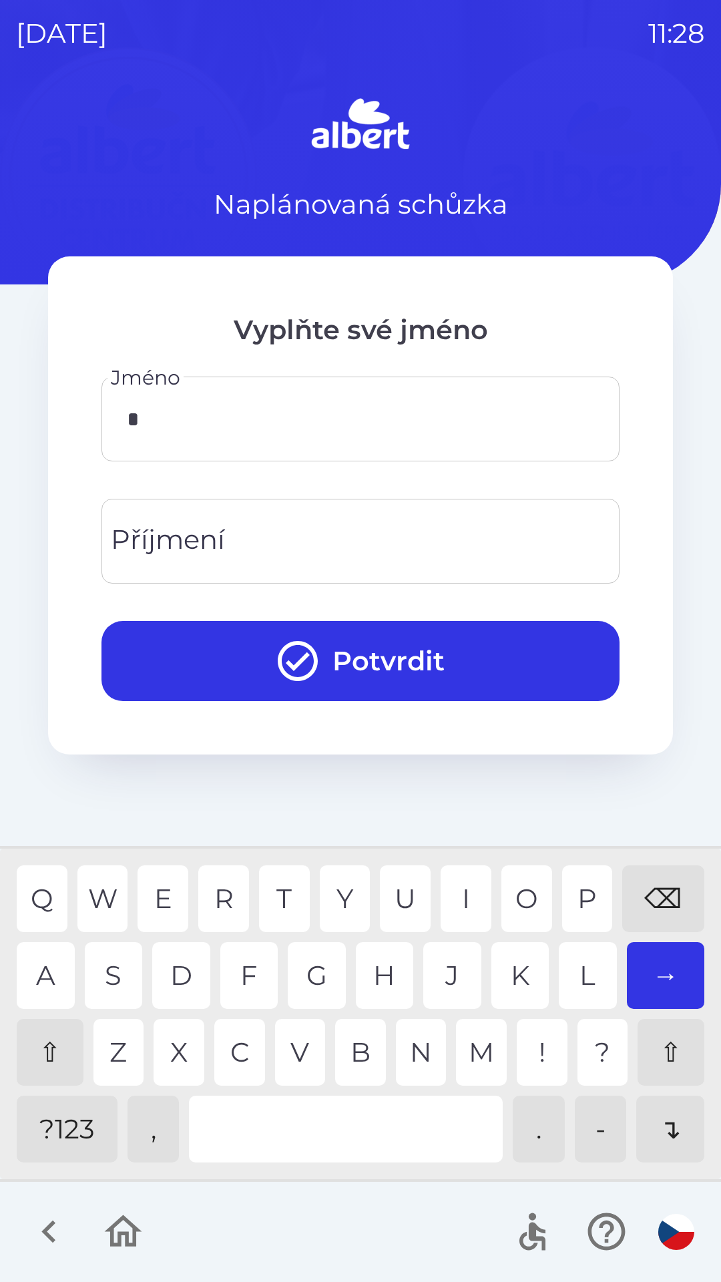
click at [37, 976] on div "A" at bounding box center [46, 975] width 58 height 67
click at [54, 1037] on div "⇧" at bounding box center [50, 1052] width 67 height 67
click at [157, 897] on div "e" at bounding box center [163, 899] width 51 height 67
type input "****"
click at [110, 968] on div "s" at bounding box center [114, 975] width 58 height 67
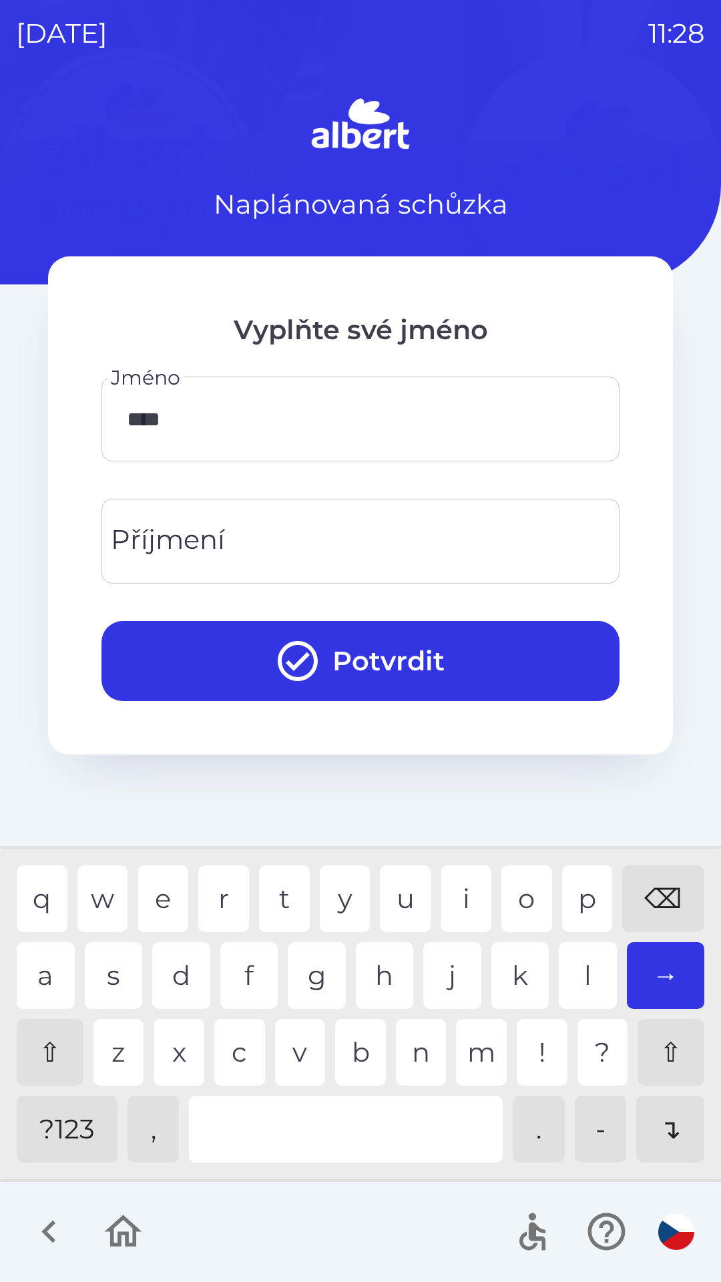
click at [375, 528] on input "Příjmení" at bounding box center [361, 541] width 486 height 53
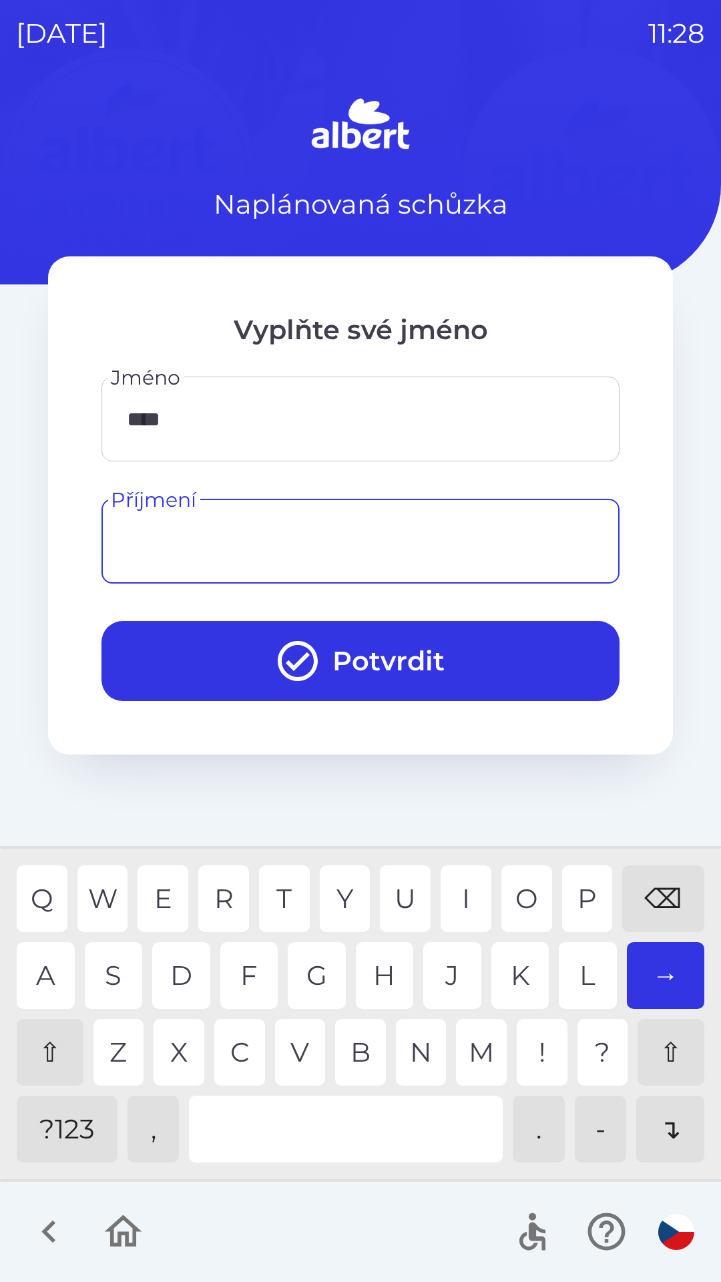
click at [50, 1049] on div "⇧" at bounding box center [50, 1052] width 67 height 67
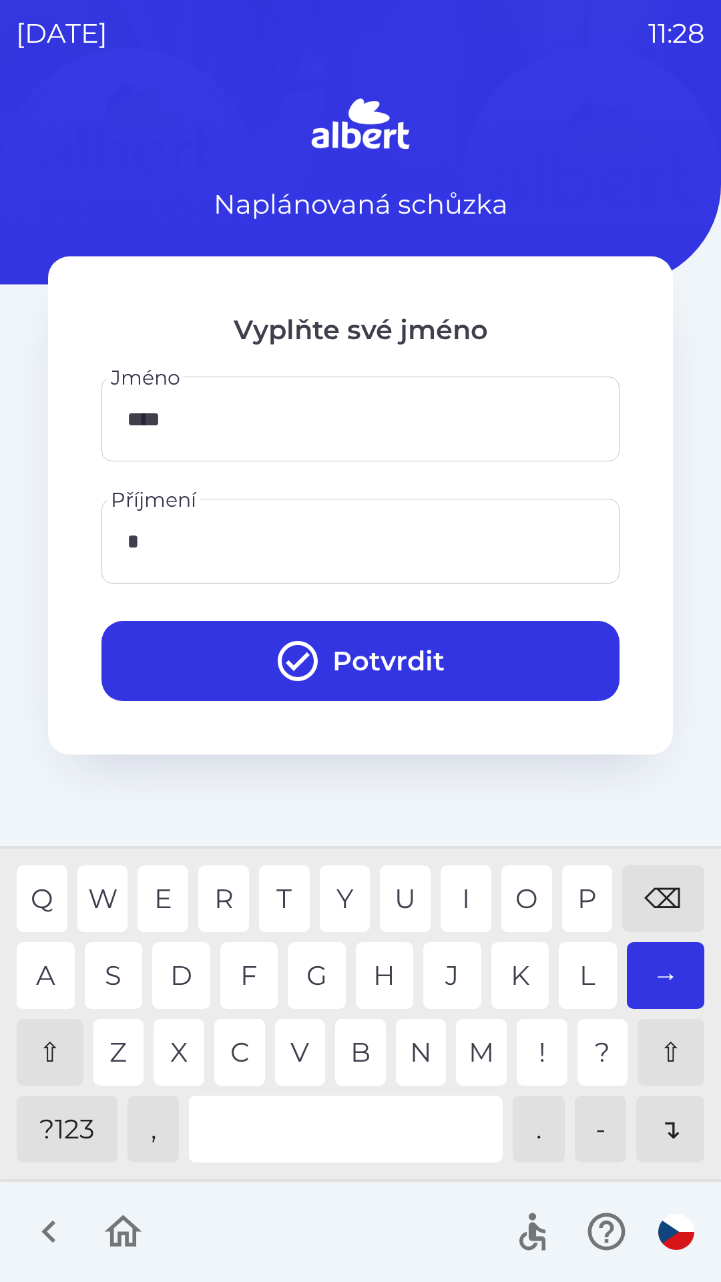
click at [256, 1039] on div "C" at bounding box center [239, 1052] width 51 height 67
type input "*****"
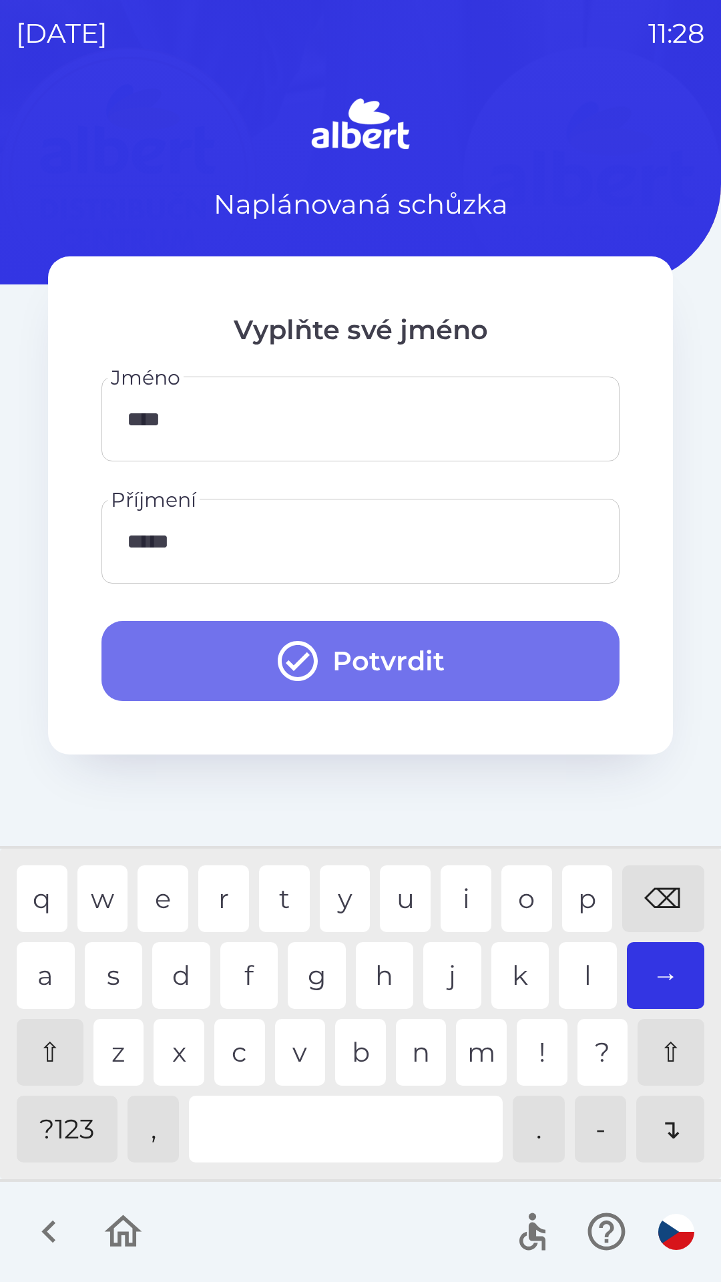
click at [391, 628] on button "Potvrdit" at bounding box center [361, 661] width 518 height 80
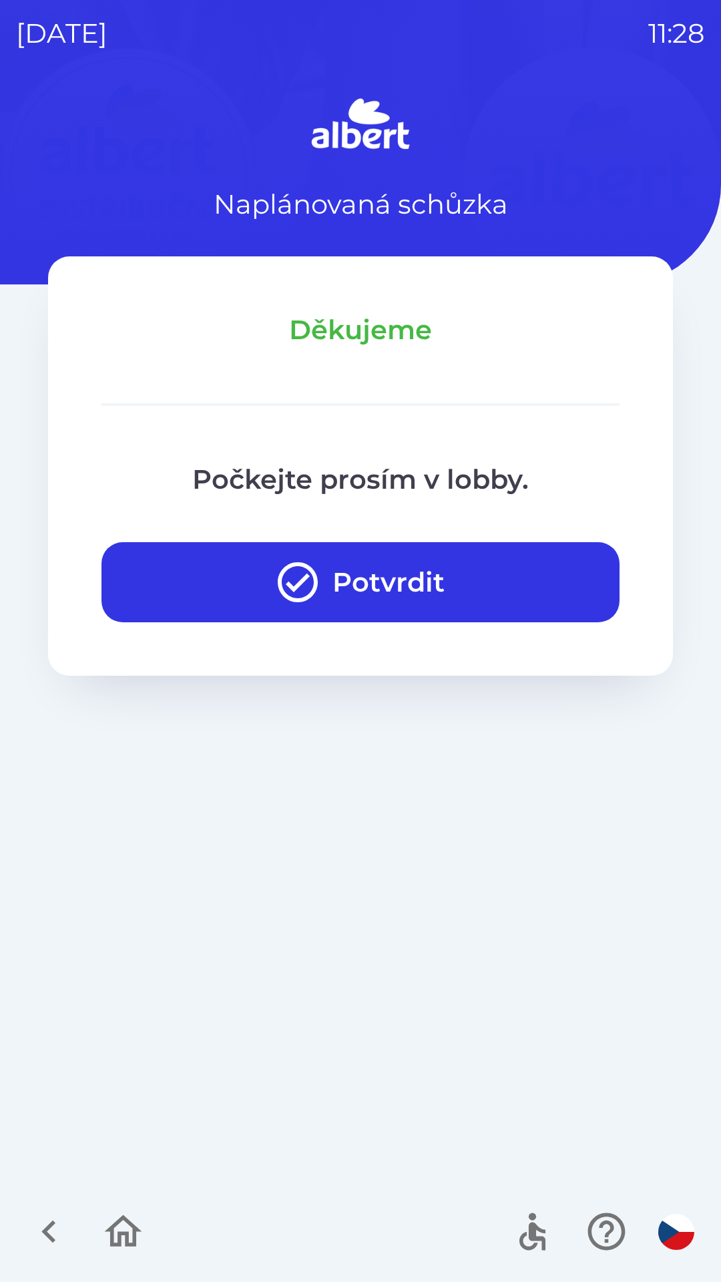
click at [634, 1020] on div "Naplánovaná schůzka Děkujeme Počkejte prosím v lobby. Potvrdit" at bounding box center [360, 687] width 689 height 1189
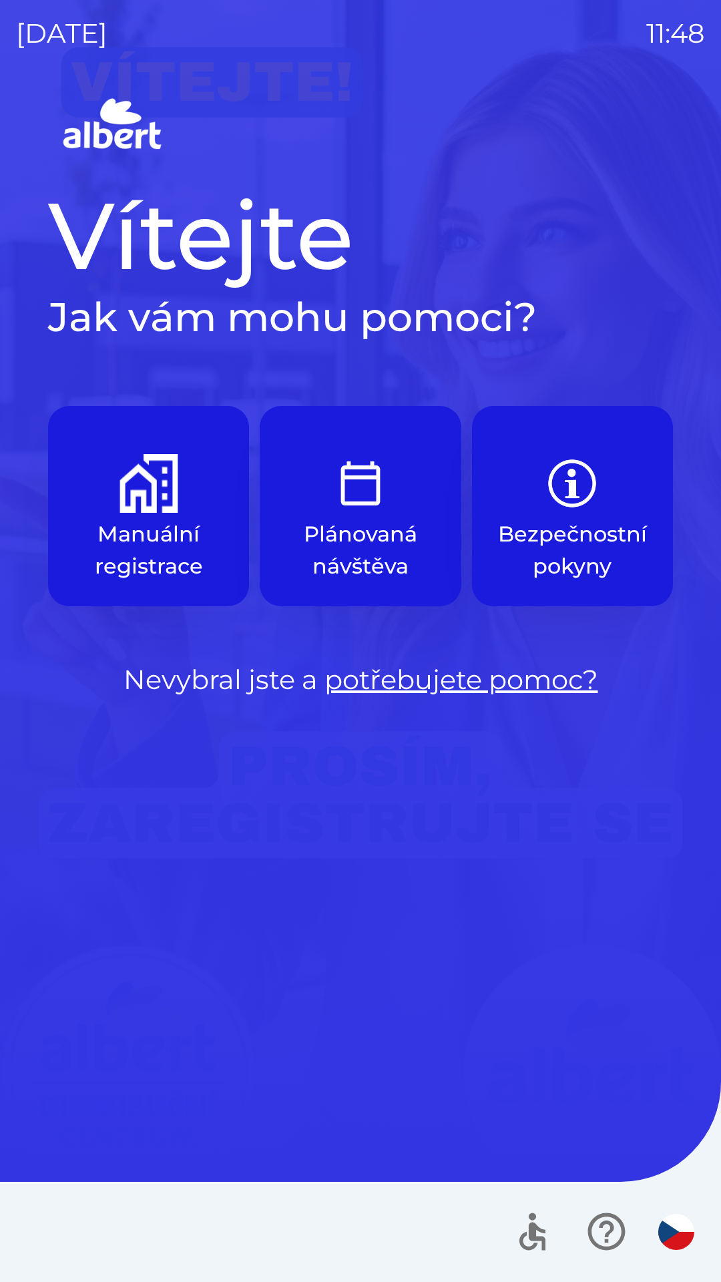
click at [132, 540] on p "Manuální registrace" at bounding box center [148, 550] width 137 height 64
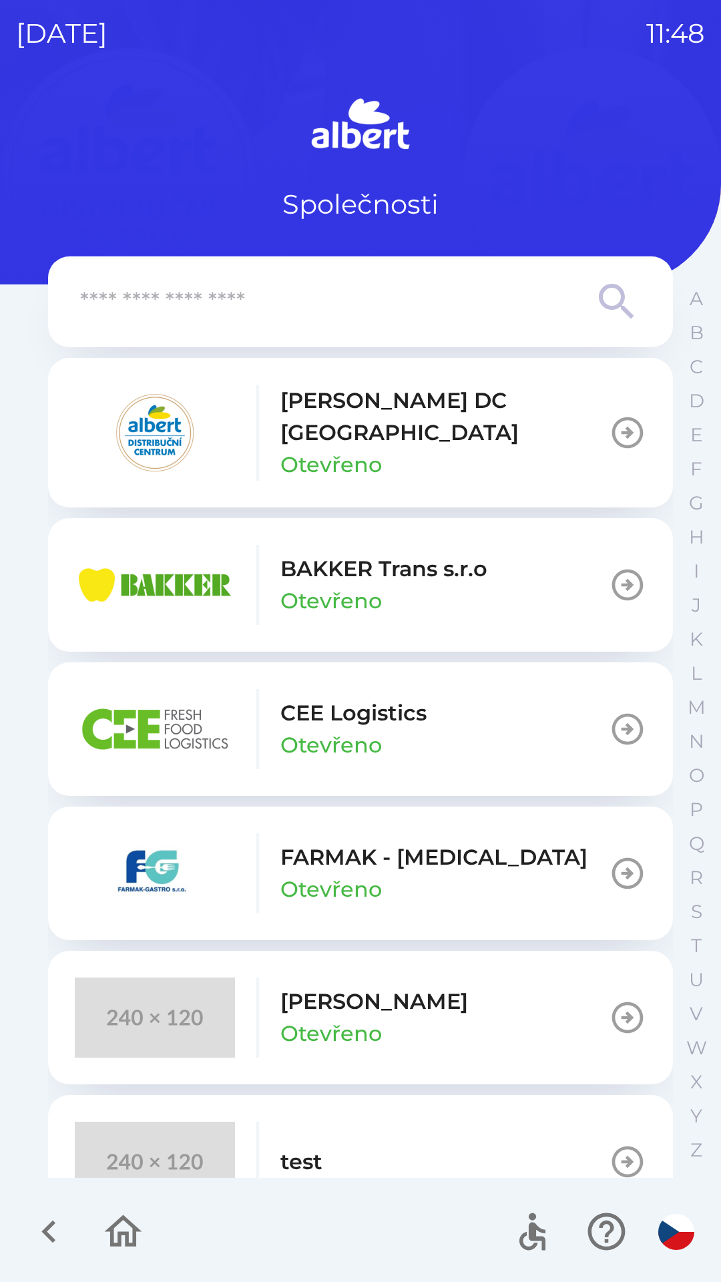
click at [271, 407] on div "[PERSON_NAME] DC [GEOGRAPHIC_DATA] Otevřeno" at bounding box center [342, 433] width 534 height 96
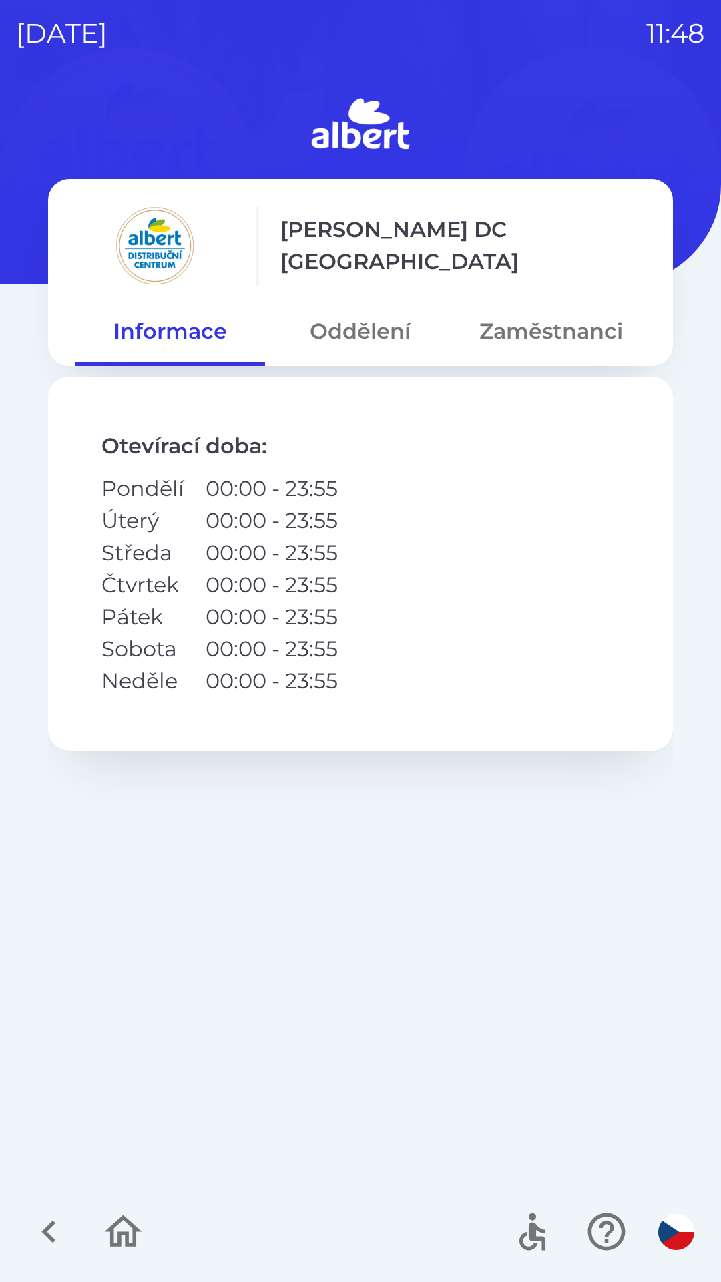
click at [365, 325] on button "Oddělení" at bounding box center [360, 331] width 190 height 48
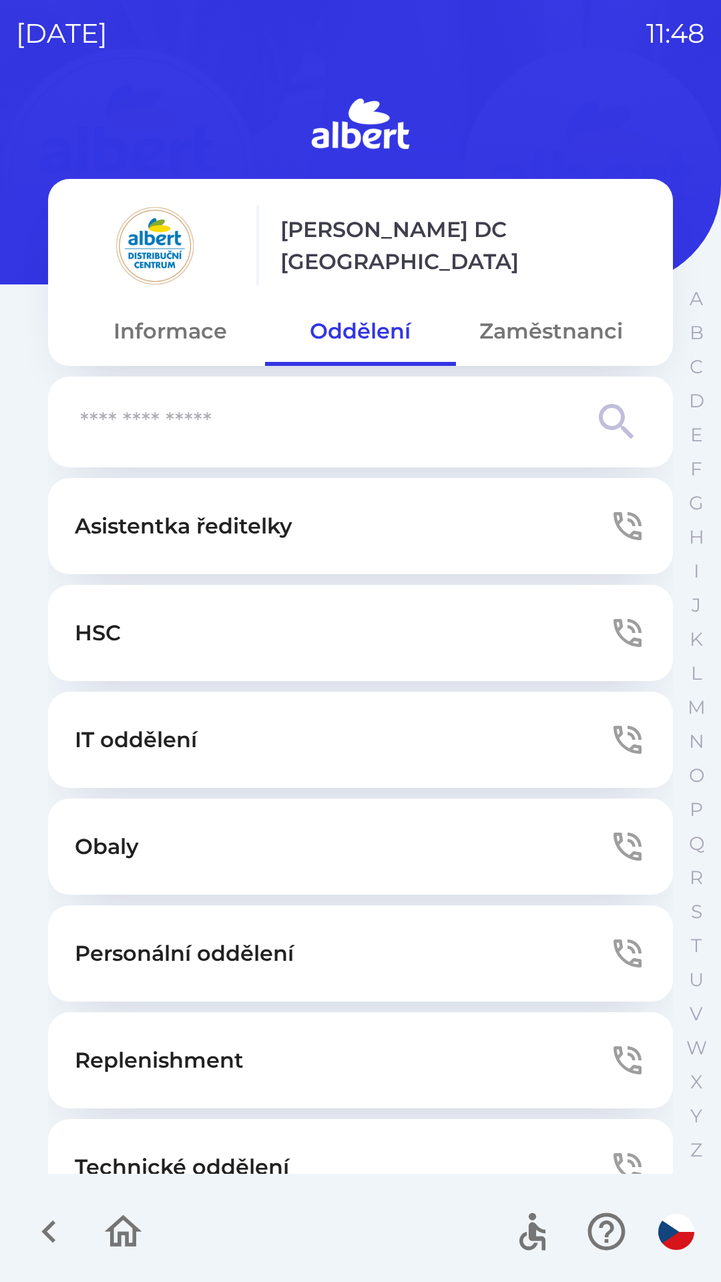
click at [280, 1134] on button "Technické oddělení" at bounding box center [360, 1167] width 625 height 96
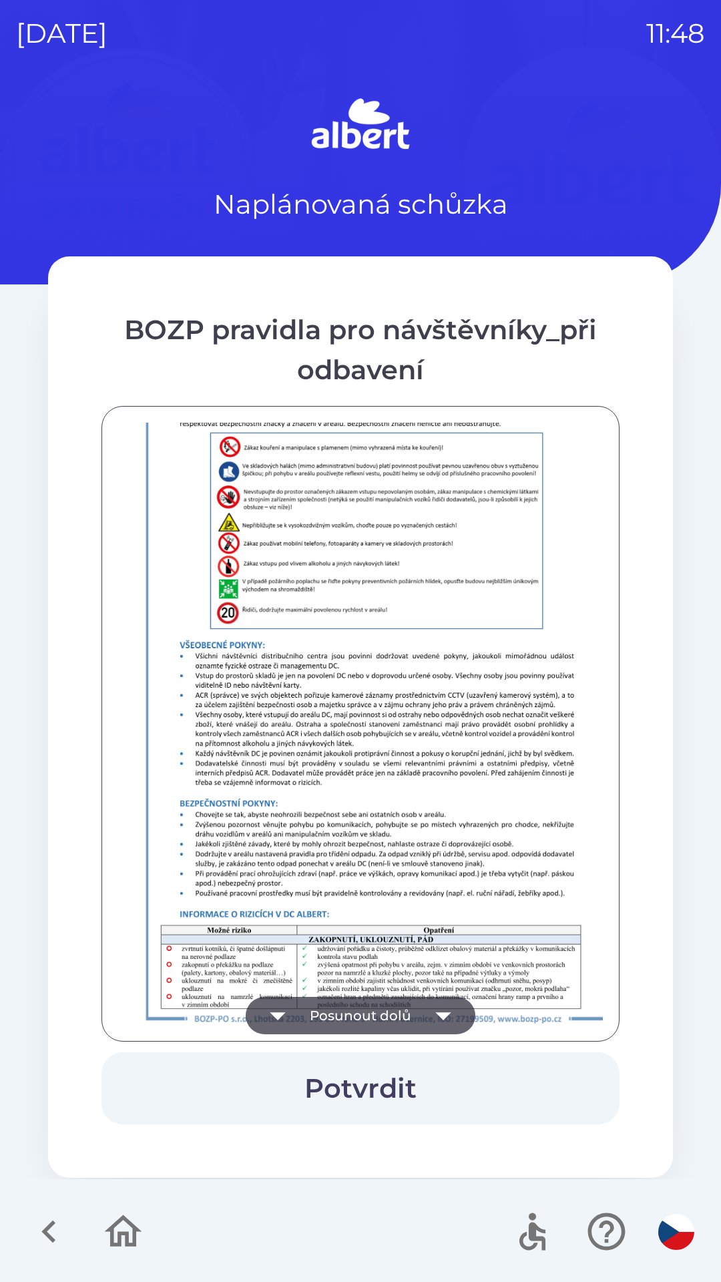
scroll to position [938, 0]
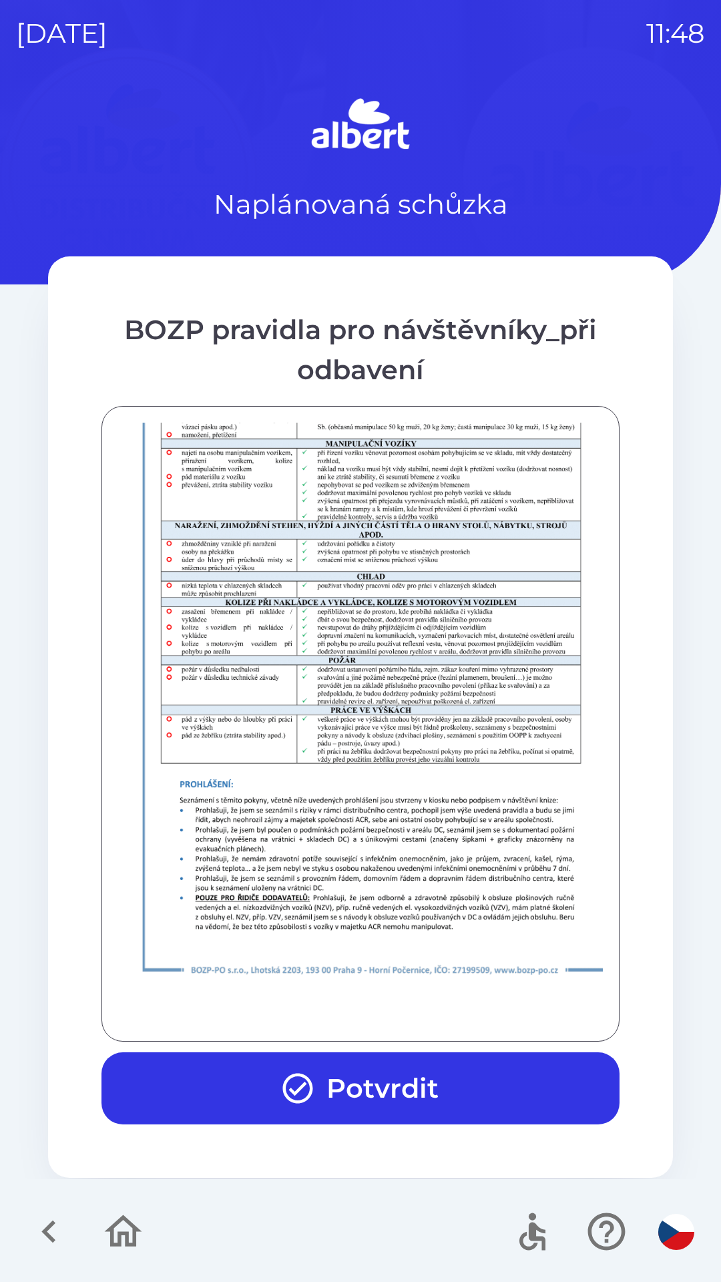
click at [227, 1059] on button "Potvrdit" at bounding box center [361, 1089] width 518 height 72
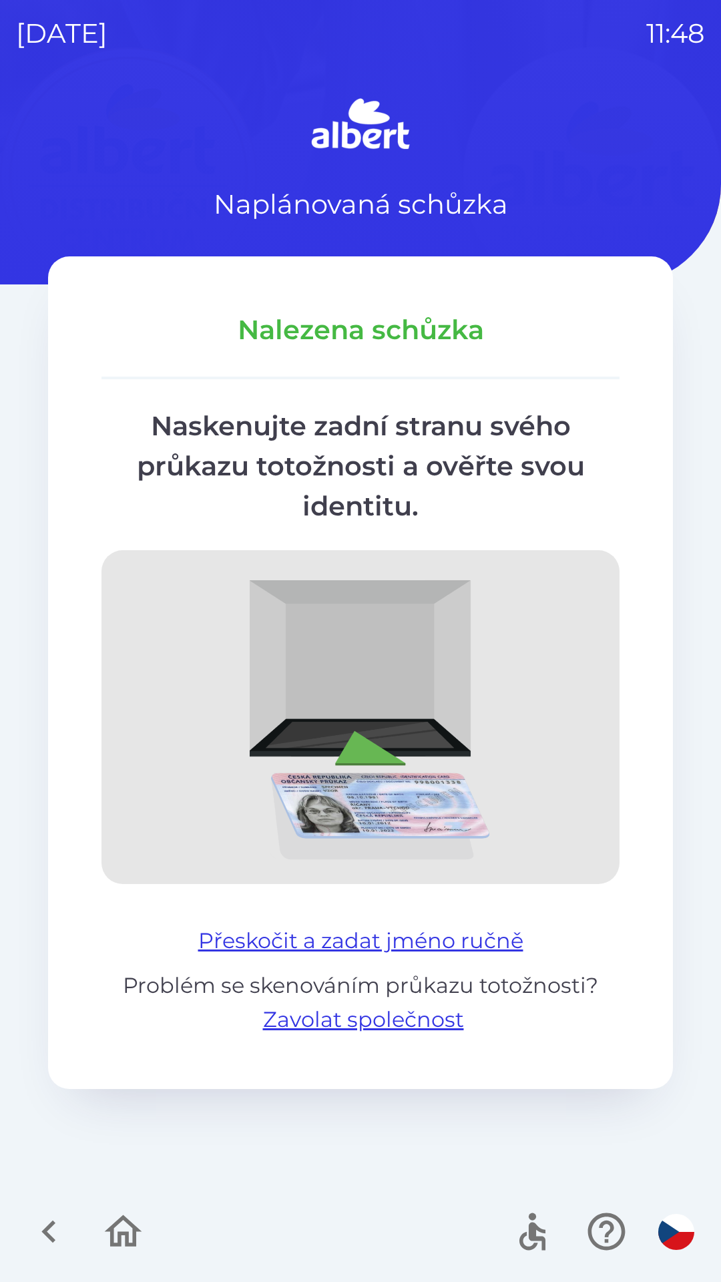
click at [333, 910] on div "Nalezena schůzka Naskenujte zadní stranu svého průkazu totožnosti a ověřte svou…" at bounding box center [360, 672] width 625 height 833
click at [321, 951] on button "Přeskočit a zadat jméno ručně" at bounding box center [361, 941] width 336 height 32
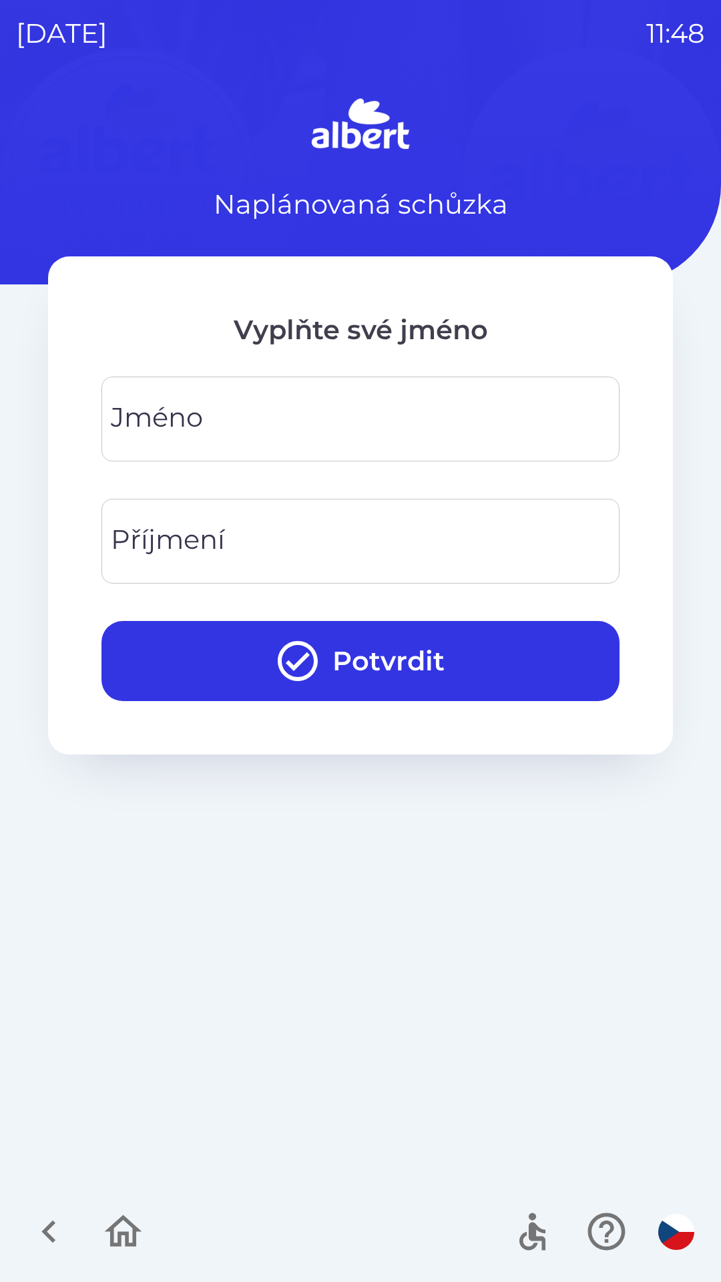
click at [254, 425] on input "Jméno" at bounding box center [361, 419] width 486 height 53
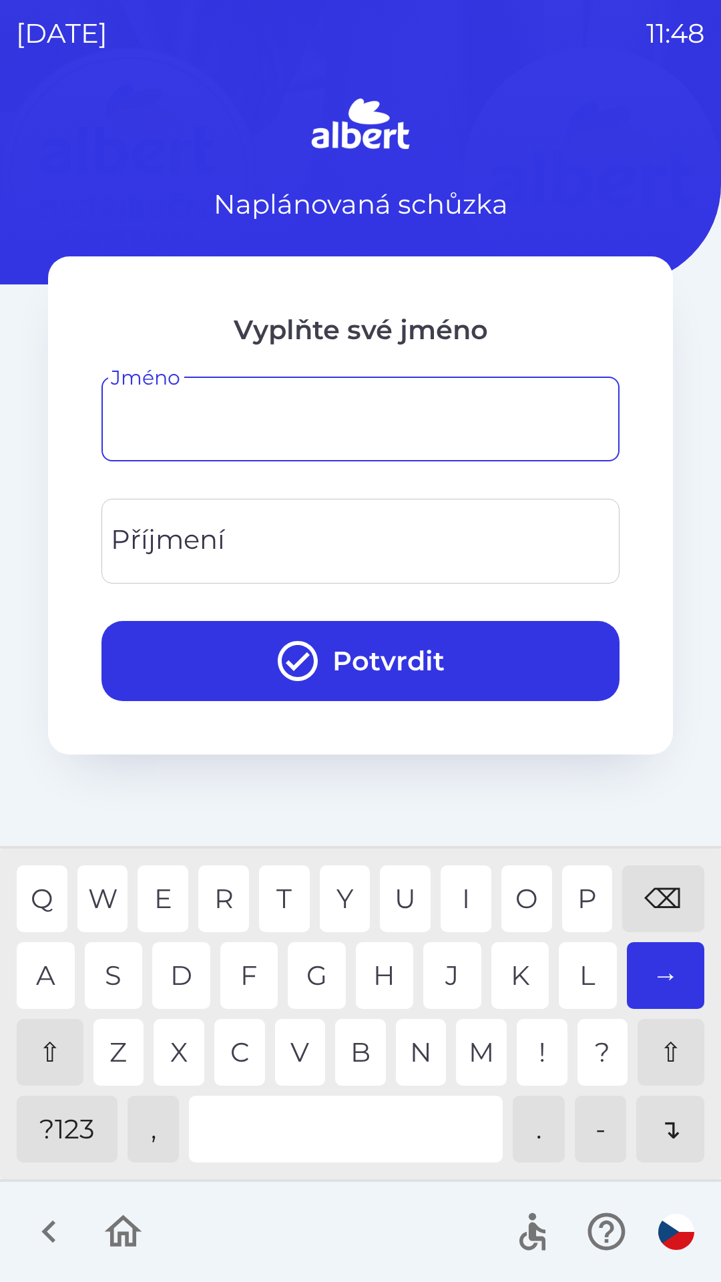
click at [37, 1058] on div "⇧" at bounding box center [50, 1052] width 67 height 67
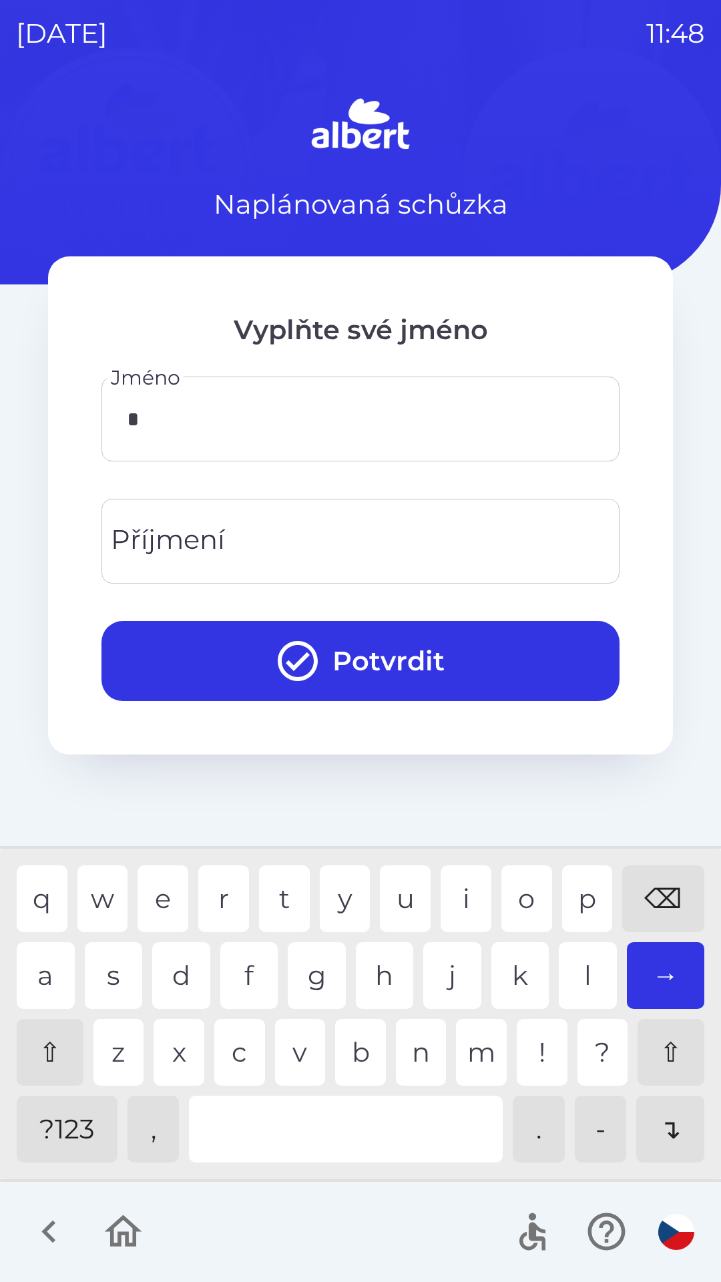
click at [665, 1051] on div "⇧" at bounding box center [671, 1052] width 67 height 67
click at [580, 977] on div "l" at bounding box center [588, 975] width 58 height 67
click at [158, 903] on div "e" at bounding box center [163, 899] width 51 height 67
type input "****"
click at [108, 979] on div "s" at bounding box center [114, 975] width 58 height 67
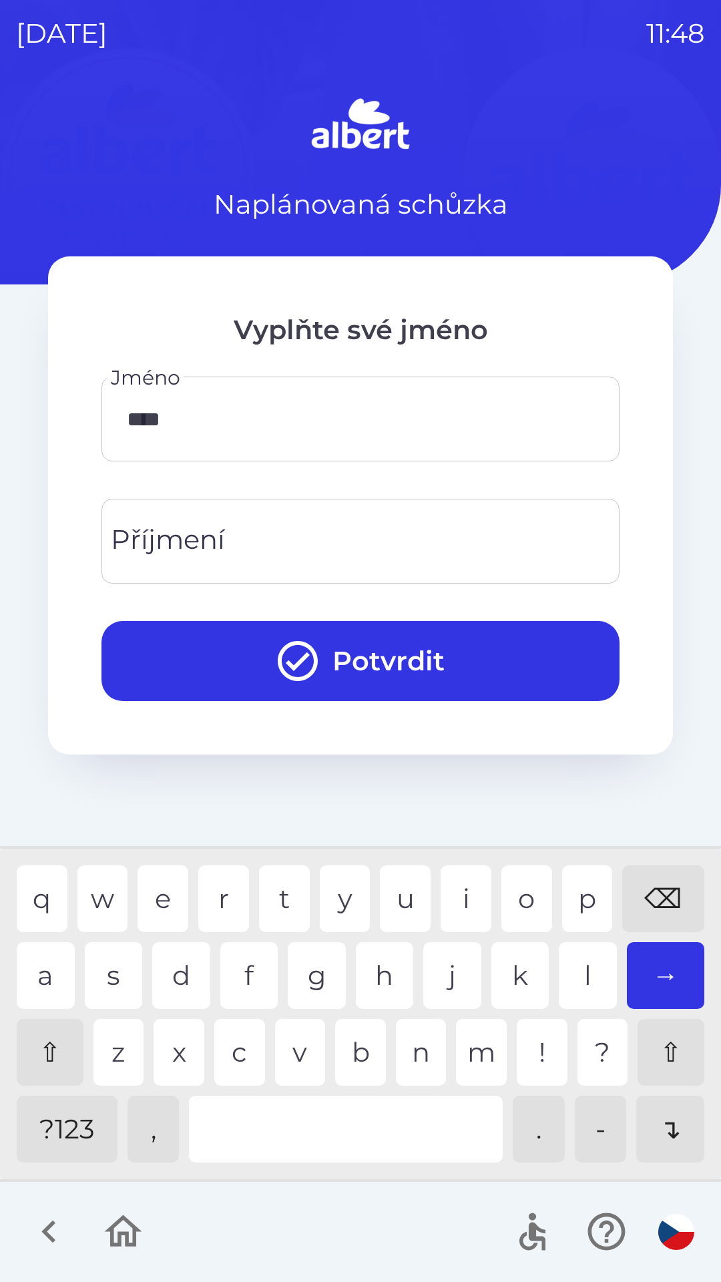
click at [558, 548] on input "Příjmení" at bounding box center [361, 541] width 486 height 53
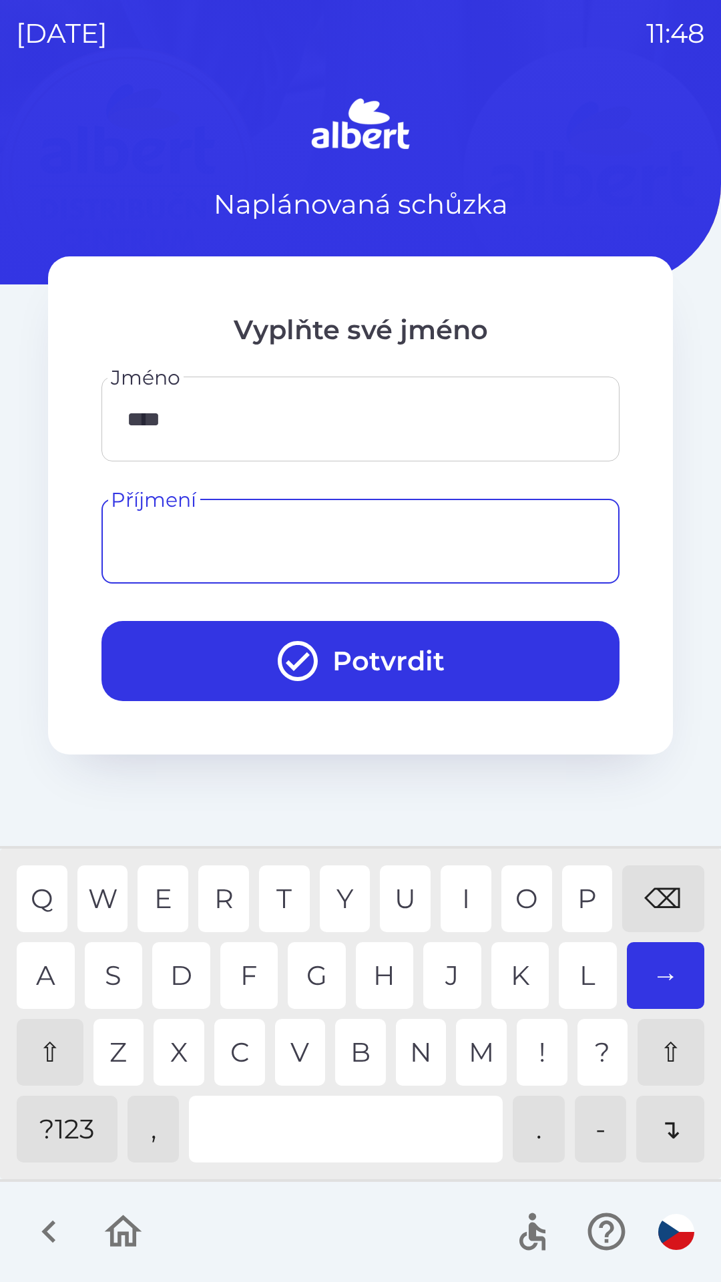
click at [34, 1051] on div "⇧" at bounding box center [50, 1052] width 67 height 67
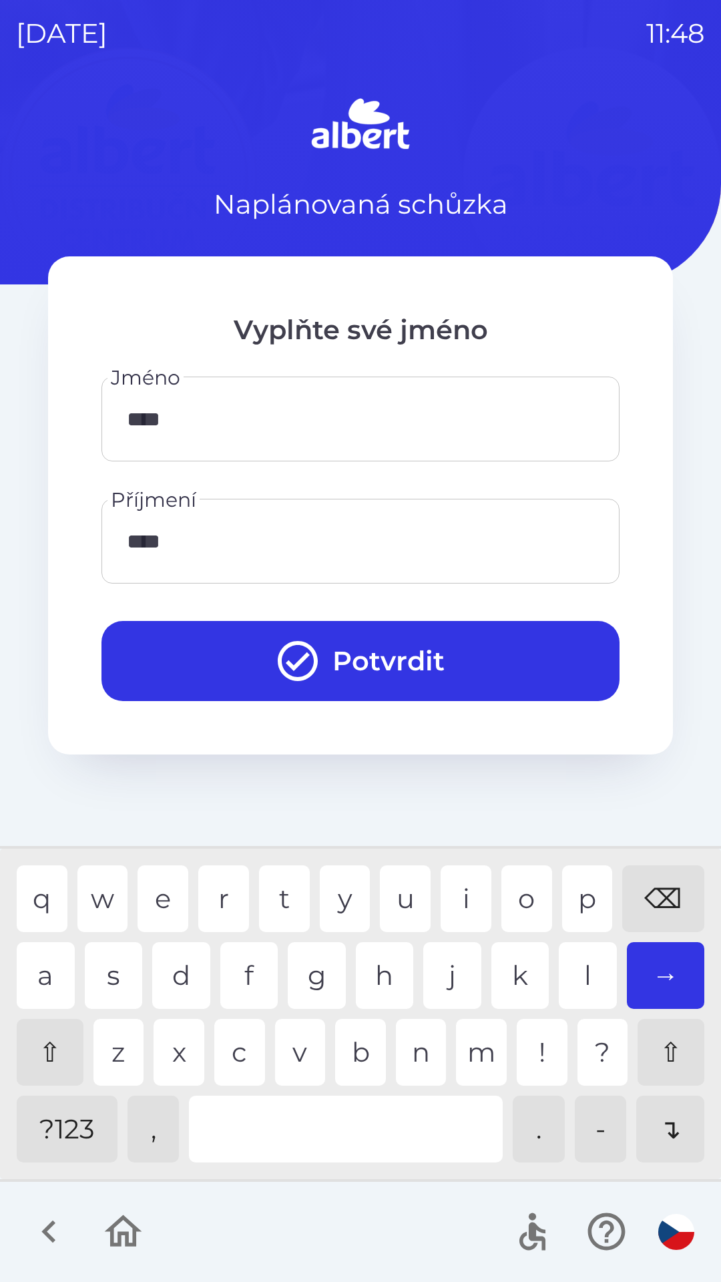
type input "*****"
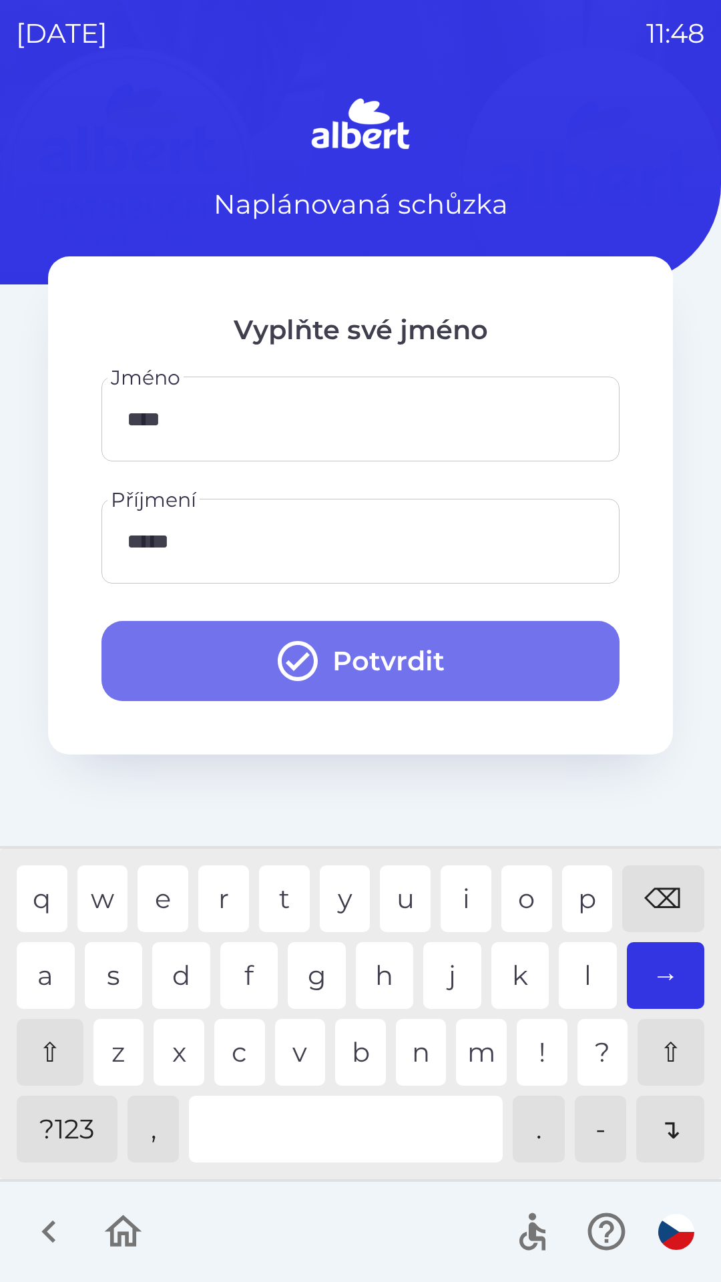
click at [504, 681] on button "Potvrdit" at bounding box center [361, 661] width 518 height 80
